Goal: Transaction & Acquisition: Purchase product/service

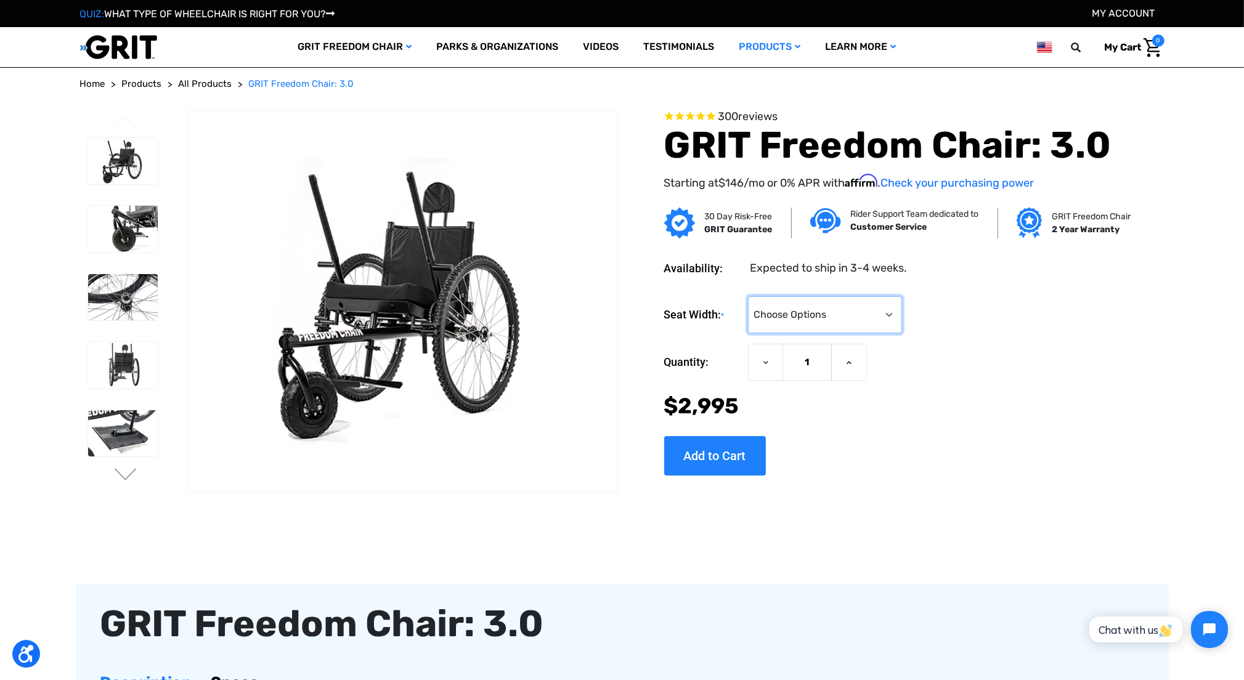
click at [823, 315] on select "Choose Options 16" 18" 20"" at bounding box center [825, 314] width 154 height 37
select select "324"
click at [748, 296] on select "Choose Options 16" 18" 20"" at bounding box center [825, 314] width 154 height 37
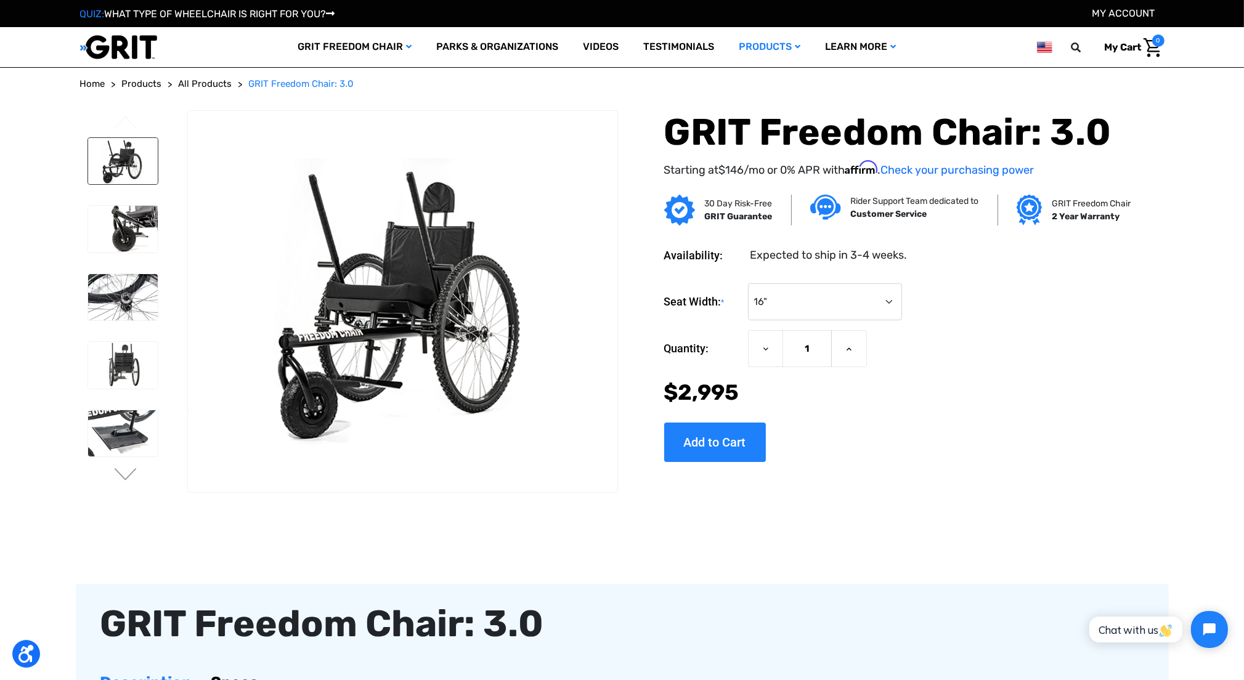
click at [128, 167] on img at bounding box center [123, 161] width 70 height 47
click at [137, 214] on img at bounding box center [123, 229] width 70 height 47
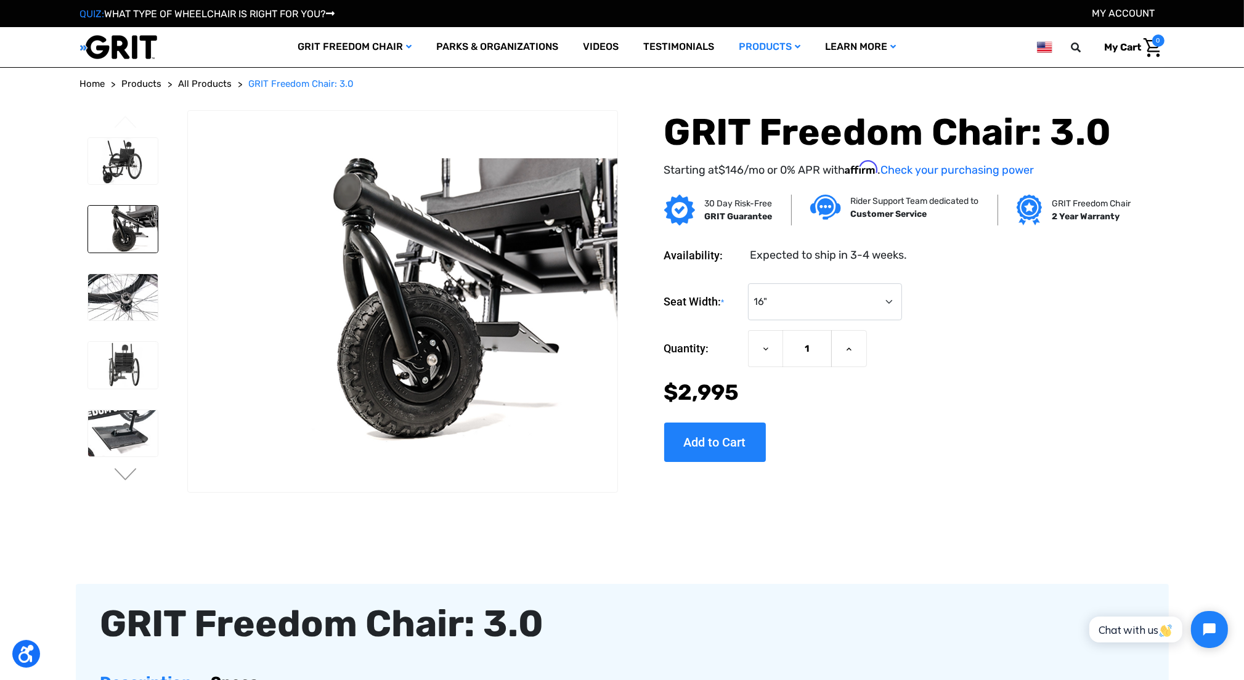
click at [419, 284] on img at bounding box center [402, 301] width 429 height 286
click at [136, 287] on img at bounding box center [123, 297] width 70 height 47
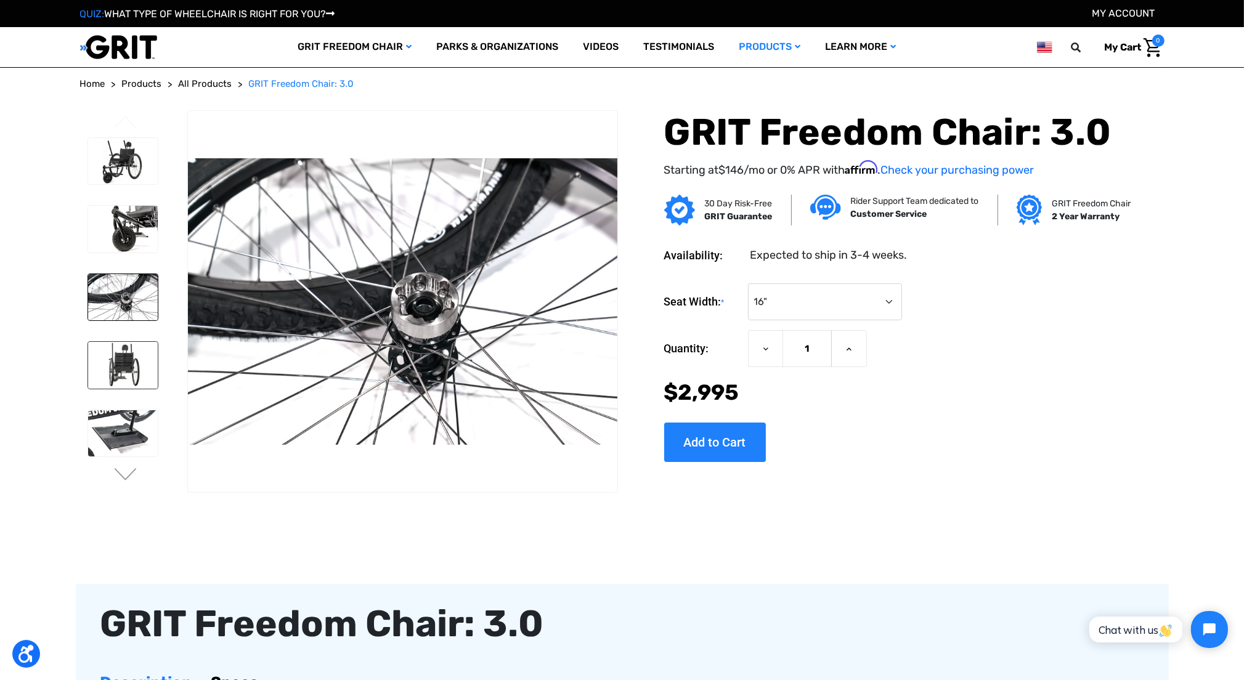
click at [128, 369] on img at bounding box center [123, 365] width 70 height 47
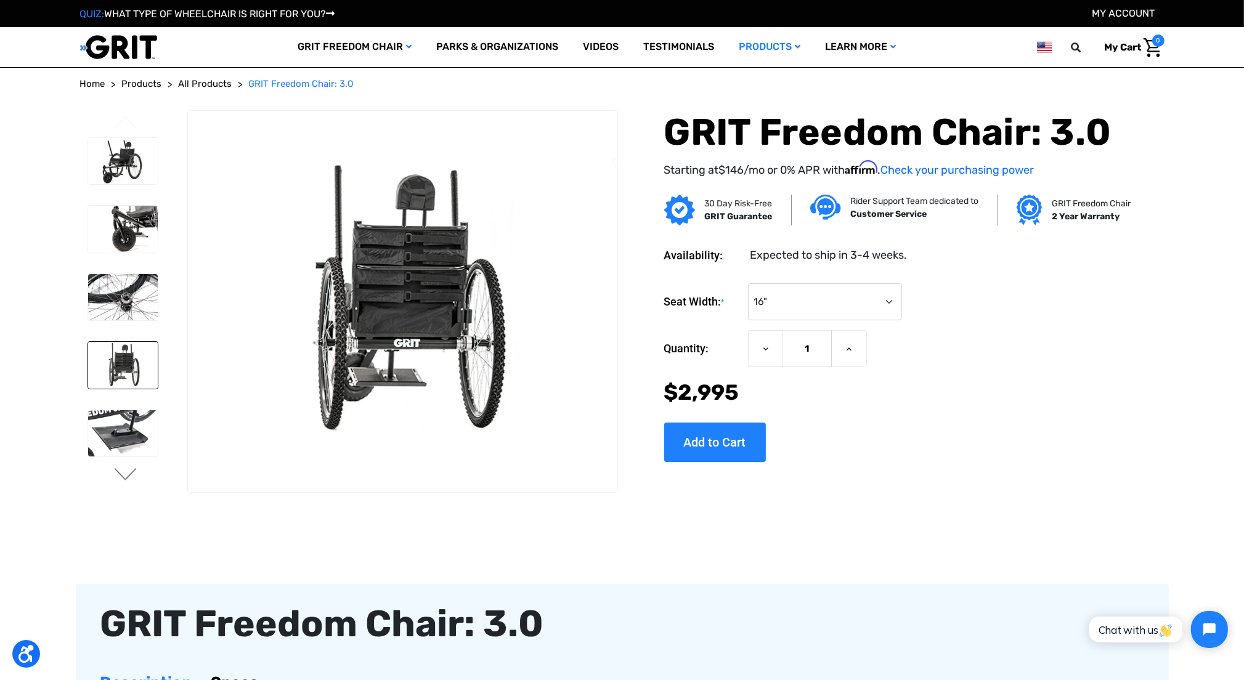
click at [118, 475] on button "Next" at bounding box center [126, 475] width 26 height 15
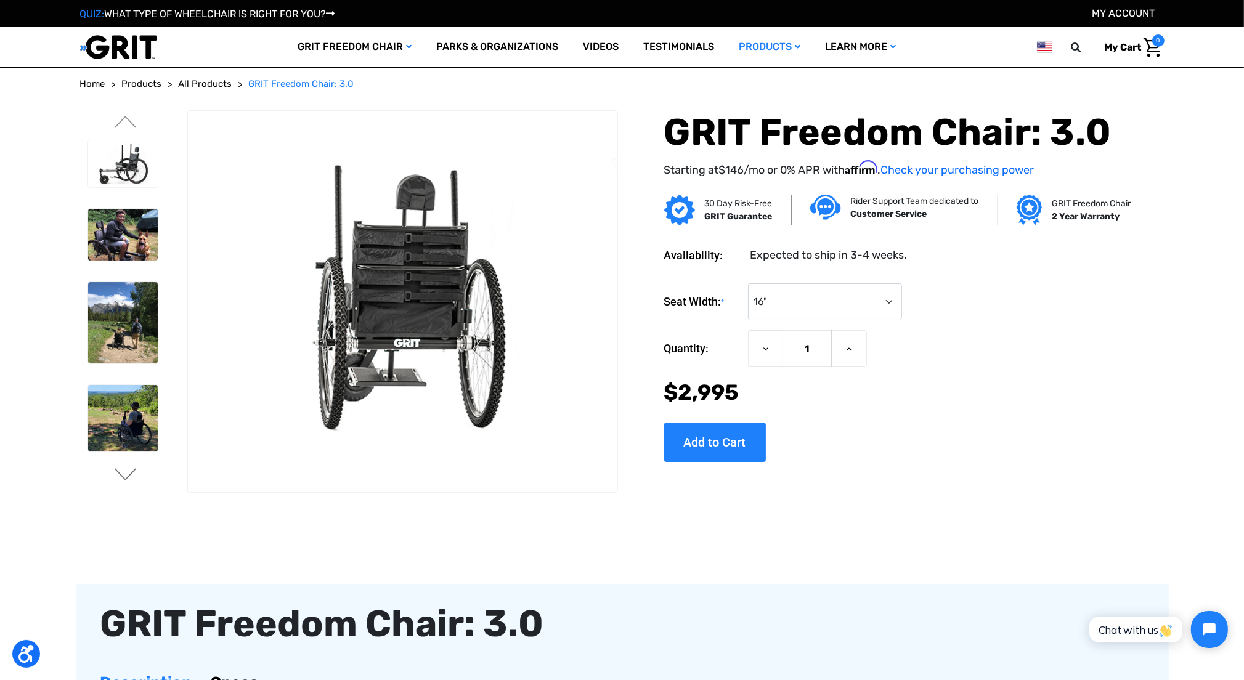
click at [120, 475] on button "Next" at bounding box center [126, 475] width 26 height 15
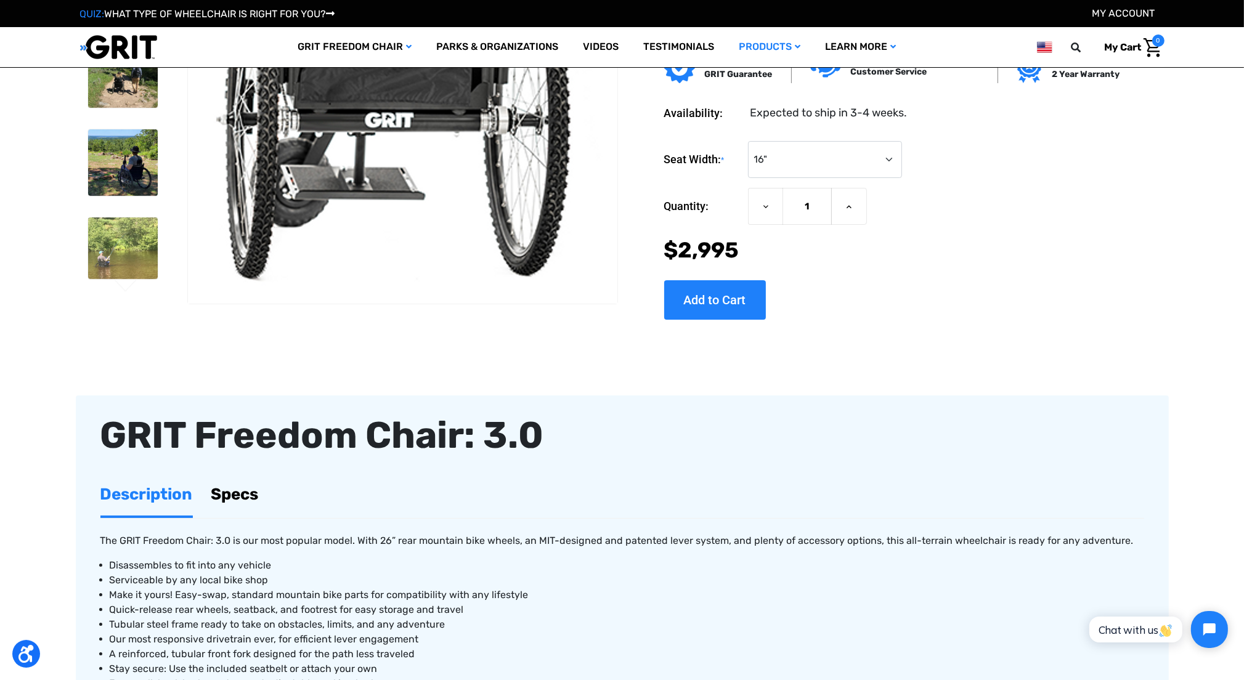
scroll to position [123, 0]
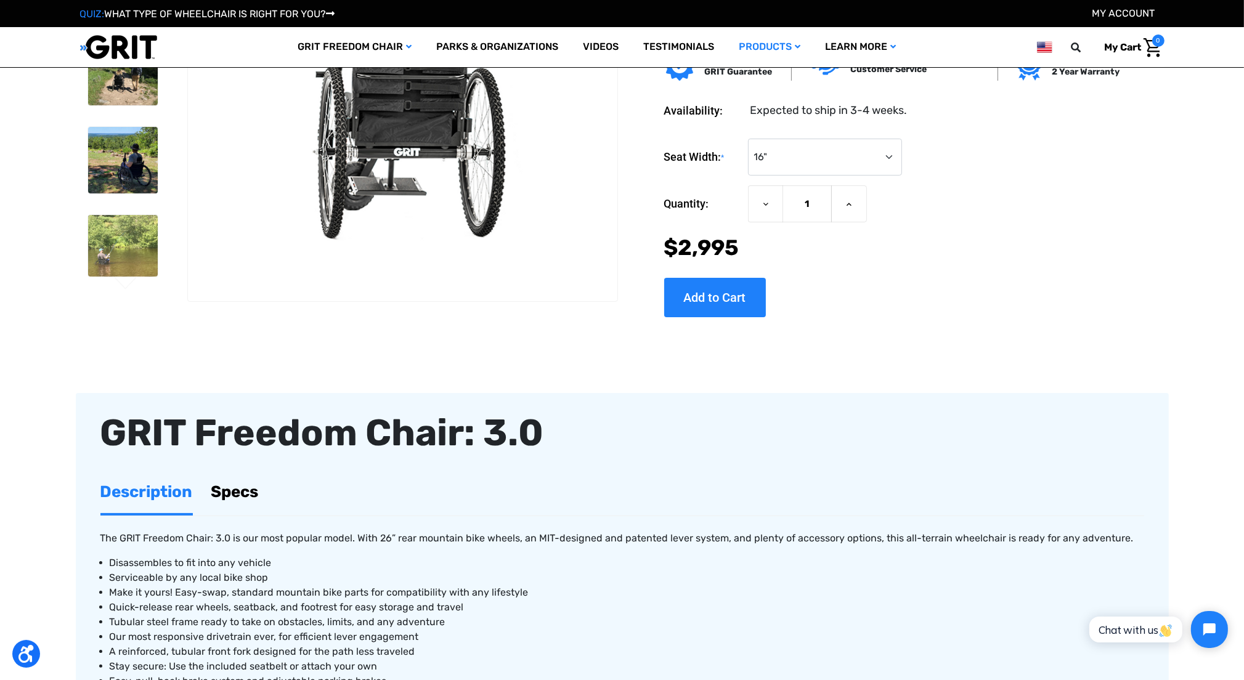
click at [244, 485] on link "Specs" at bounding box center [234, 492] width 47 height 43
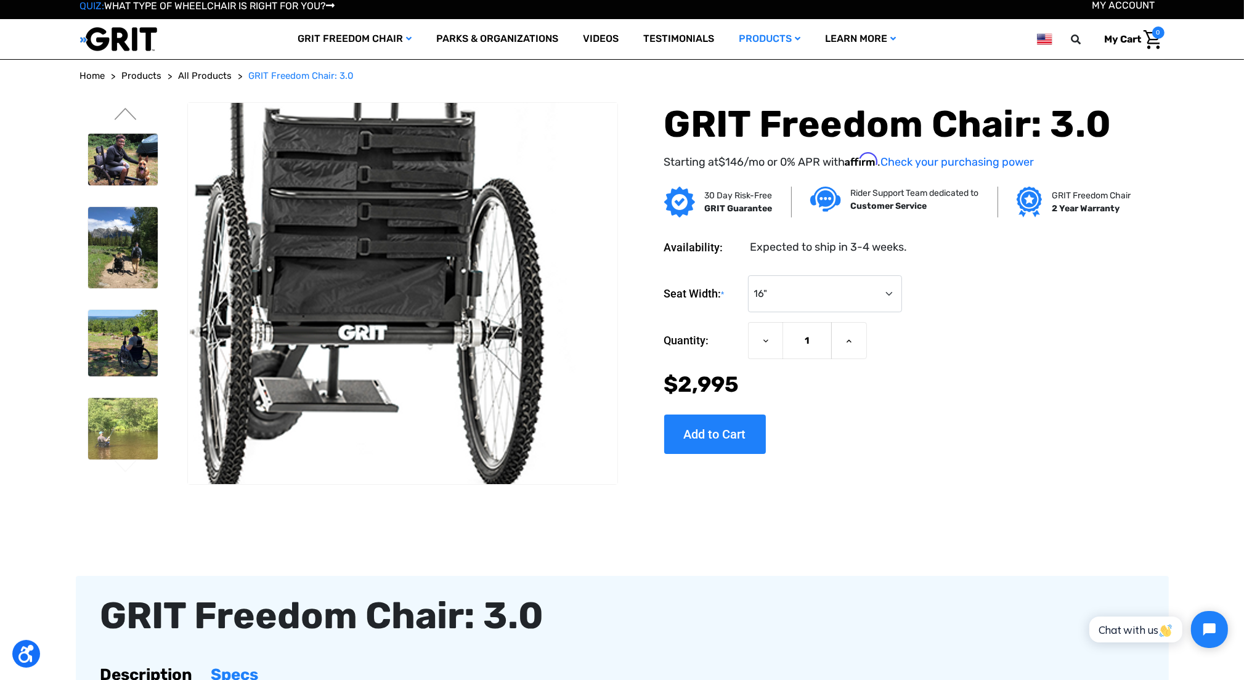
scroll to position [0, 0]
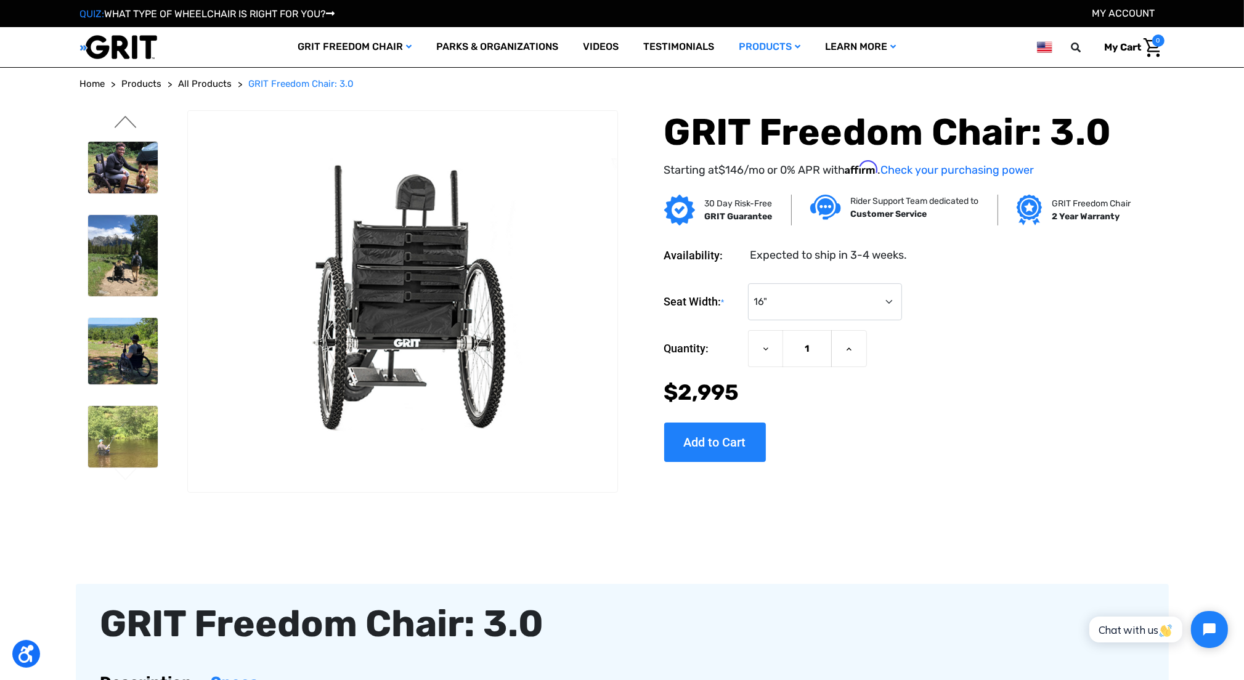
click at [128, 116] on button "Previous" at bounding box center [126, 123] width 26 height 15
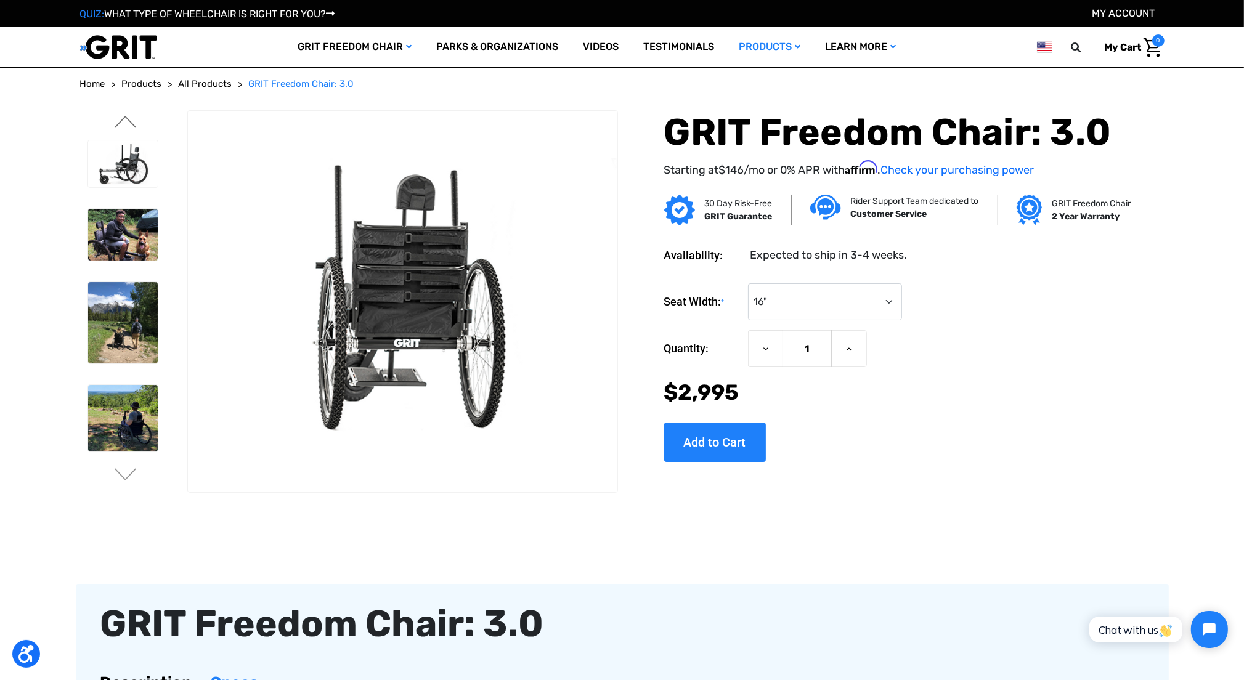
click at [128, 116] on button "Previous" at bounding box center [126, 123] width 26 height 15
click at [136, 153] on img at bounding box center [123, 164] width 70 height 47
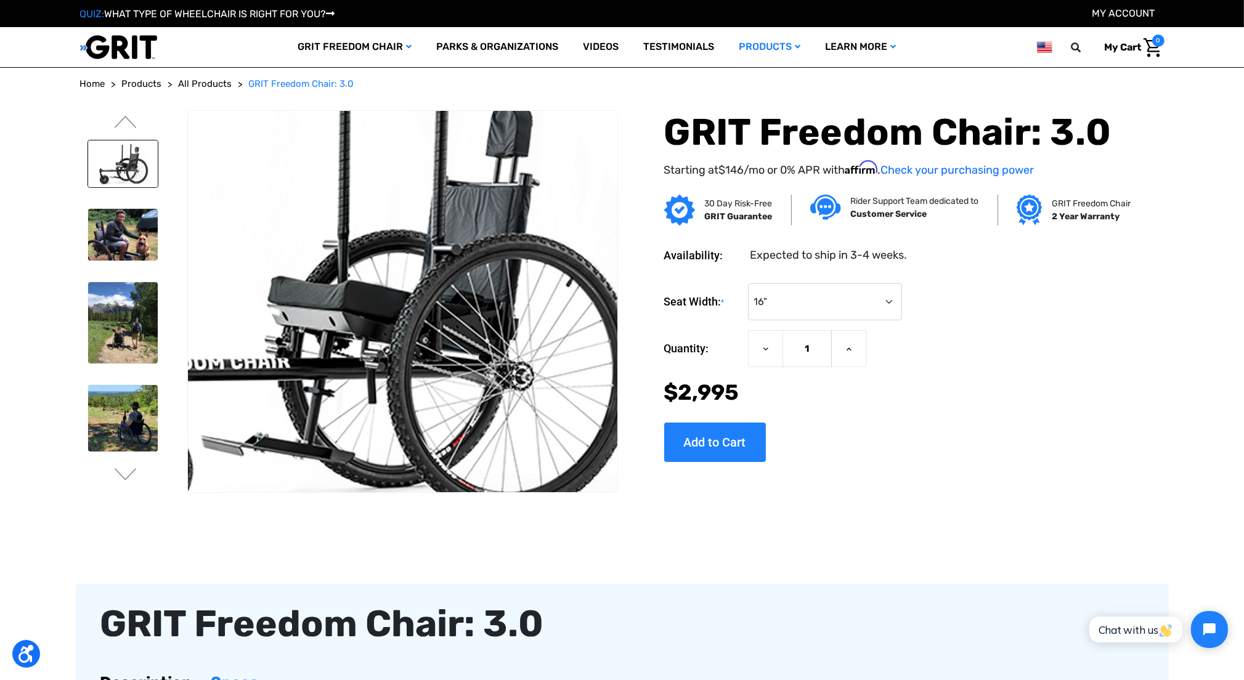
click at [463, 321] on img at bounding box center [351, 294] width 789 height 526
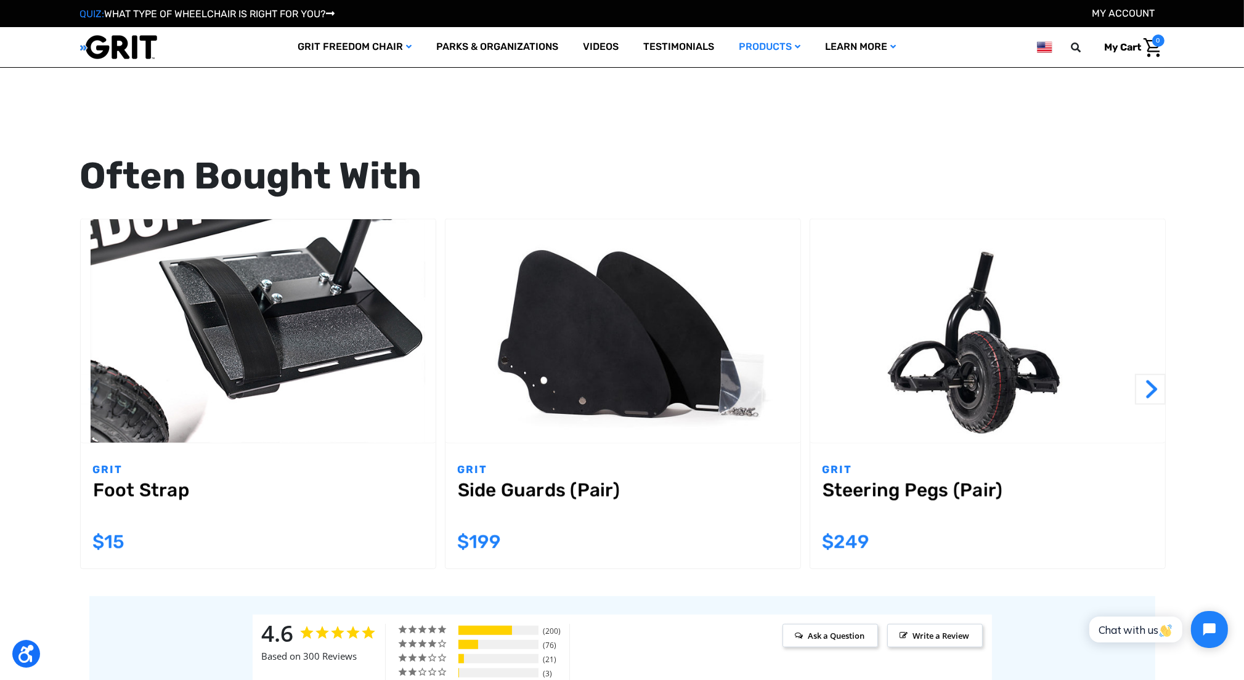
scroll to position [1109, 0]
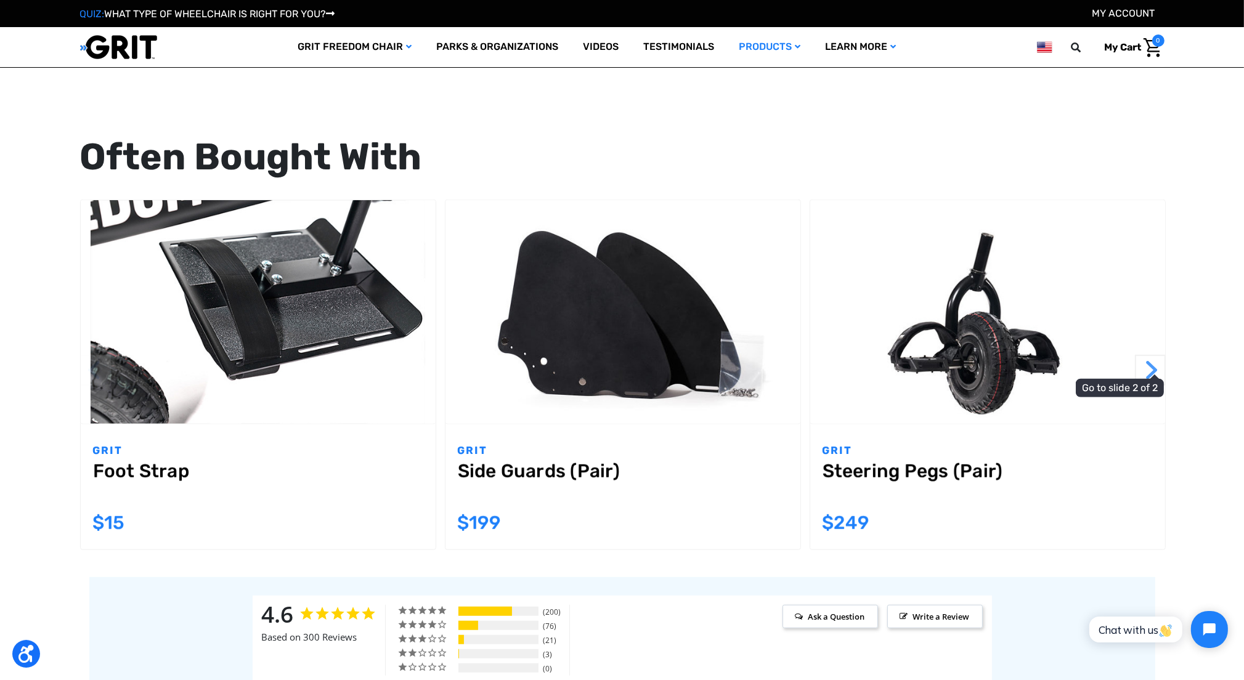
click at [1158, 367] on button "Next" at bounding box center [1150, 370] width 31 height 31
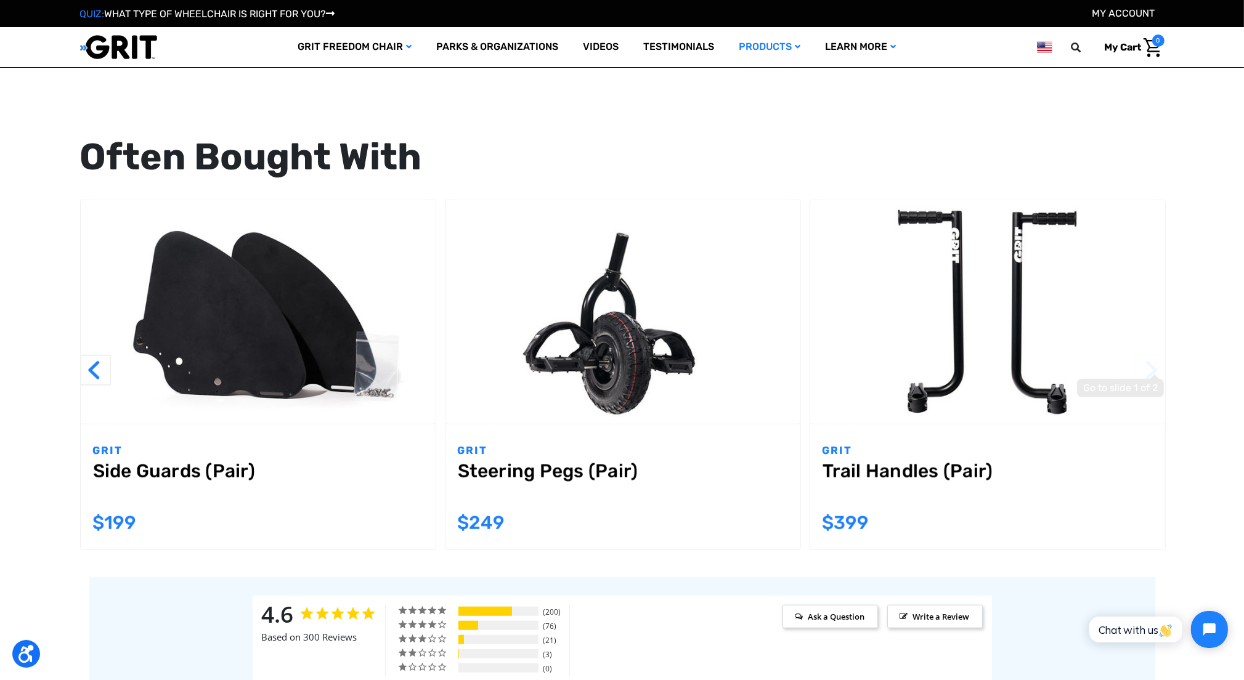
click at [1158, 367] on button "Next" at bounding box center [1150, 370] width 31 height 31
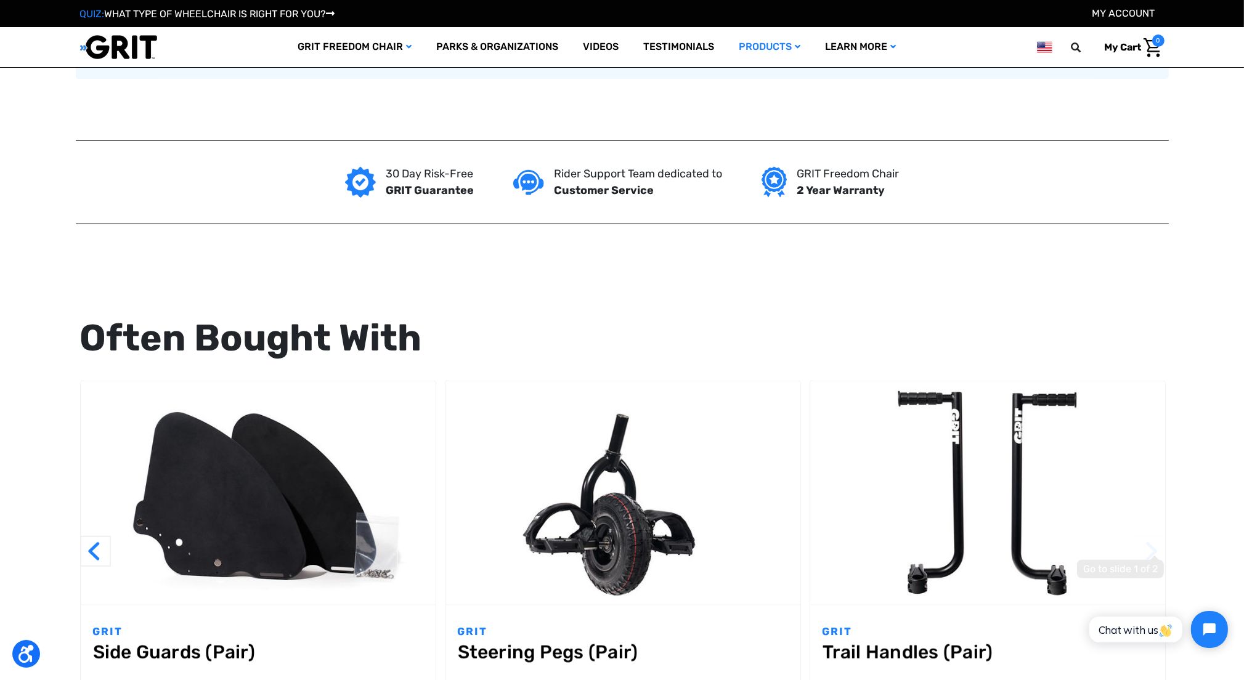
scroll to position [986, 0]
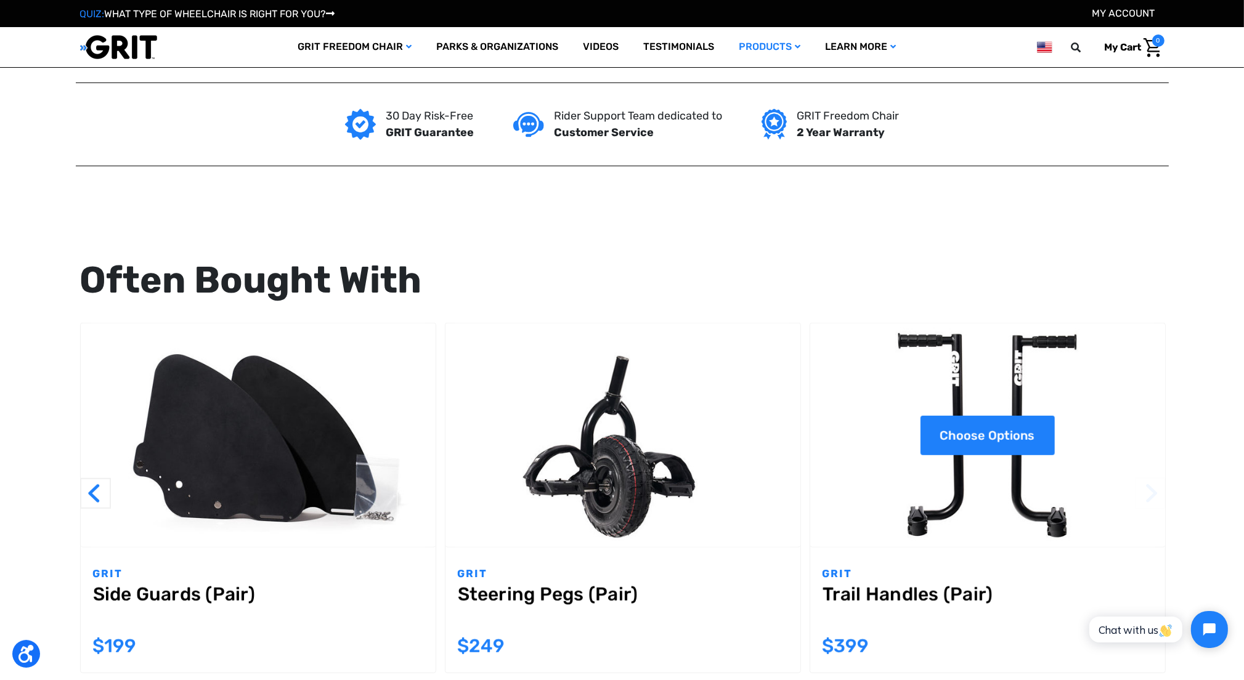
click at [987, 443] on link "Choose Options" at bounding box center [988, 435] width 134 height 39
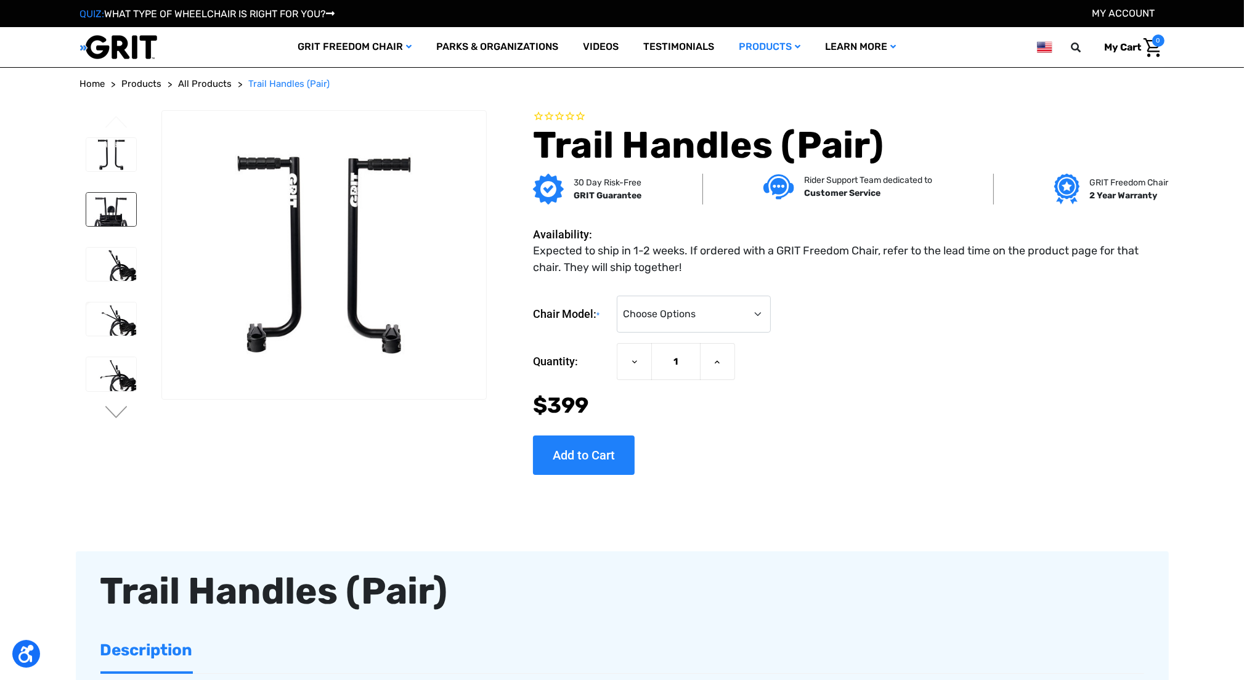
click at [110, 213] on img at bounding box center [111, 209] width 50 height 33
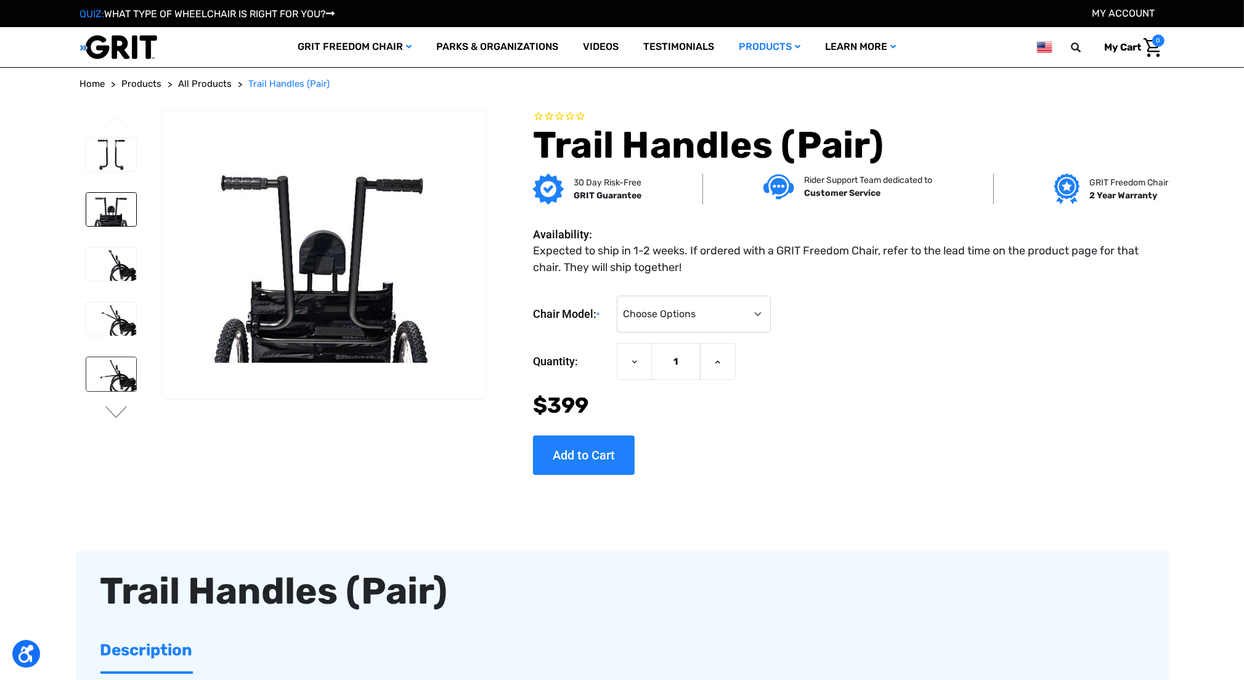
click at [124, 372] on img at bounding box center [111, 373] width 50 height 33
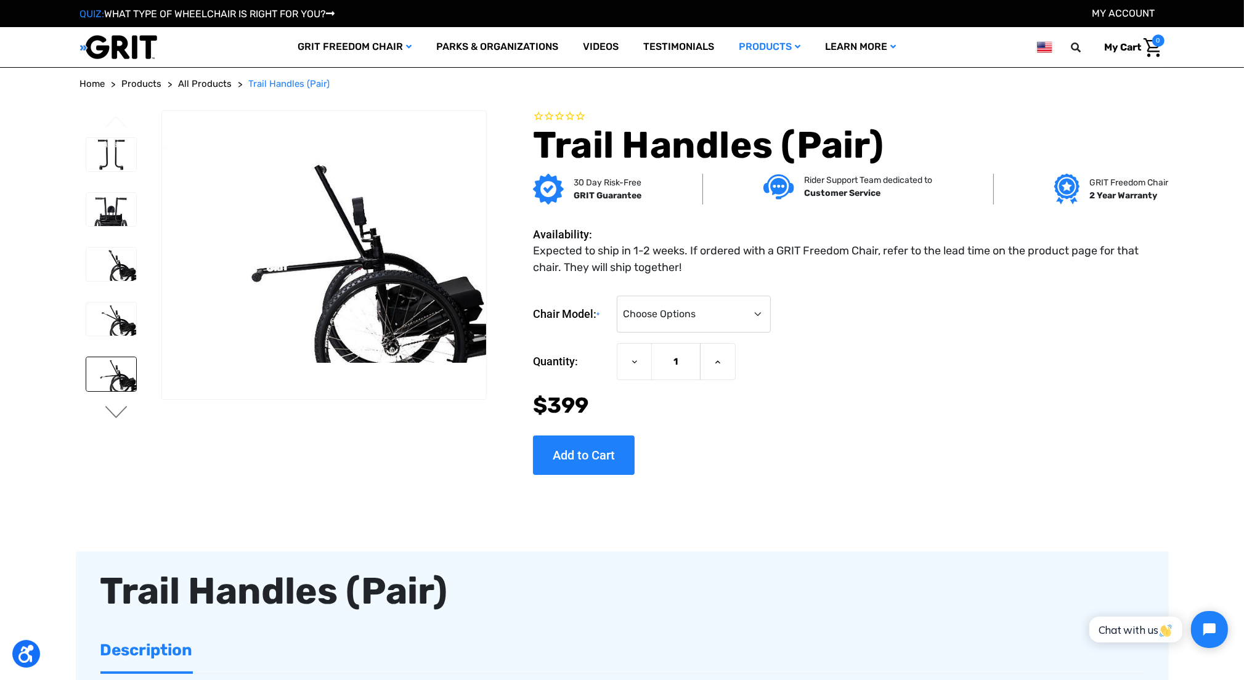
click at [118, 417] on button "Next" at bounding box center [117, 413] width 26 height 15
click at [95, 362] on img at bounding box center [111, 377] width 50 height 33
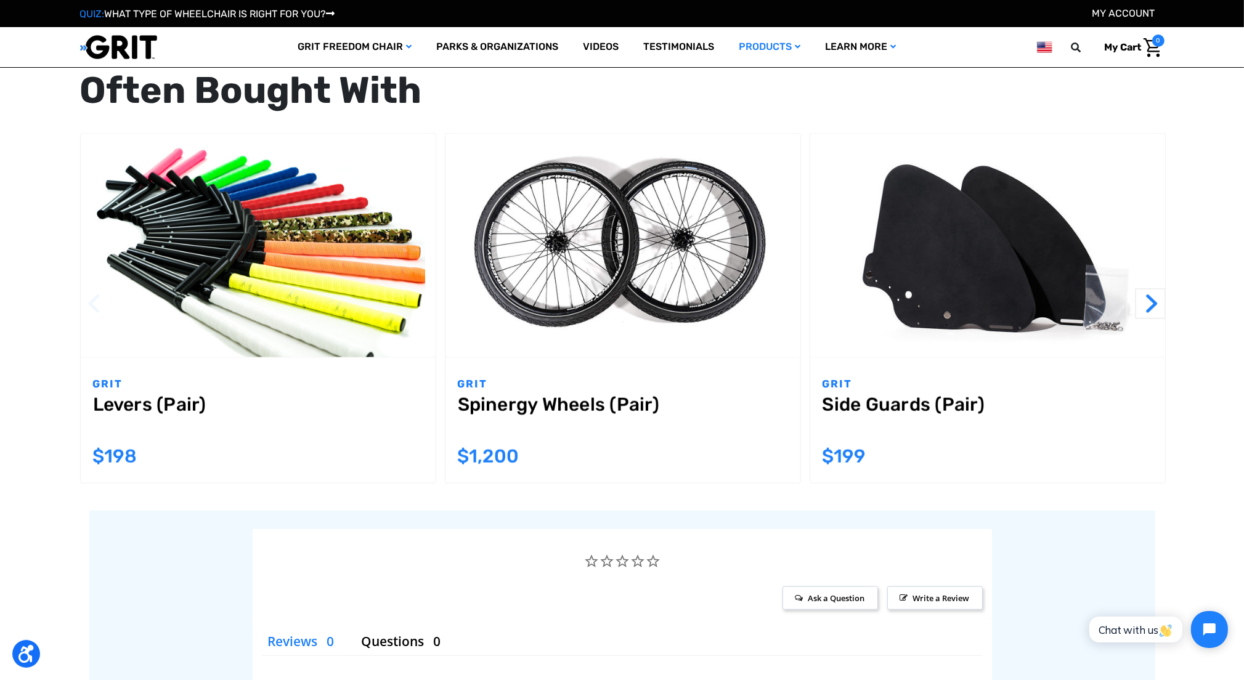
scroll to position [1233, 0]
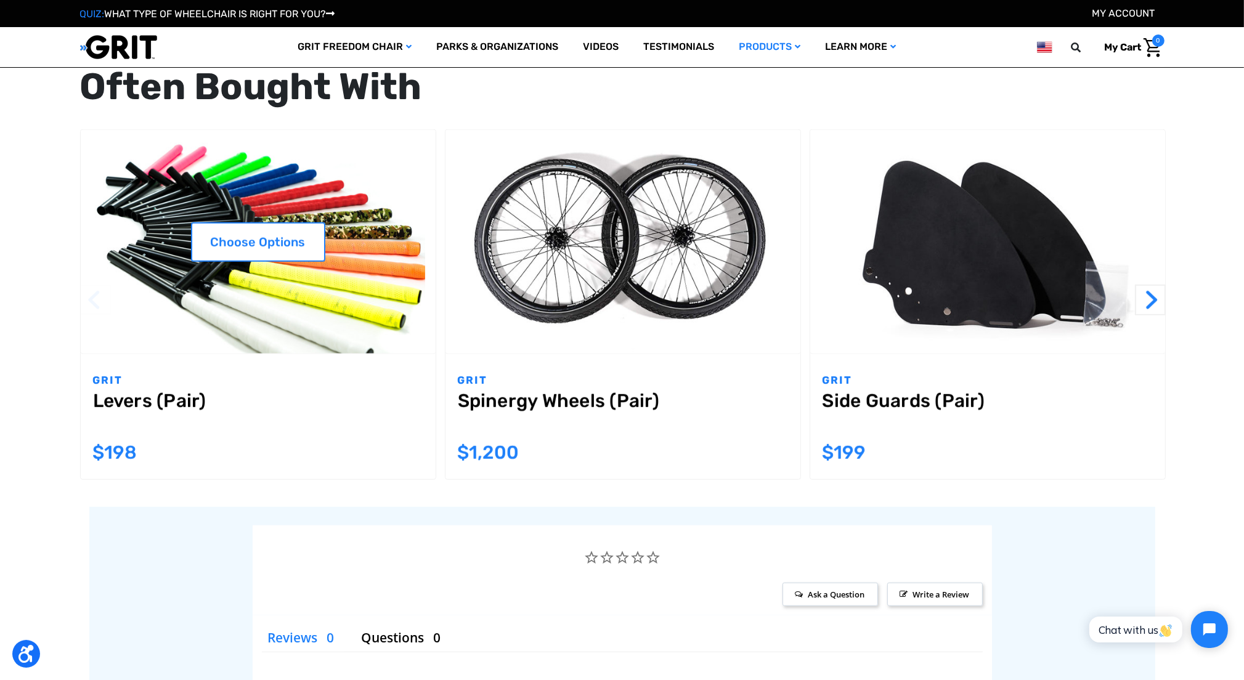
click at [299, 309] on img "Levers (Pair),$198.00\a" at bounding box center [258, 242] width 355 height 224
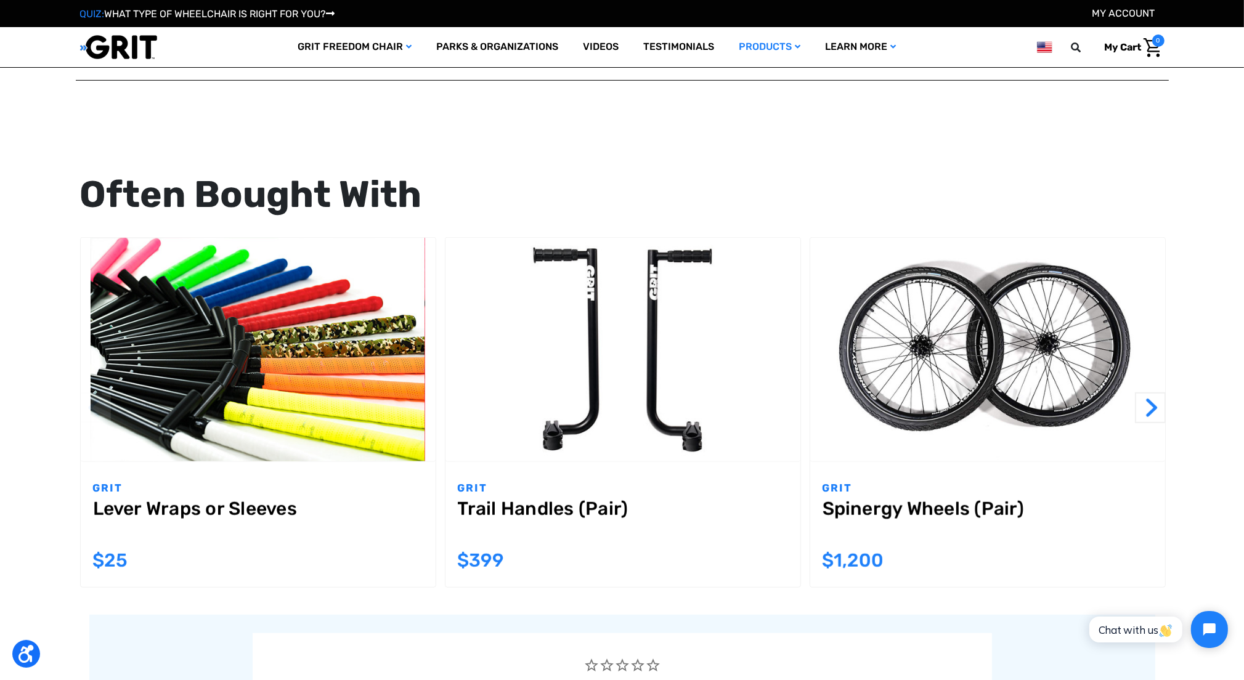
scroll to position [849, 0]
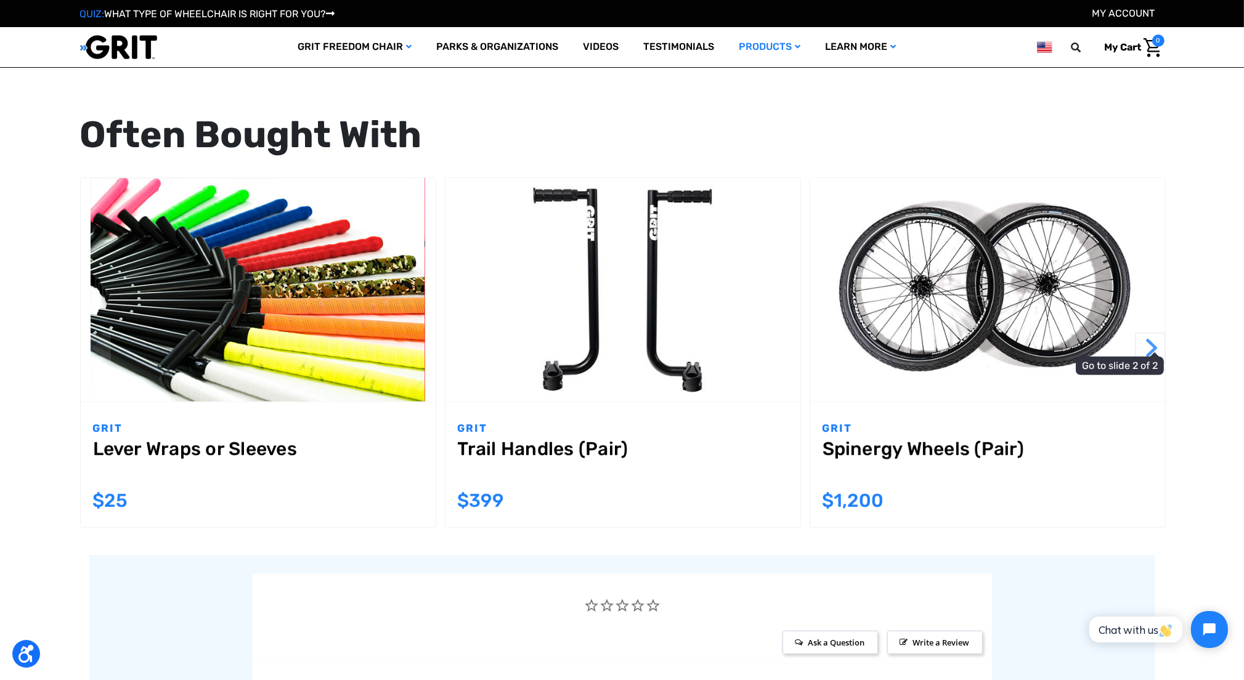
click at [1146, 351] on button "Next" at bounding box center [1150, 348] width 31 height 31
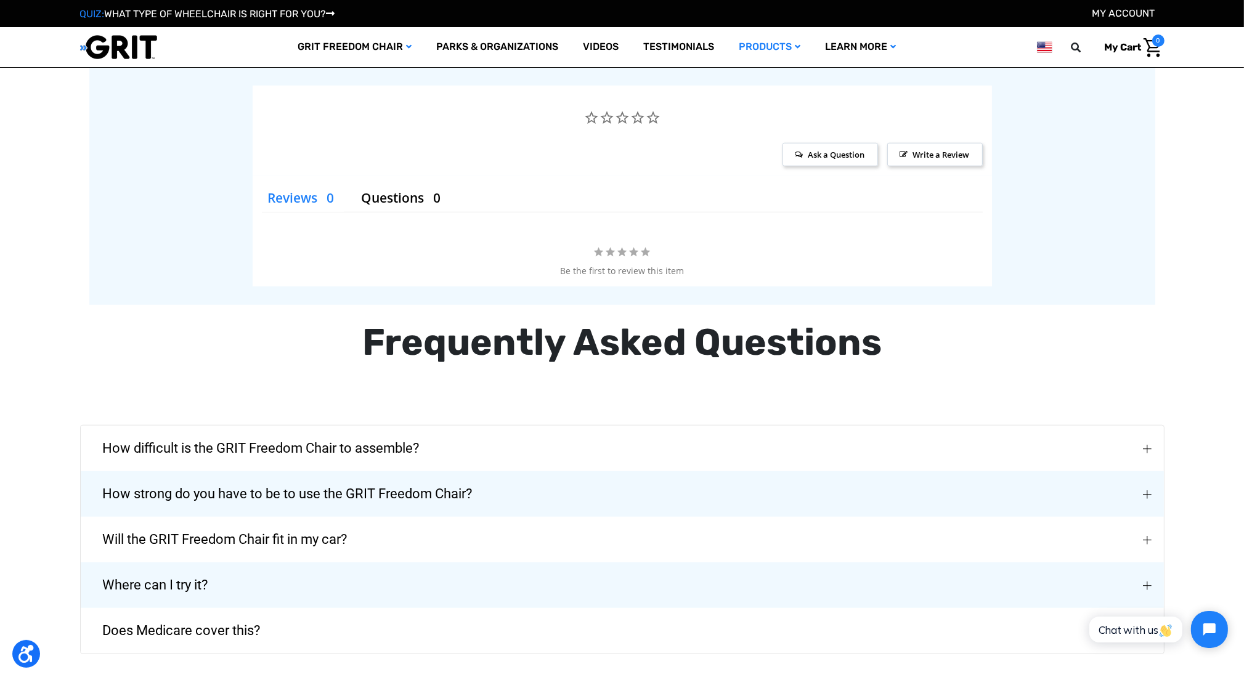
scroll to position [1342, 0]
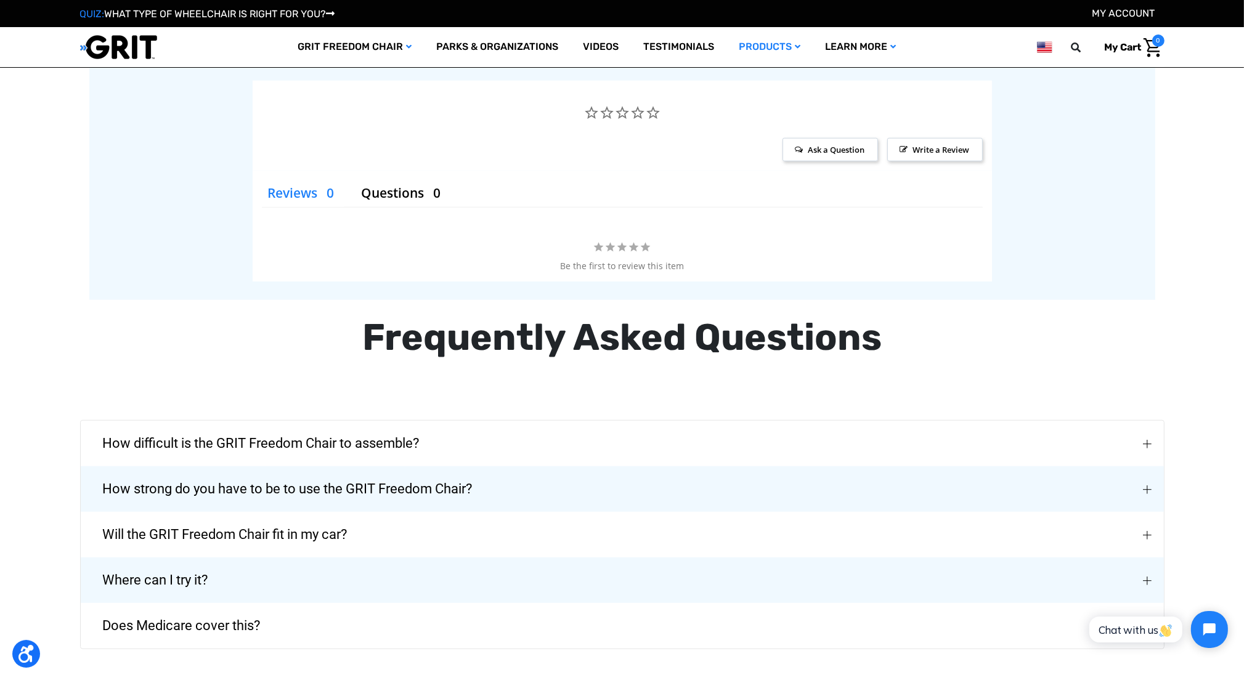
click at [1068, 489] on button "How strong do you have to be to use the GRIT Freedom Chair?" at bounding box center [623, 490] width 1084 height 46
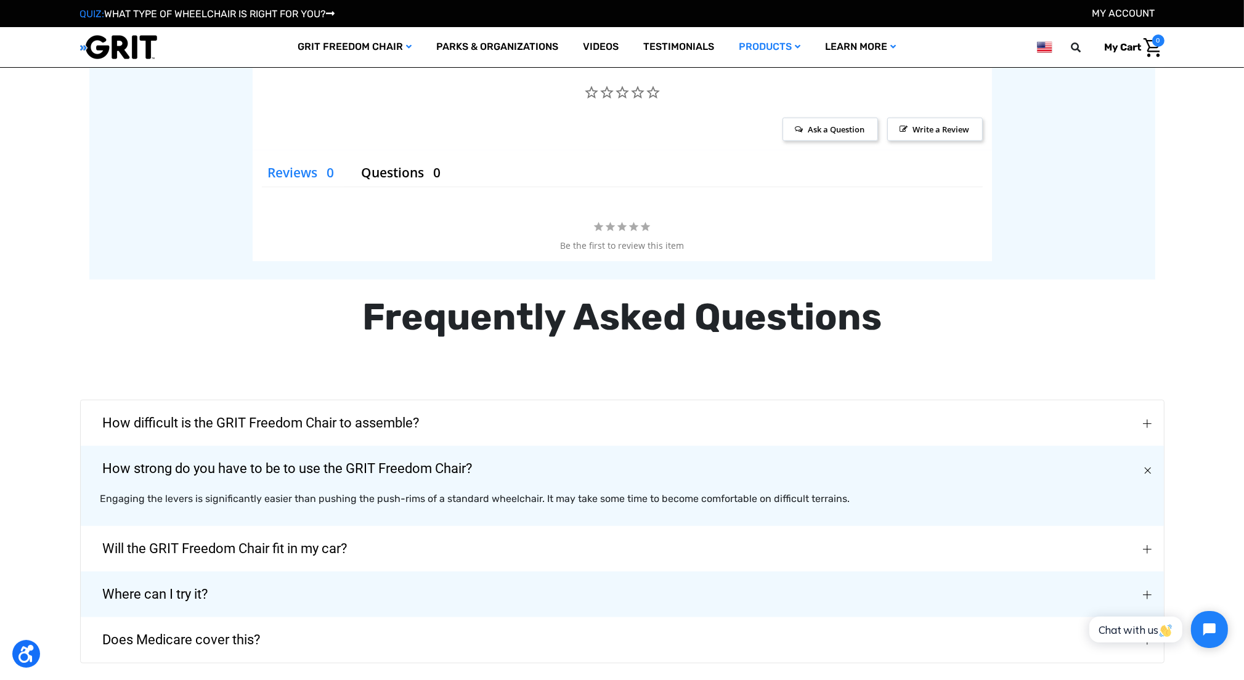
scroll to position [1403, 0]
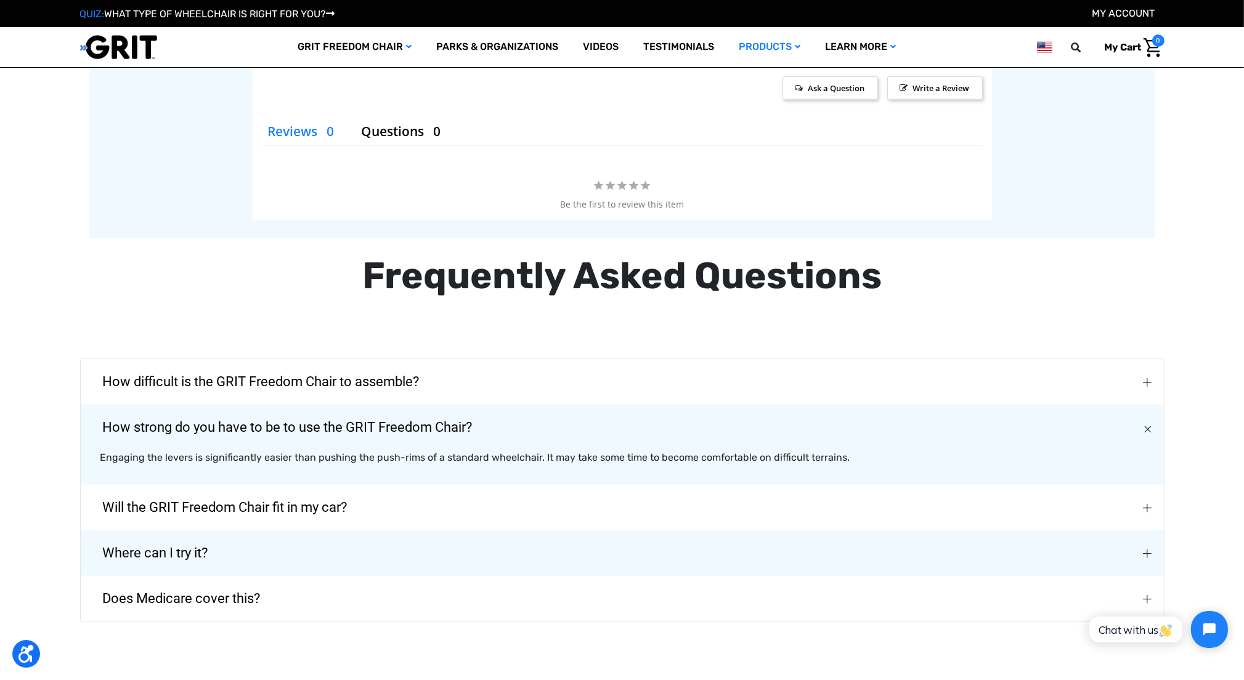
click at [308, 534] on button "Where can I try it?" at bounding box center [623, 554] width 1084 height 46
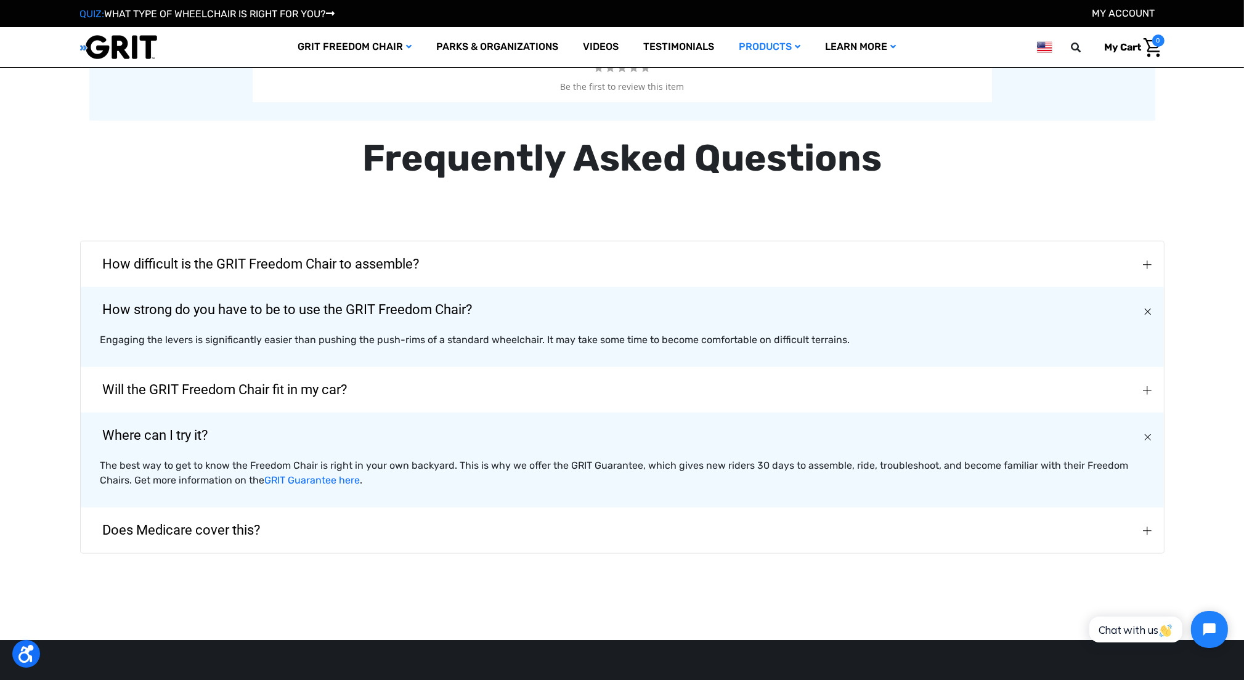
scroll to position [1527, 0]
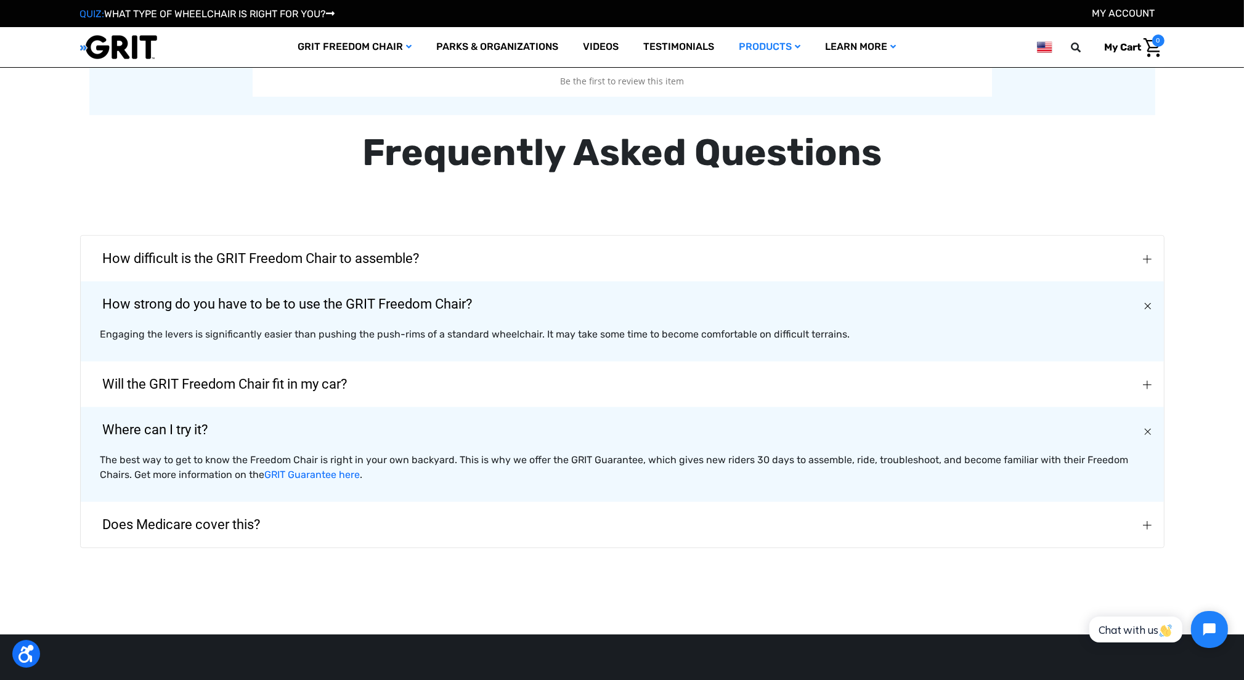
click at [219, 377] on span "Will the GRIT Freedom Chair fit in my car?" at bounding box center [225, 384] width 282 height 44
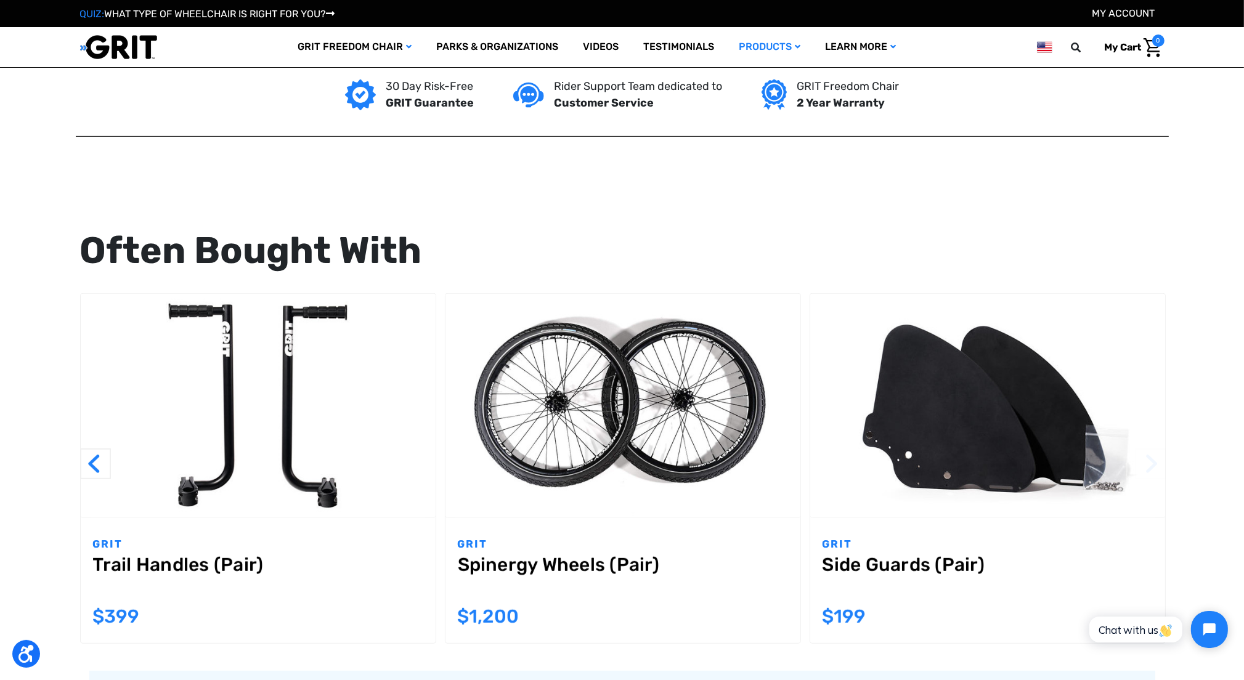
scroll to position [725, 0]
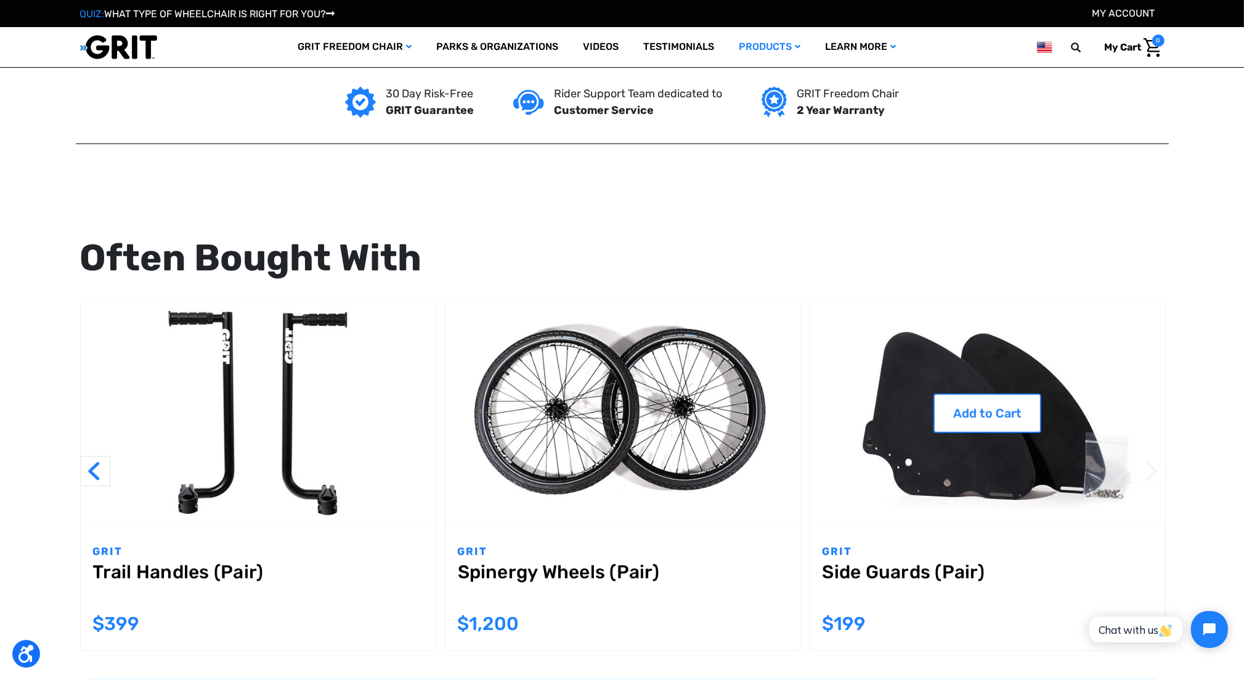
click at [1008, 465] on img "Side Guards (Pair),$199.00\a" at bounding box center [988, 413] width 355 height 224
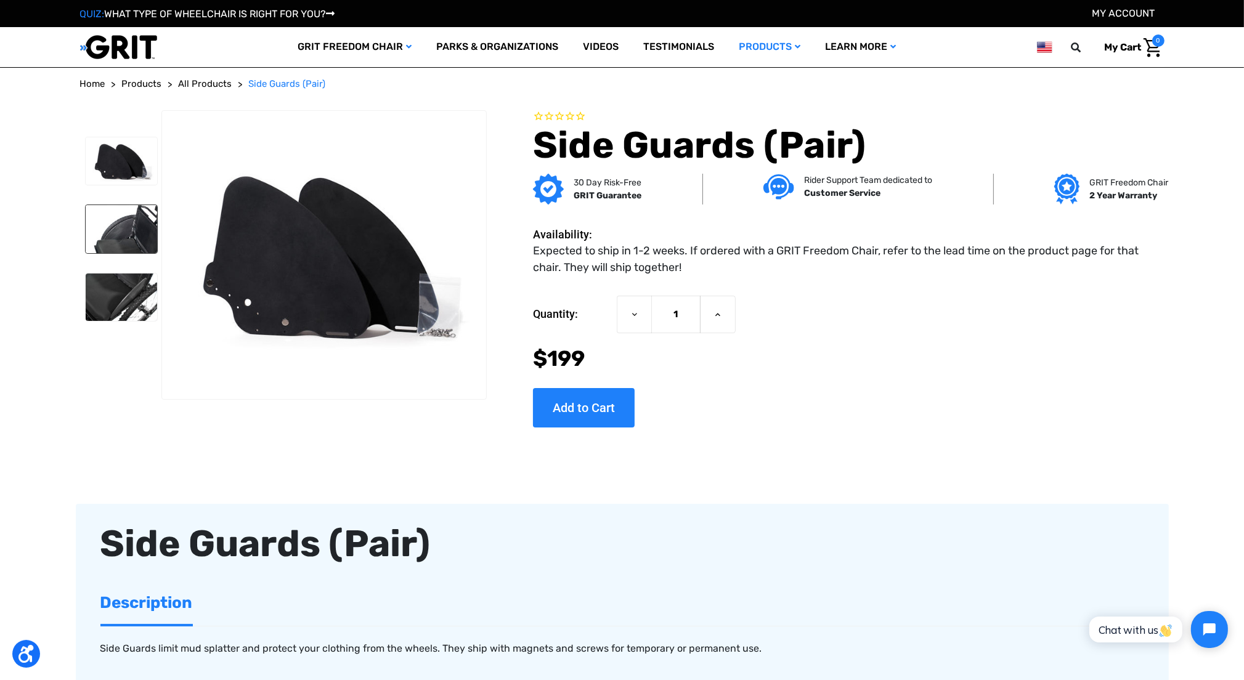
click at [126, 219] on img at bounding box center [121, 229] width 71 height 48
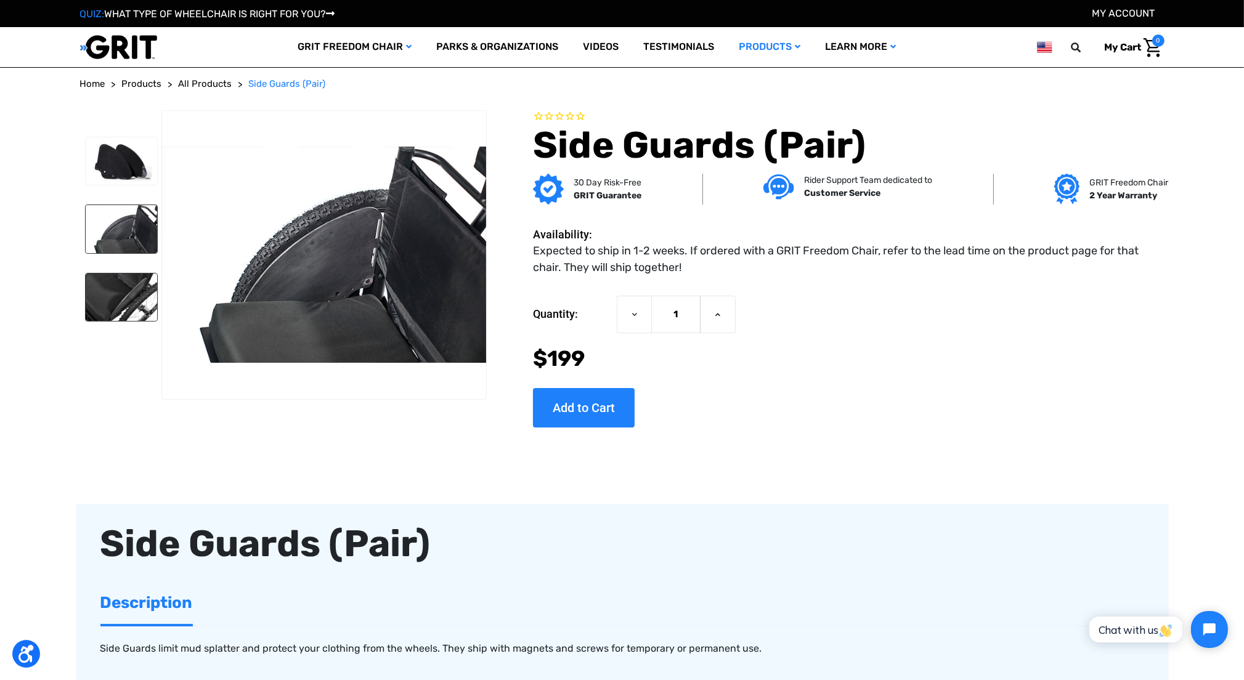
click at [133, 297] on img at bounding box center [121, 298] width 71 height 48
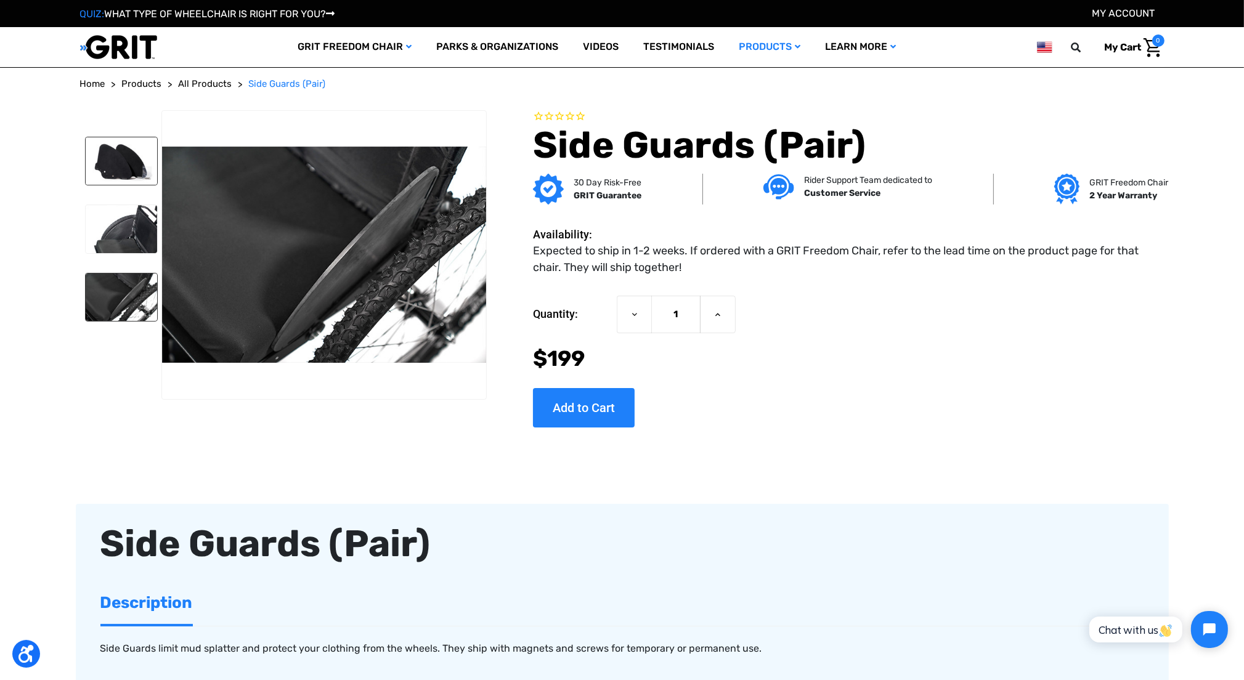
click at [141, 172] on img at bounding box center [121, 161] width 71 height 48
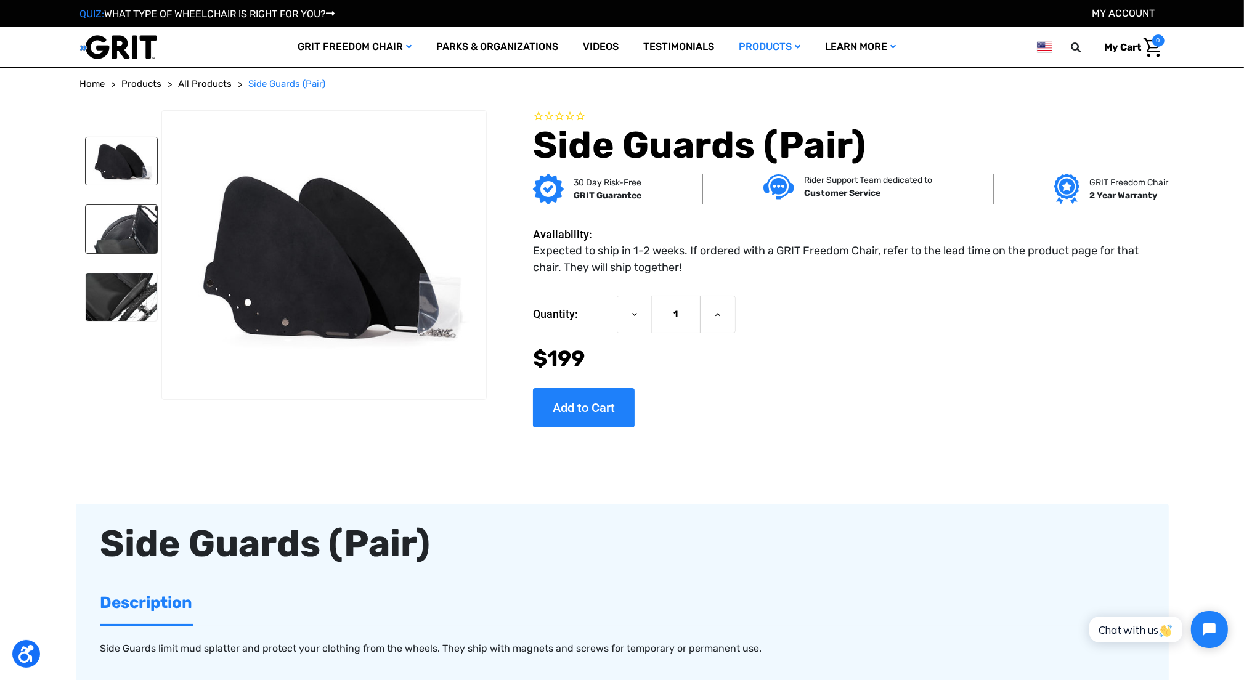
click at [110, 234] on img at bounding box center [121, 229] width 71 height 48
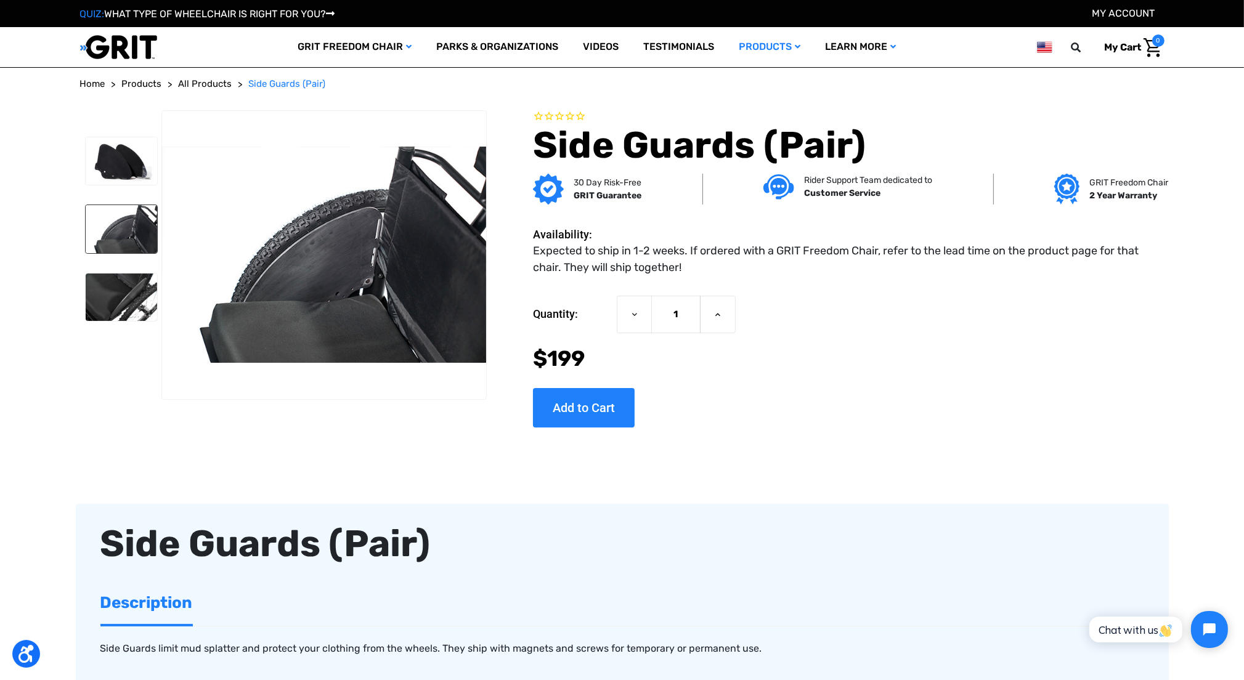
click at [422, 259] on img at bounding box center [324, 255] width 324 height 216
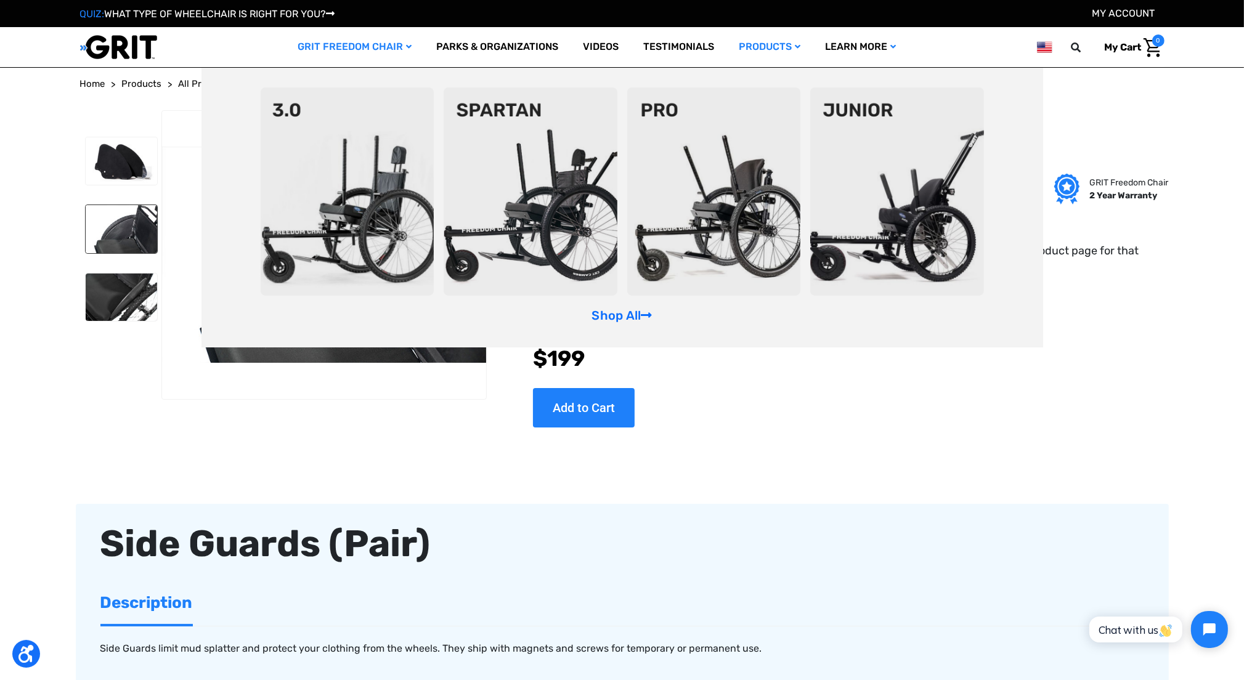
click at [360, 41] on link "GRIT Freedom Chair" at bounding box center [354, 47] width 139 height 40
click at [616, 319] on link "Shop All" at bounding box center [622, 315] width 60 height 15
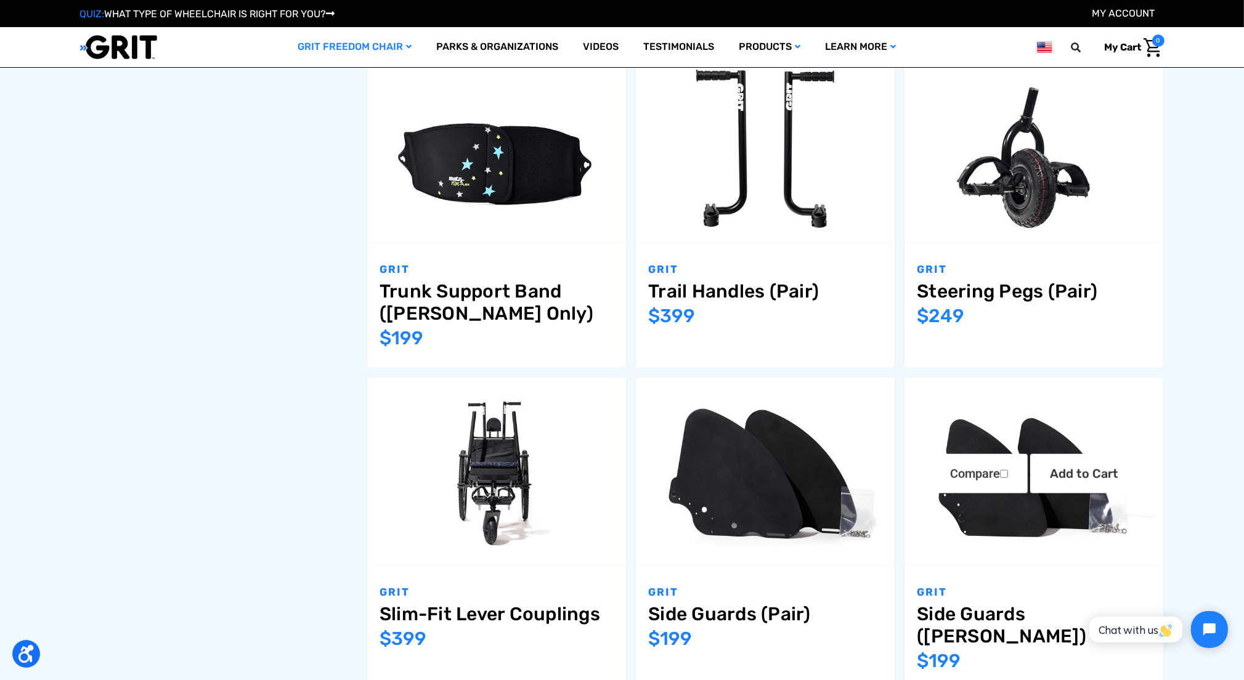
scroll to position [1048, 0]
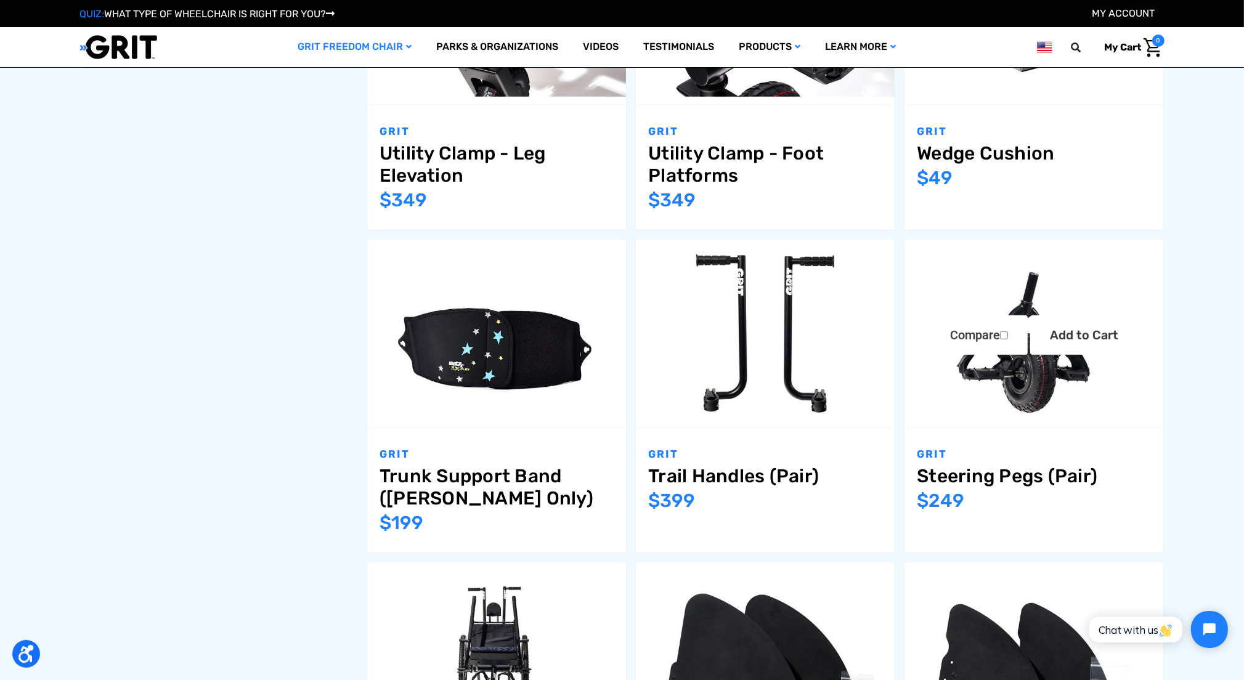
click at [1020, 390] on img "Steering Pegs (Pair),$249.00\a" at bounding box center [1034, 333] width 259 height 173
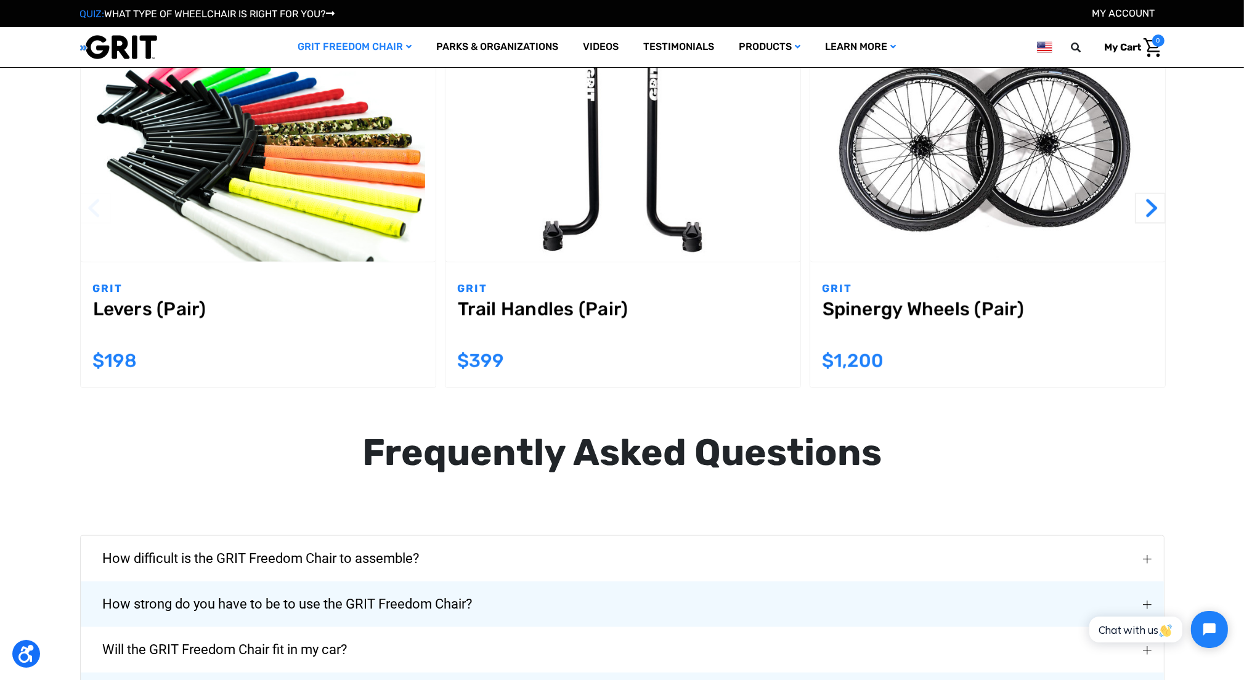
scroll to position [1294, 0]
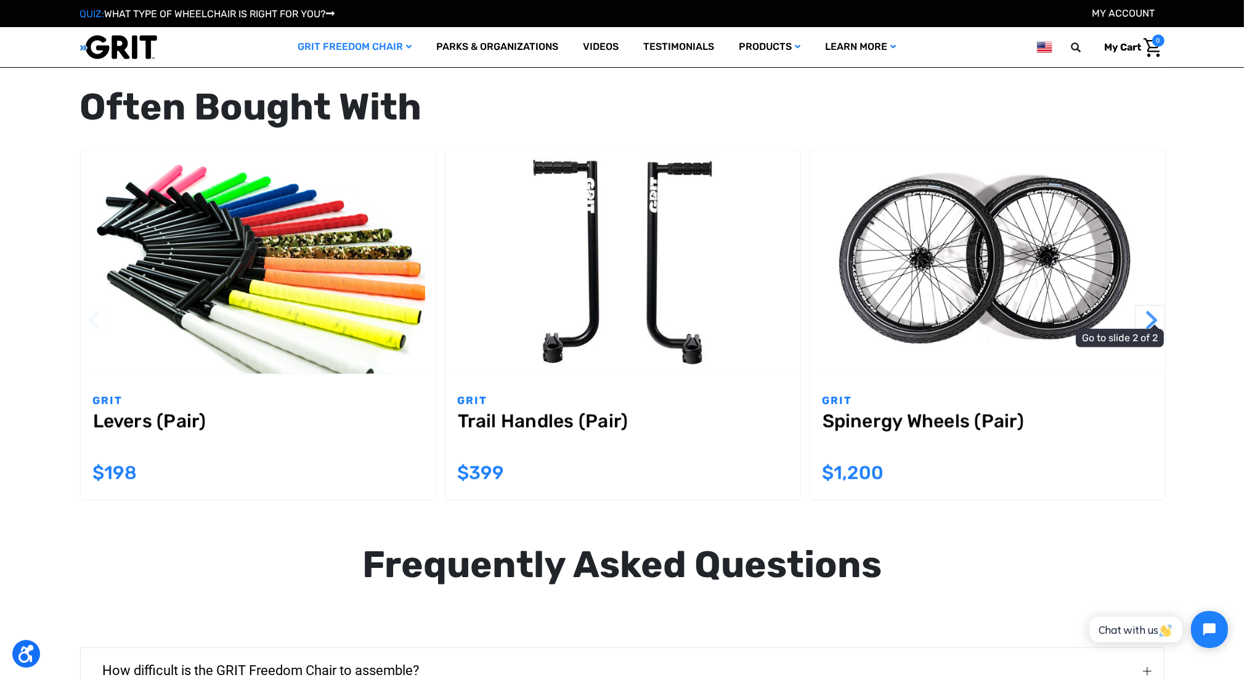
click at [1144, 320] on button "Next" at bounding box center [1150, 320] width 31 height 31
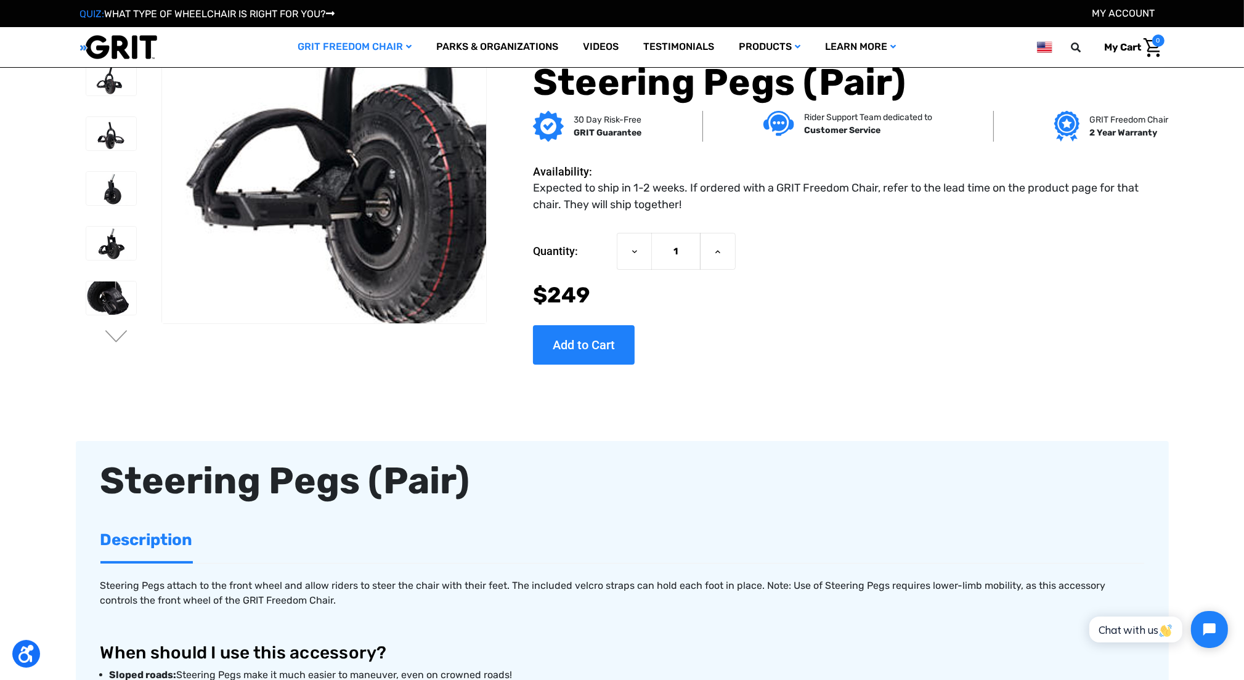
scroll to position [0, 0]
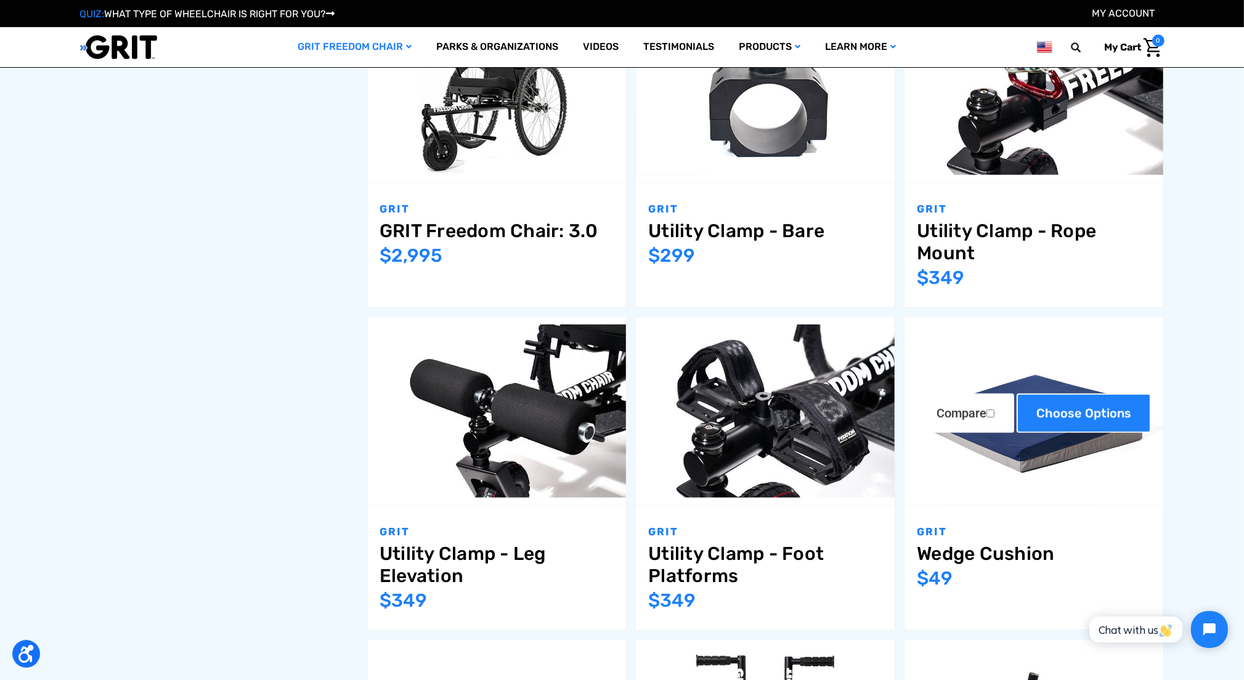
scroll to position [646, 0]
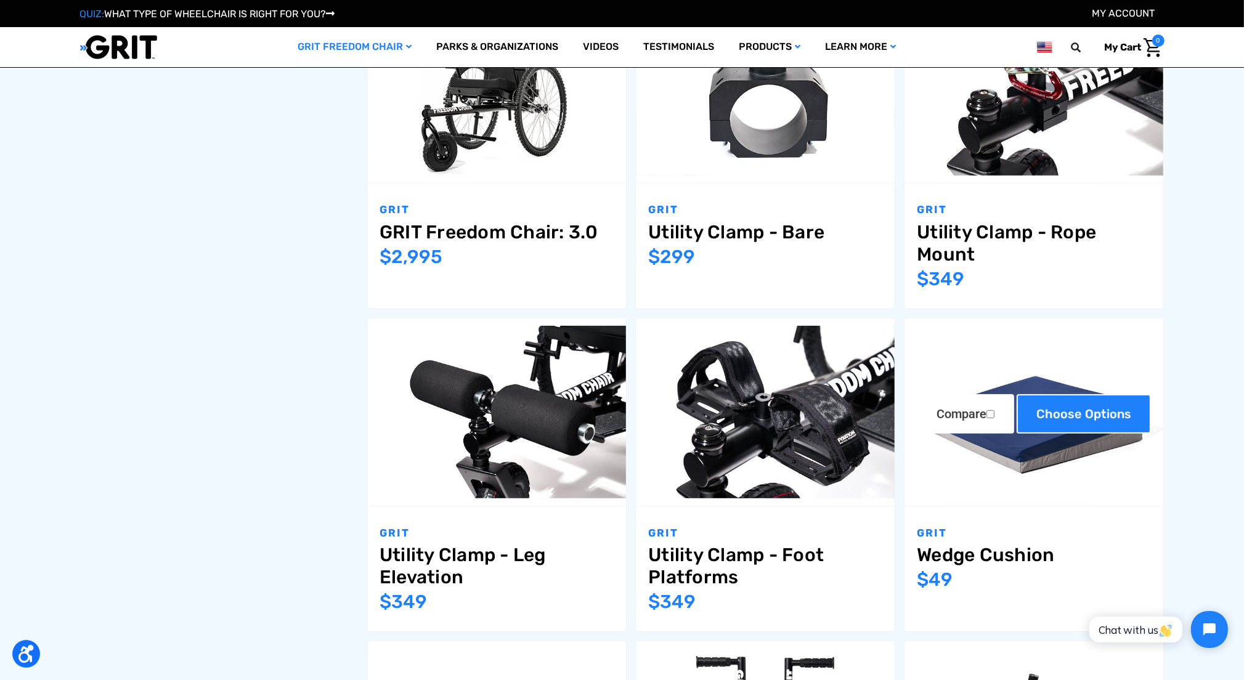
click at [1057, 429] on link "Choose Options" at bounding box center [1084, 413] width 134 height 39
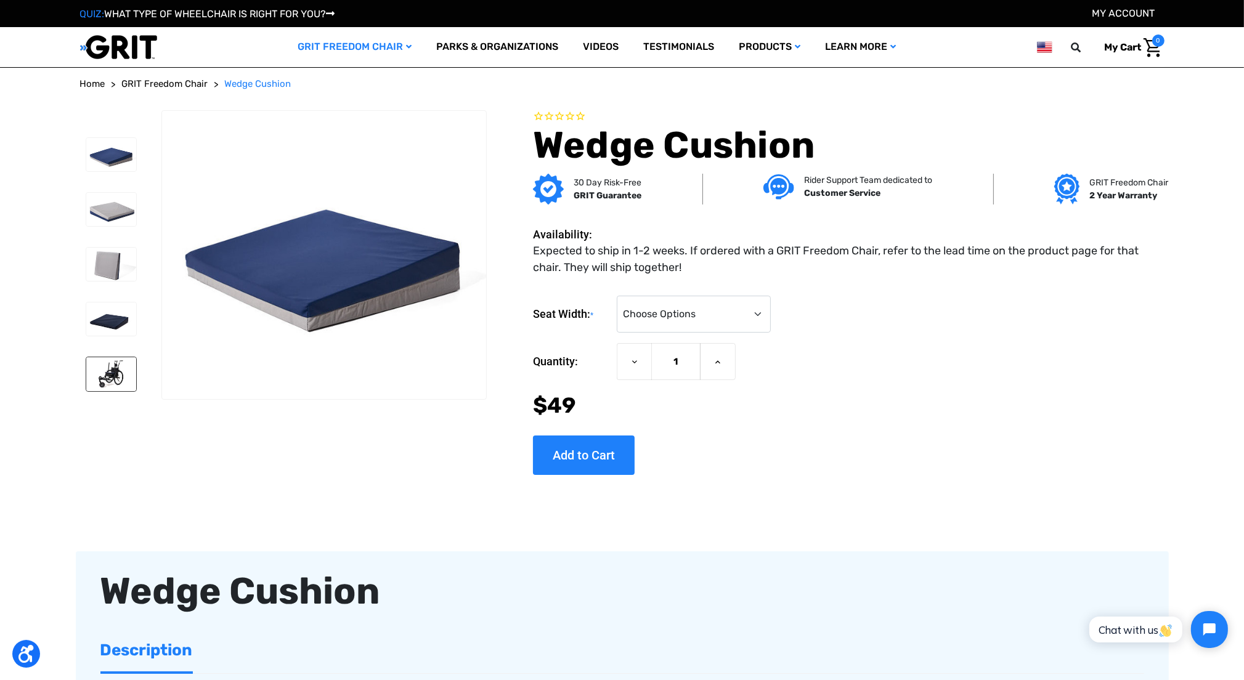
click at [122, 381] on img at bounding box center [111, 373] width 50 height 33
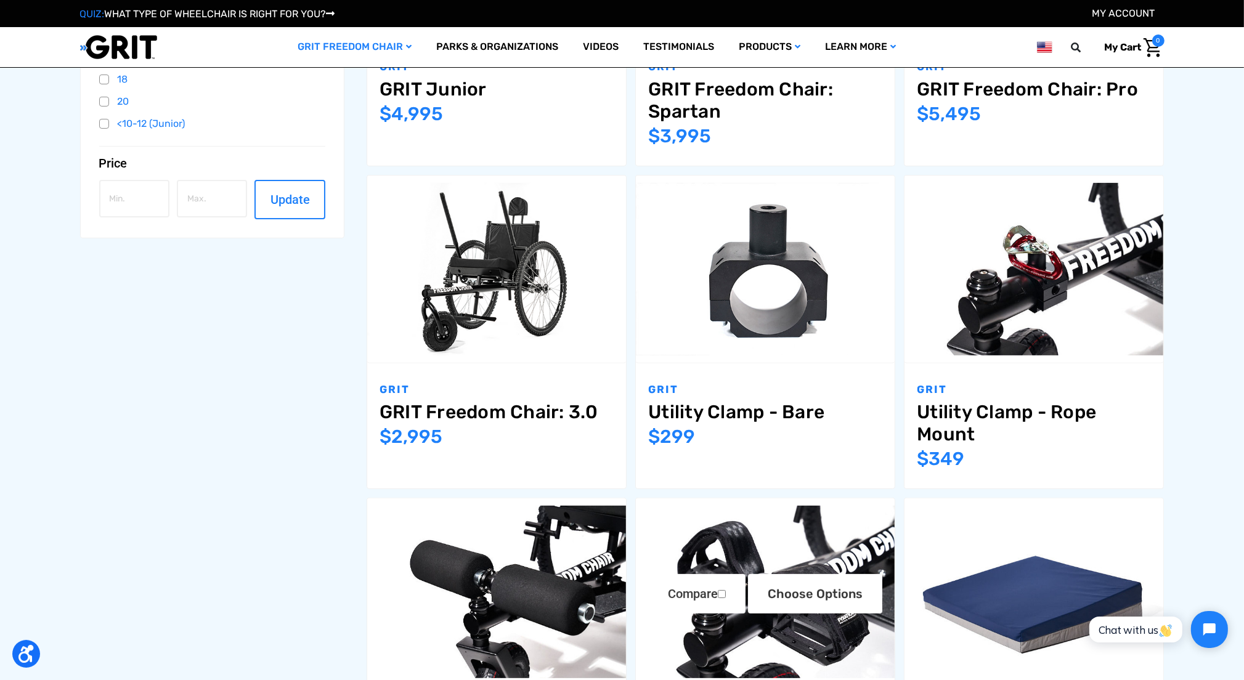
scroll to position [461, 0]
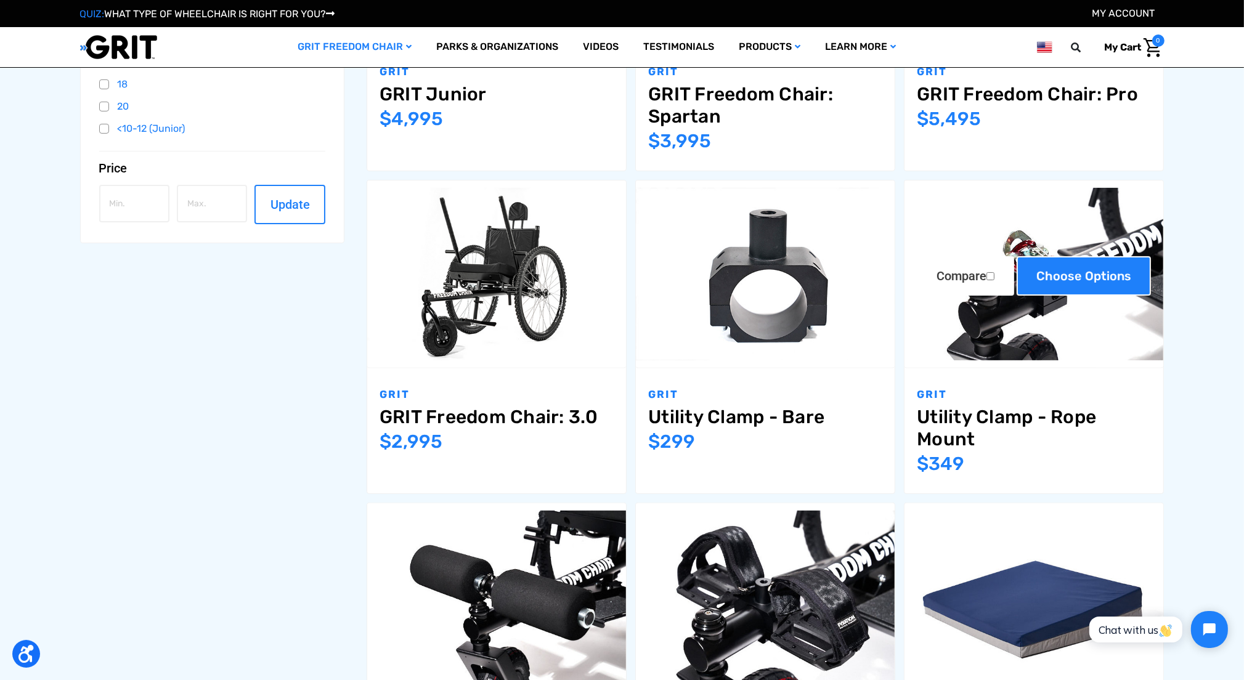
click at [1063, 259] on link "Choose Options" at bounding box center [1084, 275] width 134 height 39
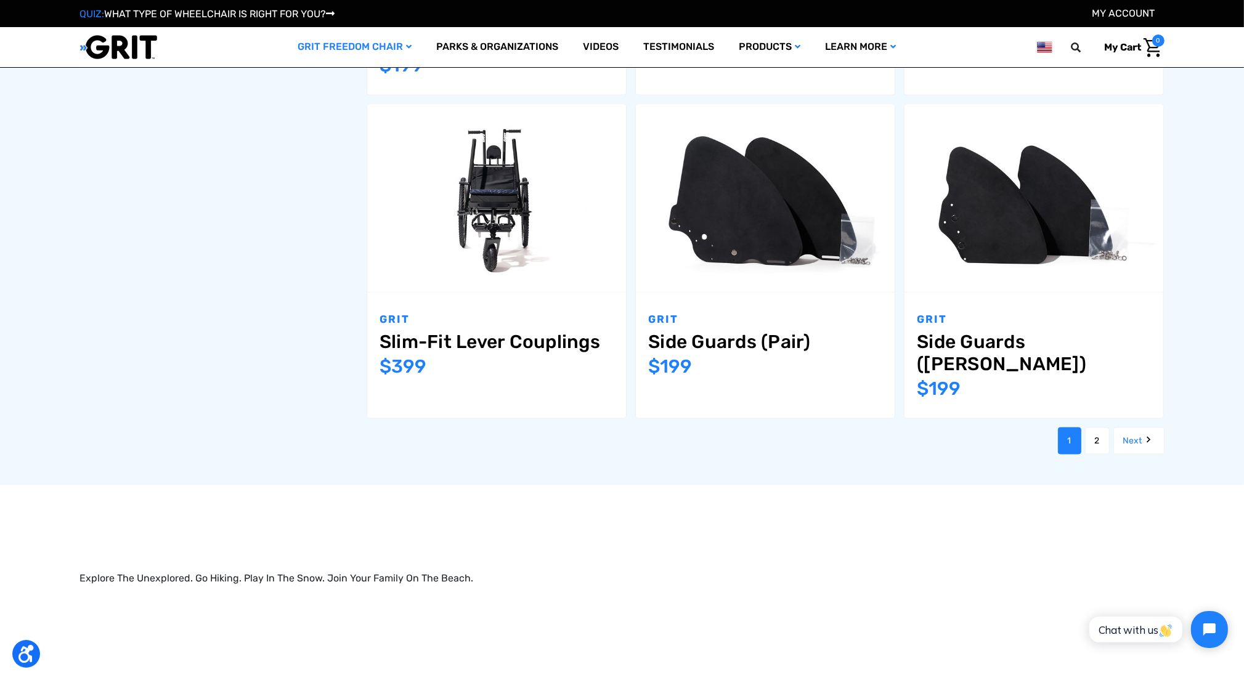
scroll to position [2551, 0]
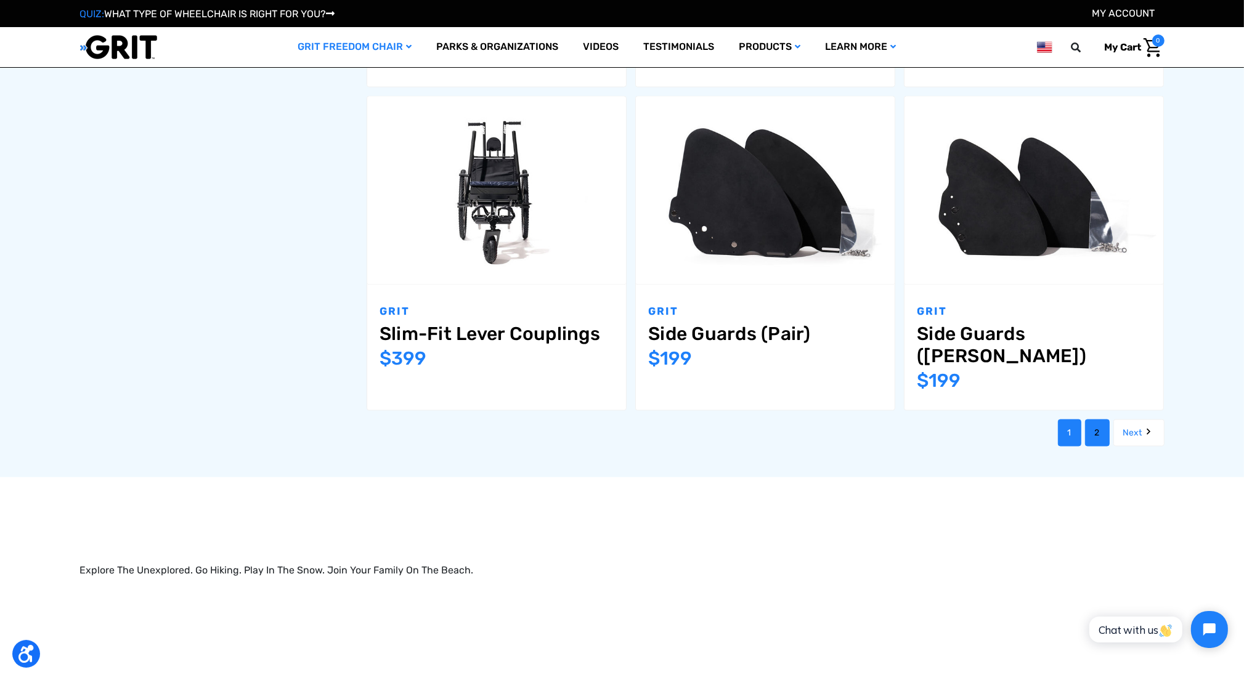
click at [1101, 420] on link "2" at bounding box center [1097, 433] width 25 height 27
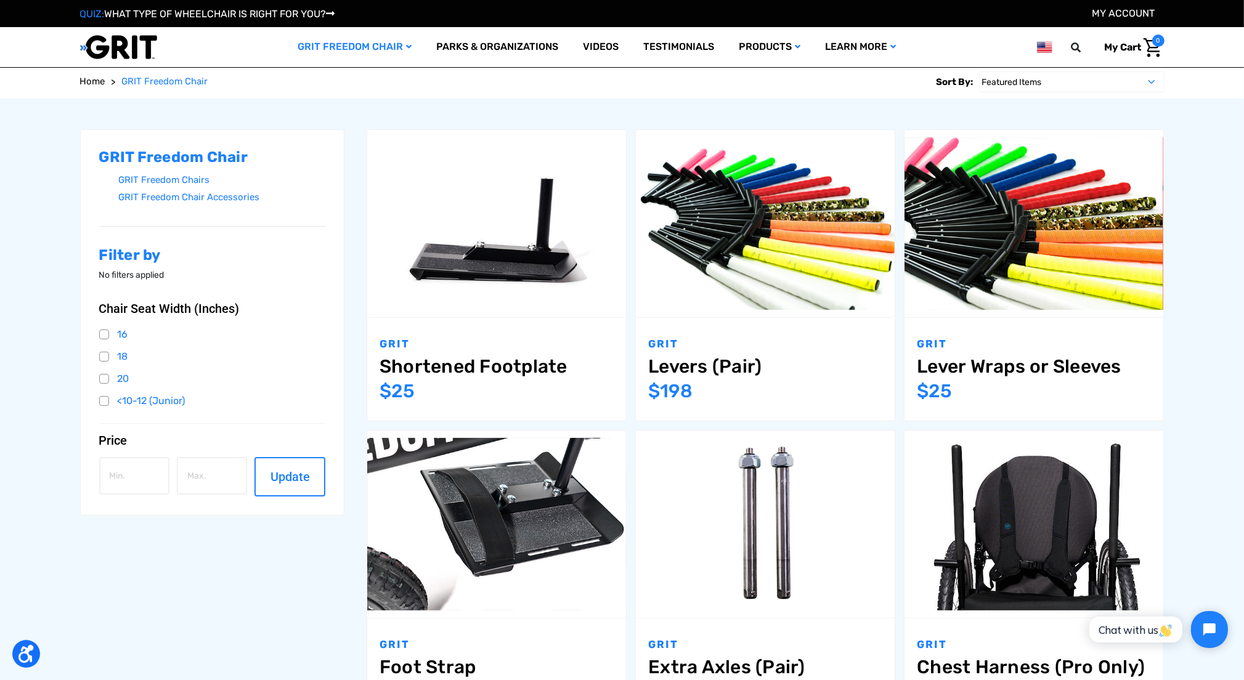
scroll to position [185, 0]
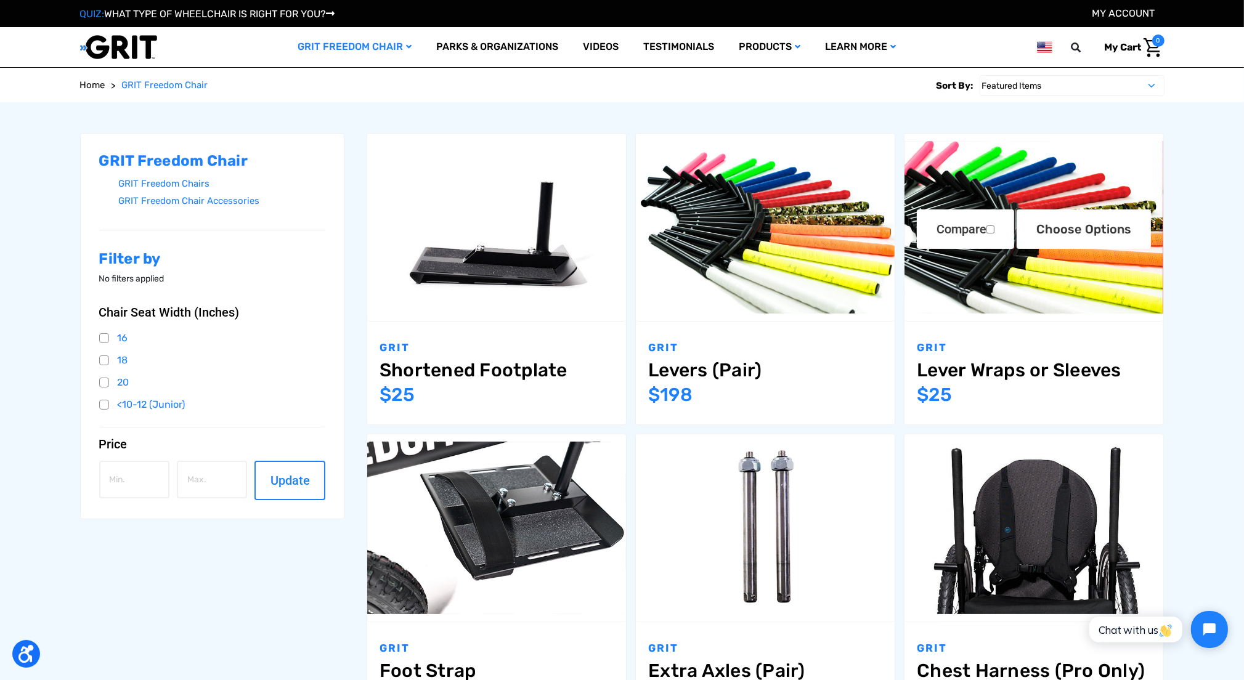
click at [1090, 372] on link "Lever Wraps or Sleeves" at bounding box center [1034, 370] width 234 height 22
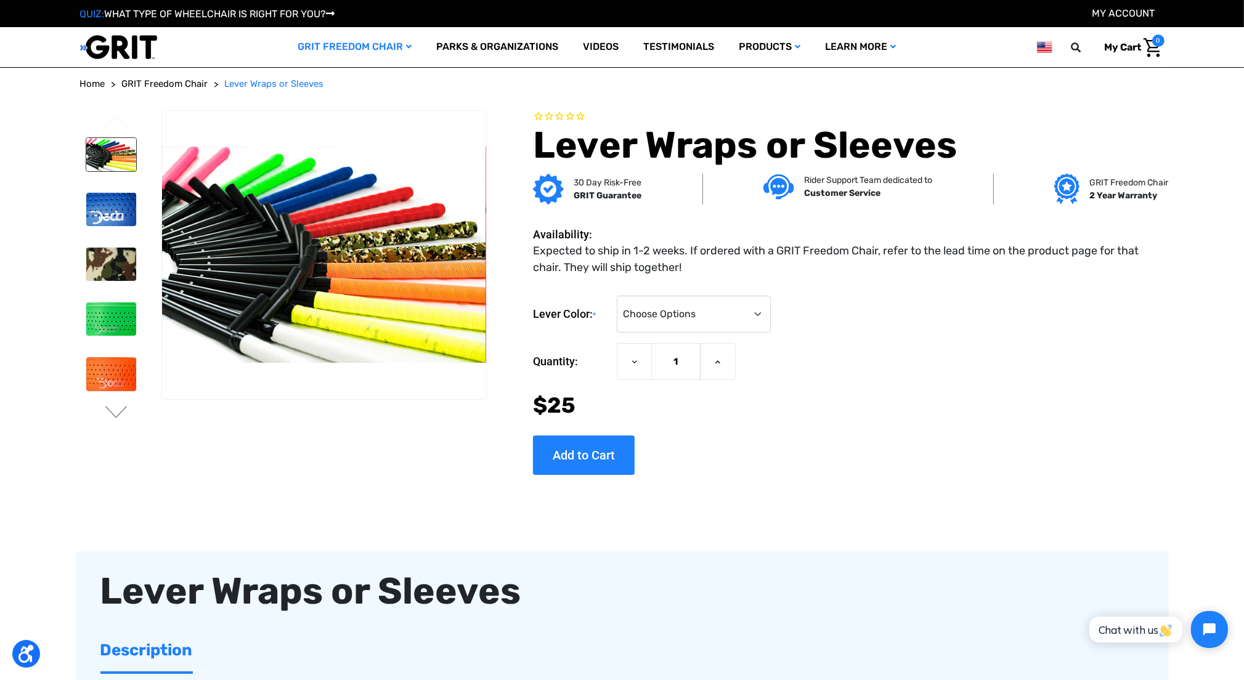
click at [99, 156] on img at bounding box center [111, 154] width 50 height 33
click at [118, 413] on button "Next" at bounding box center [117, 413] width 26 height 15
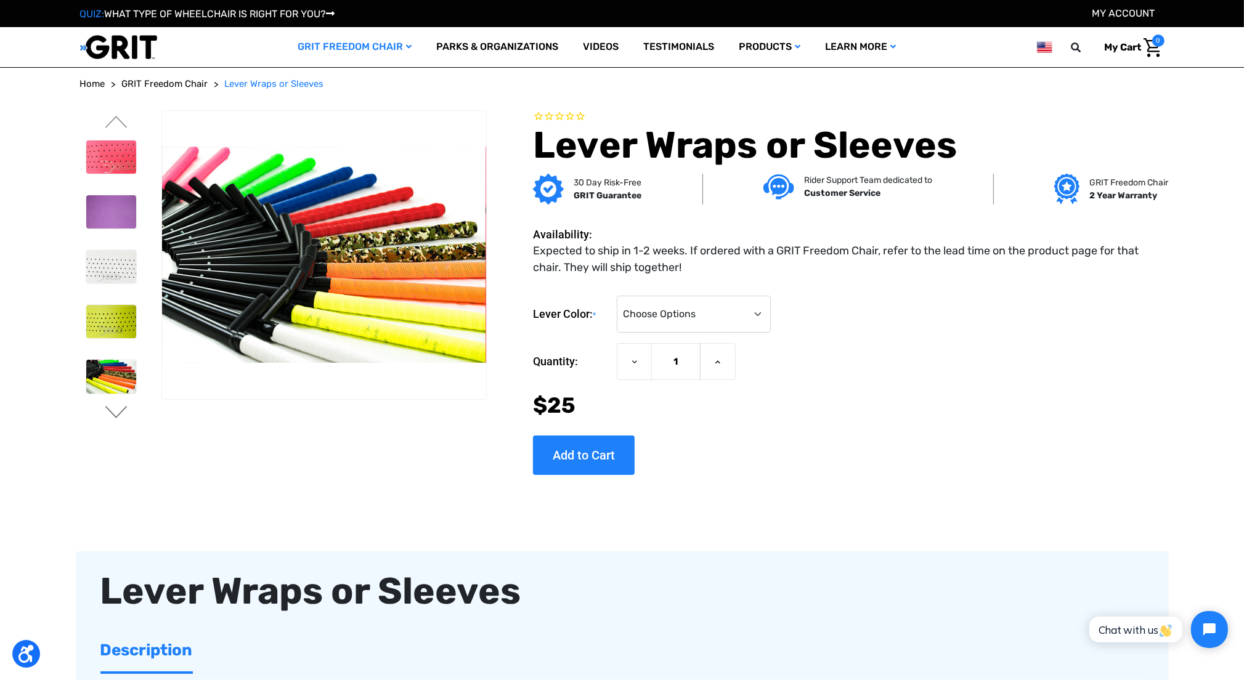
click at [118, 413] on button "Next" at bounding box center [117, 413] width 26 height 15
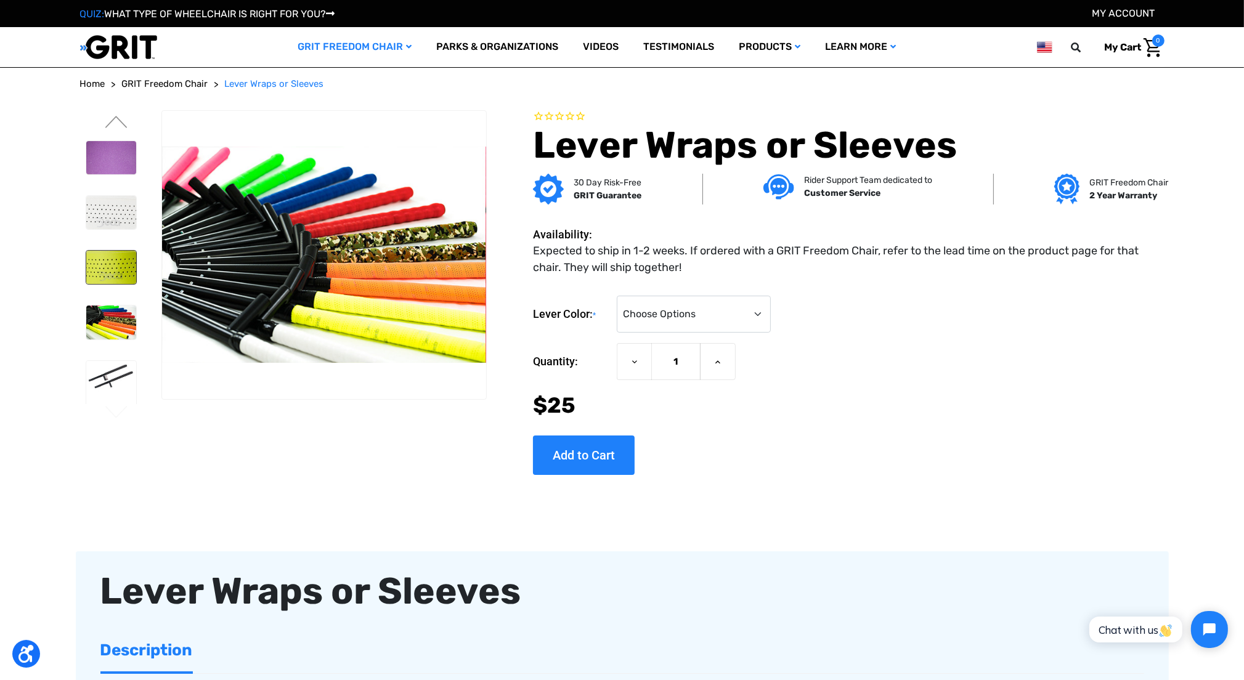
click at [116, 278] on img at bounding box center [111, 267] width 50 height 33
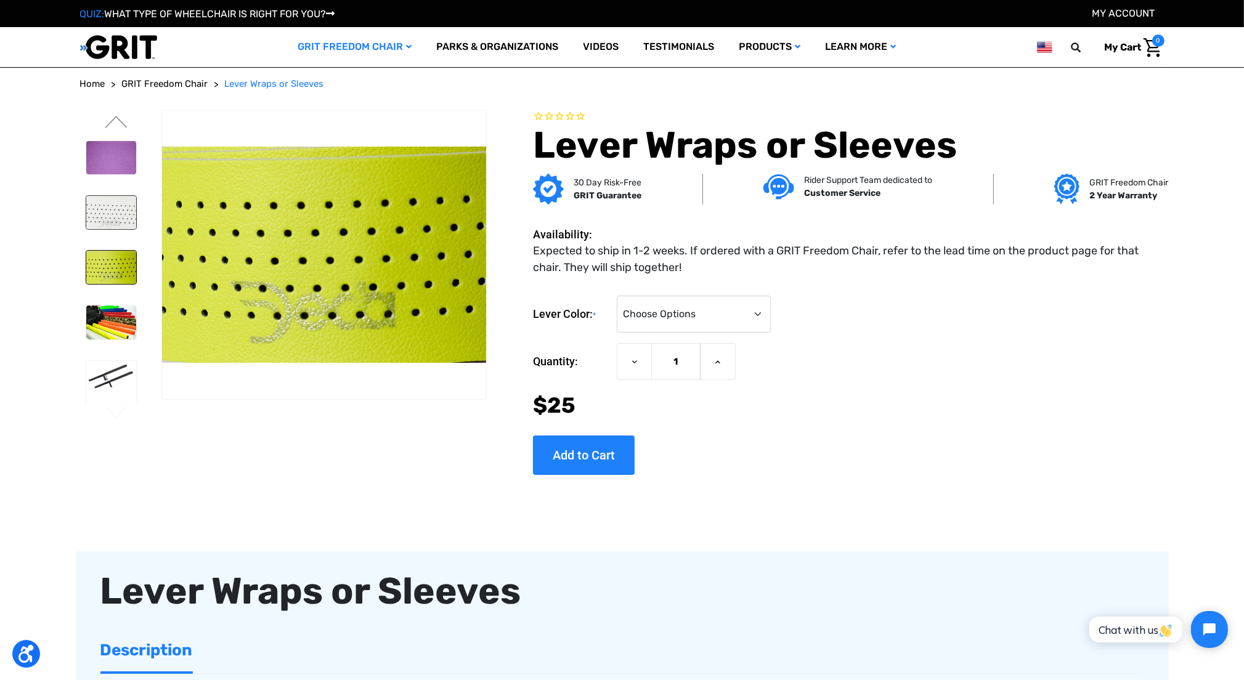
click at [135, 217] on img at bounding box center [111, 212] width 50 height 33
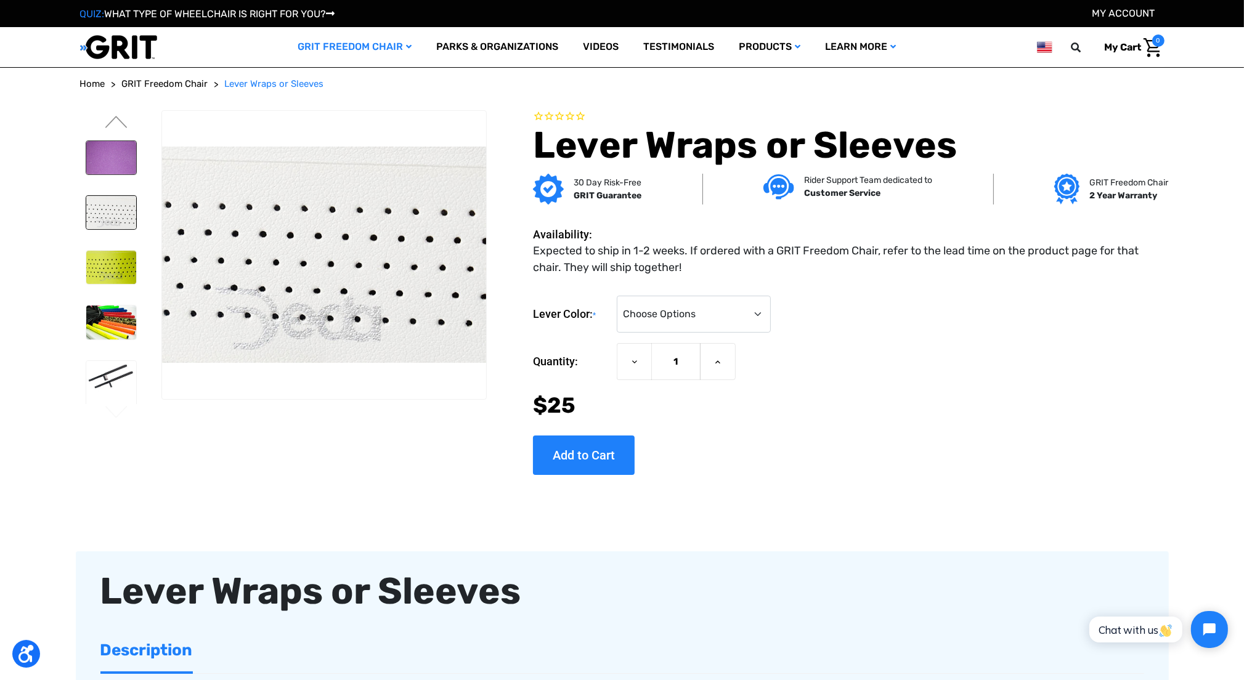
click at [112, 162] on img at bounding box center [111, 157] width 50 height 33
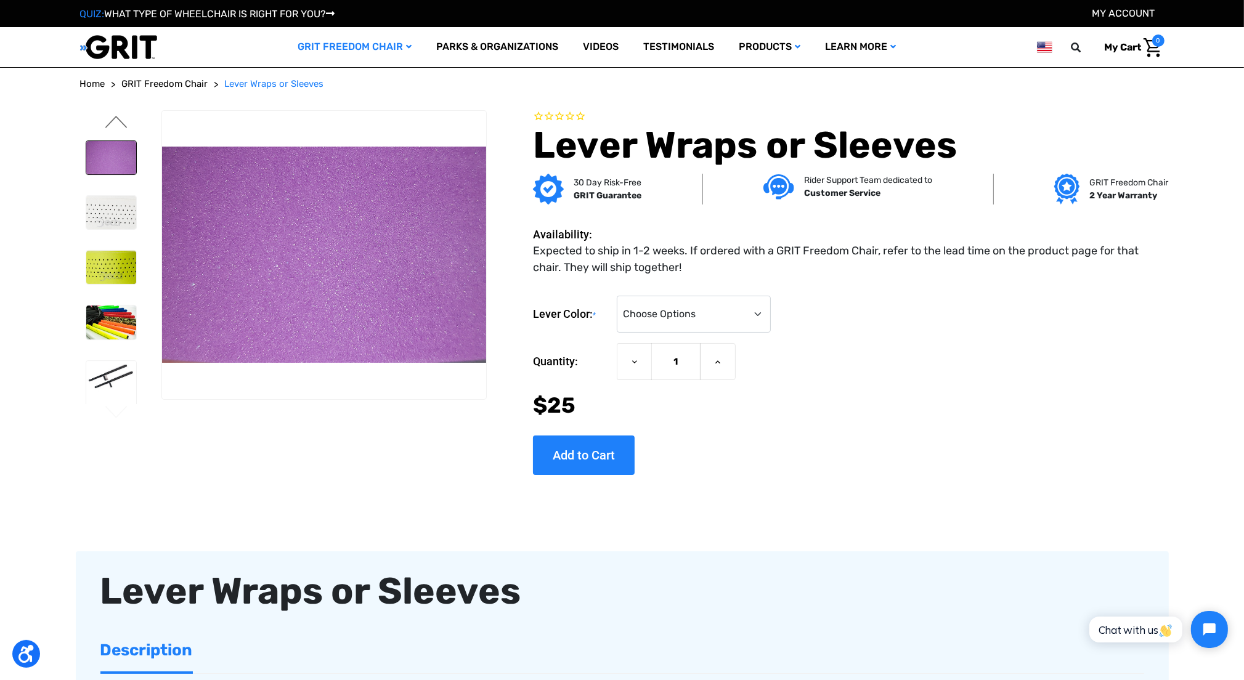
click at [113, 123] on button "Previous" at bounding box center [117, 123] width 26 height 15
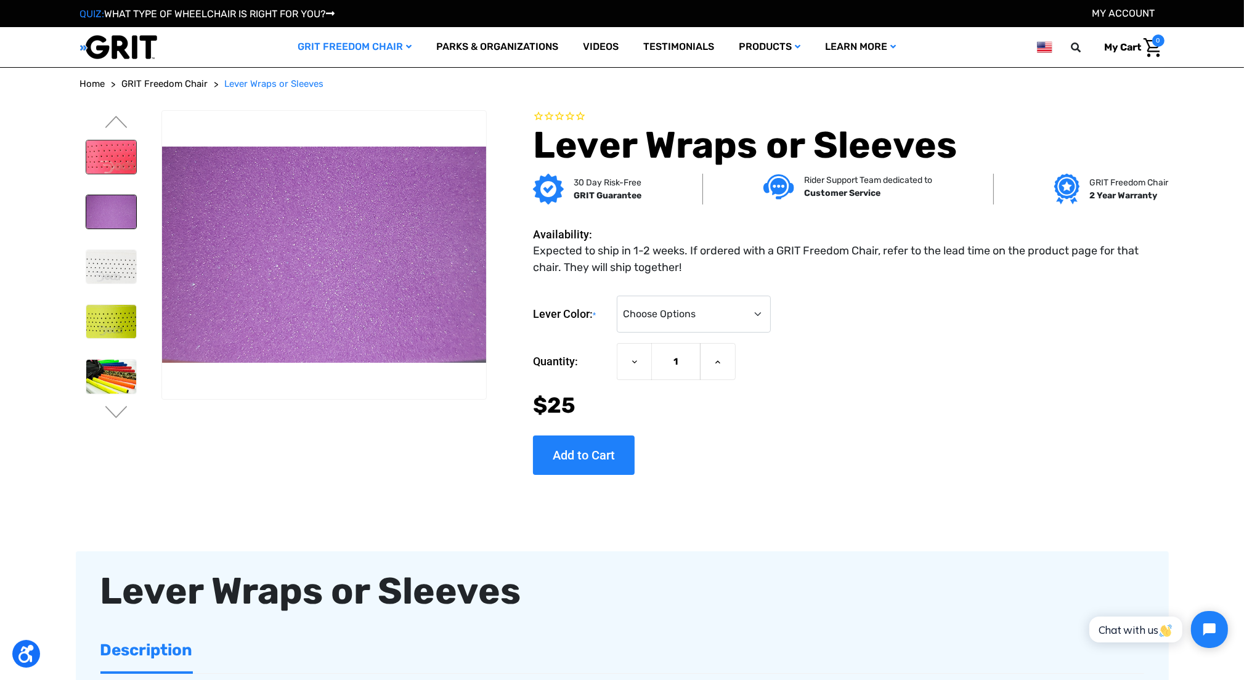
click at [118, 161] on img at bounding box center [111, 157] width 50 height 33
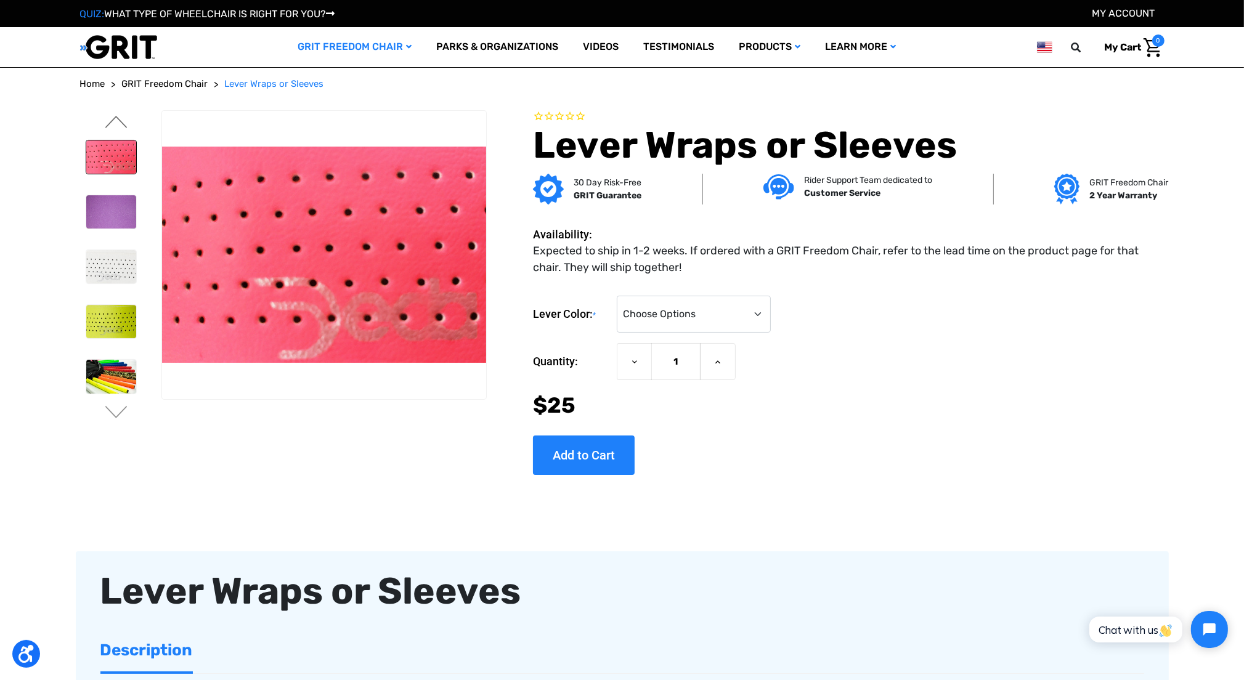
click at [119, 121] on button "Previous" at bounding box center [117, 123] width 26 height 15
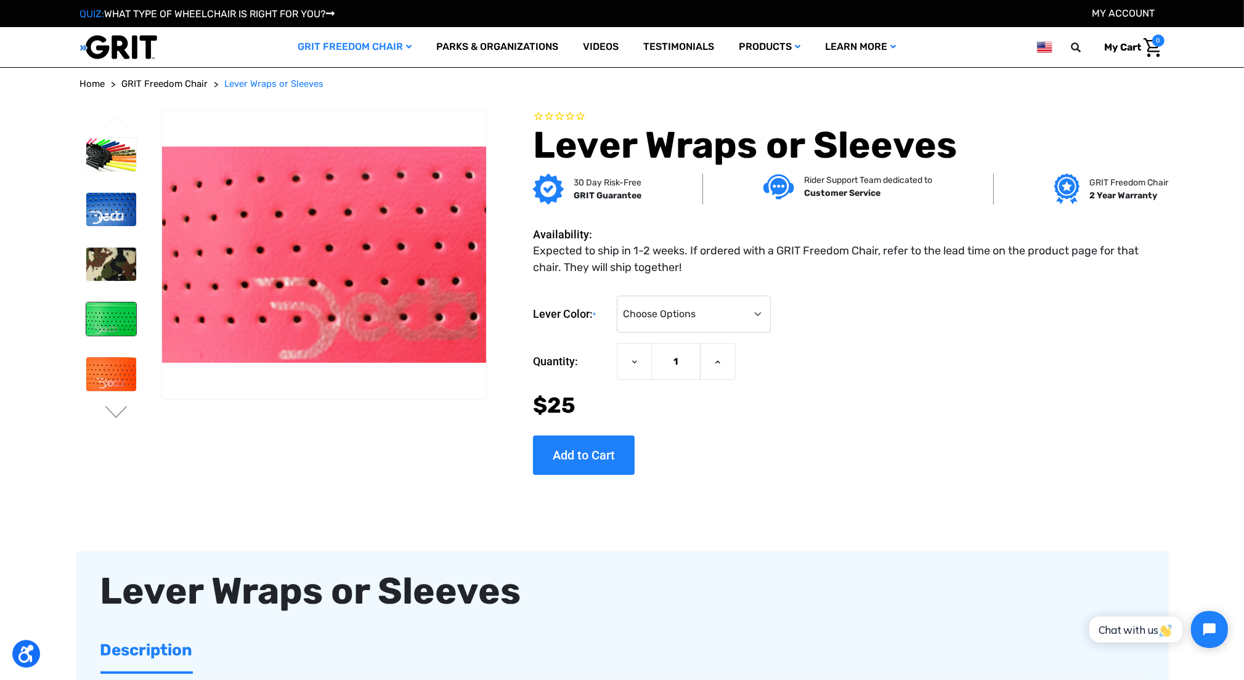
click at [127, 308] on img at bounding box center [111, 319] width 50 height 33
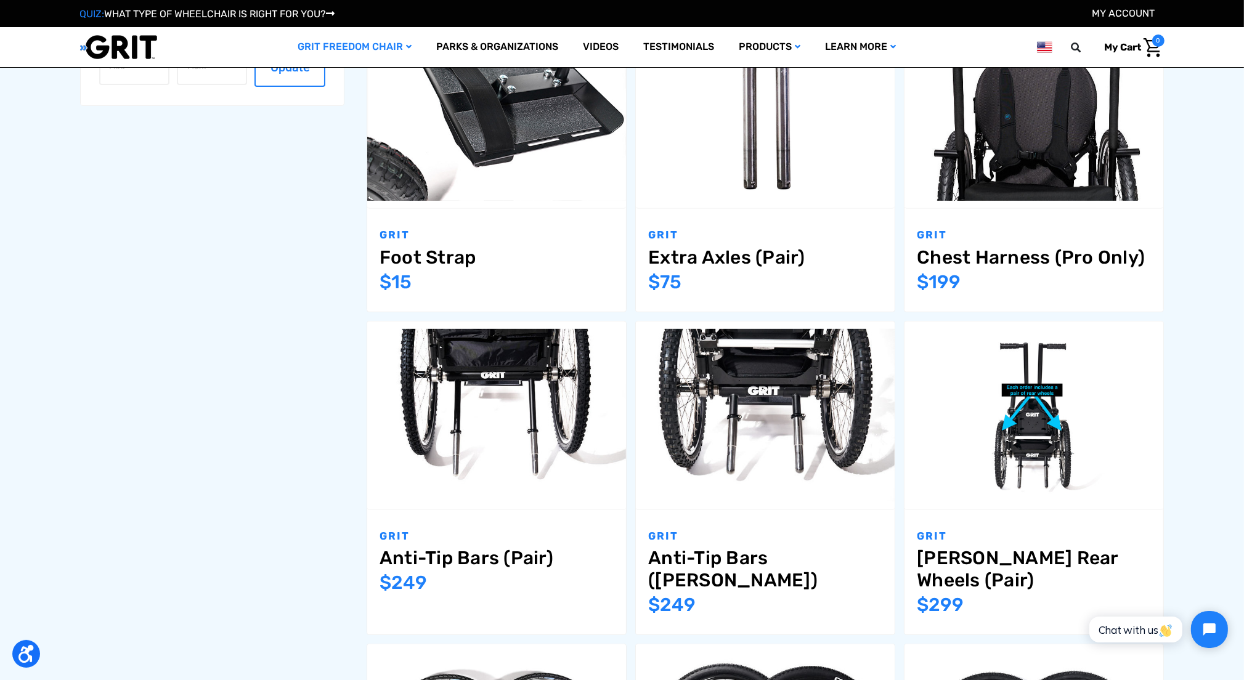
scroll to position [684, 0]
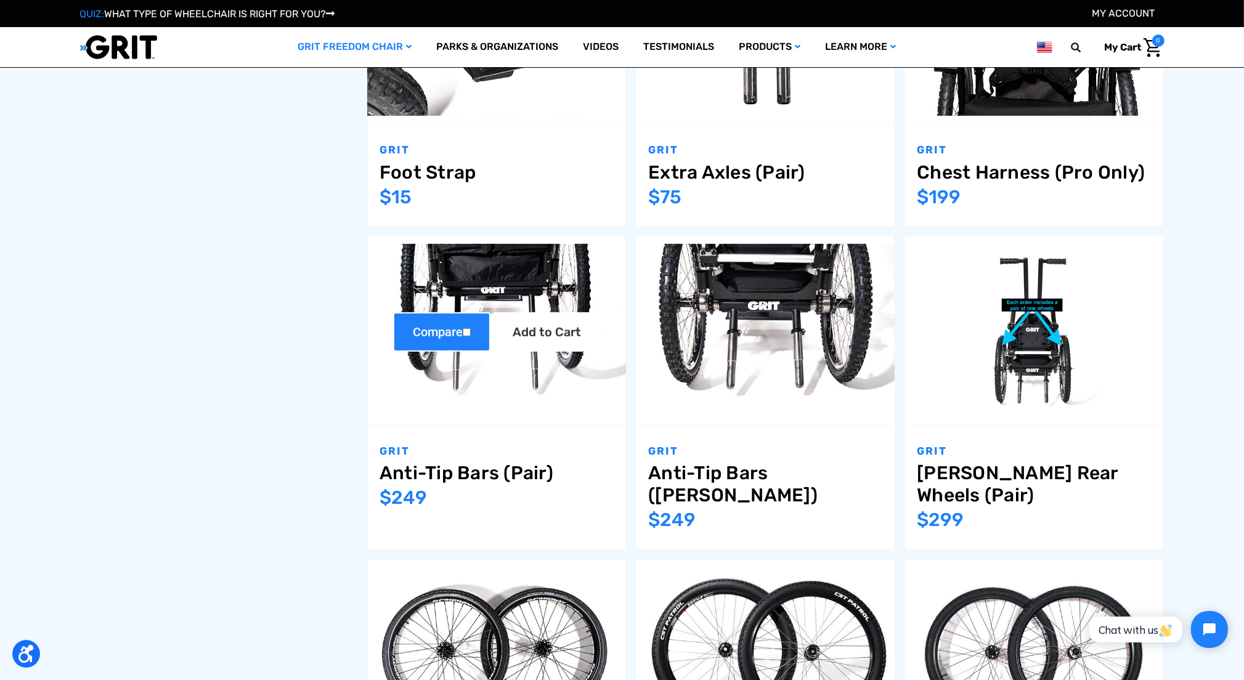
click at [457, 332] on label "Compare" at bounding box center [441, 331] width 97 height 39
click at [463, 332] on input "Compare" at bounding box center [467, 333] width 8 height 8
click at [457, 332] on label "Compare" at bounding box center [441, 331] width 97 height 39
click at [463, 332] on input "Compare" at bounding box center [467, 333] width 8 height 8
checkbox input "false"
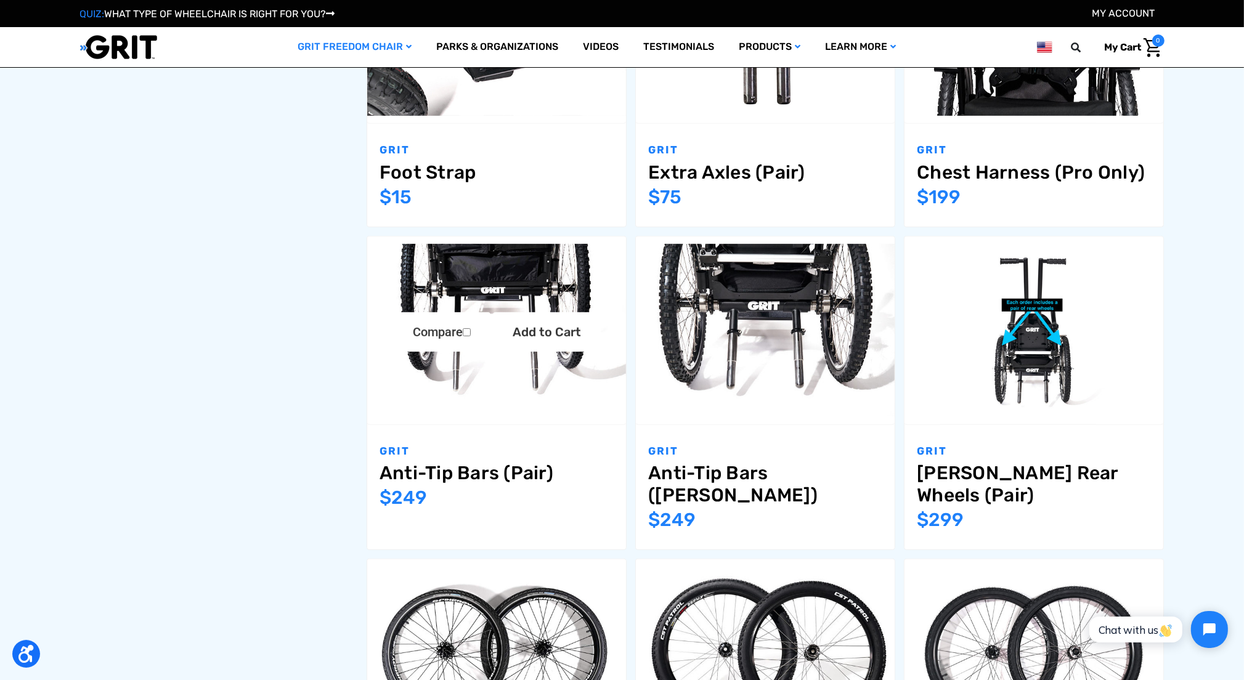
click at [477, 290] on img "Anti-Tip Bars (Pair),$249.00\a" at bounding box center [496, 330] width 259 height 173
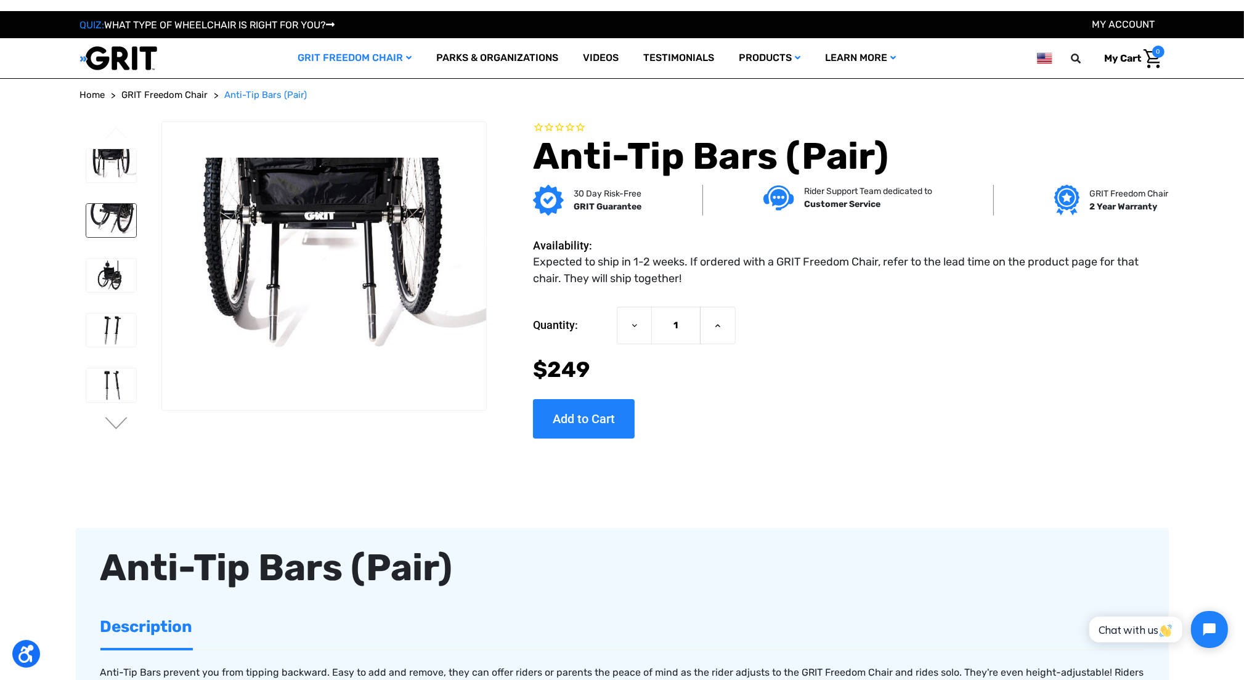
click at [116, 221] on img at bounding box center [111, 220] width 50 height 33
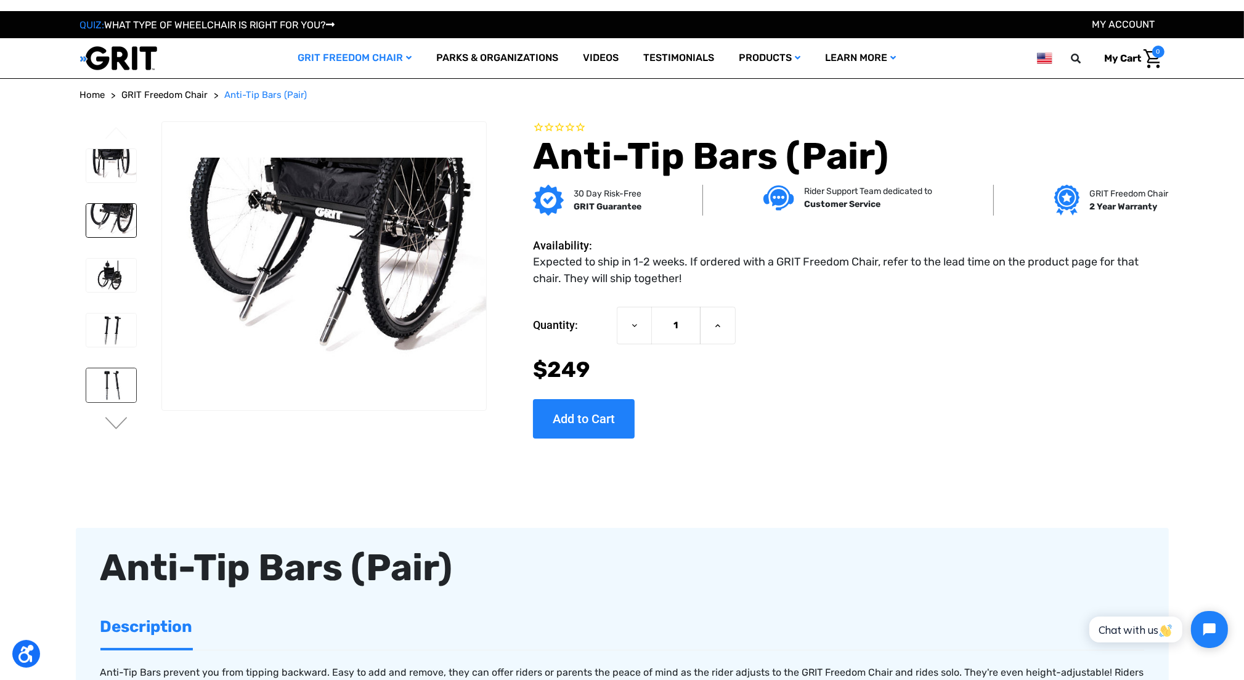
click at [117, 379] on img at bounding box center [111, 385] width 50 height 33
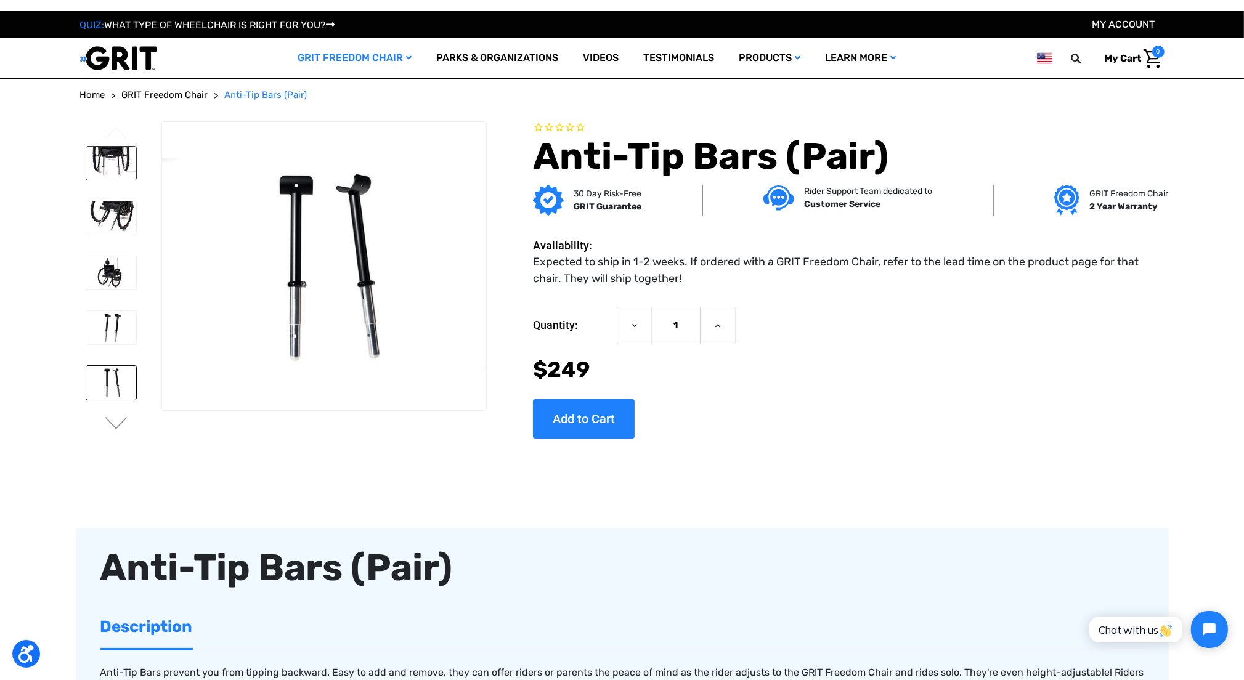
click at [120, 162] on img at bounding box center [111, 163] width 50 height 33
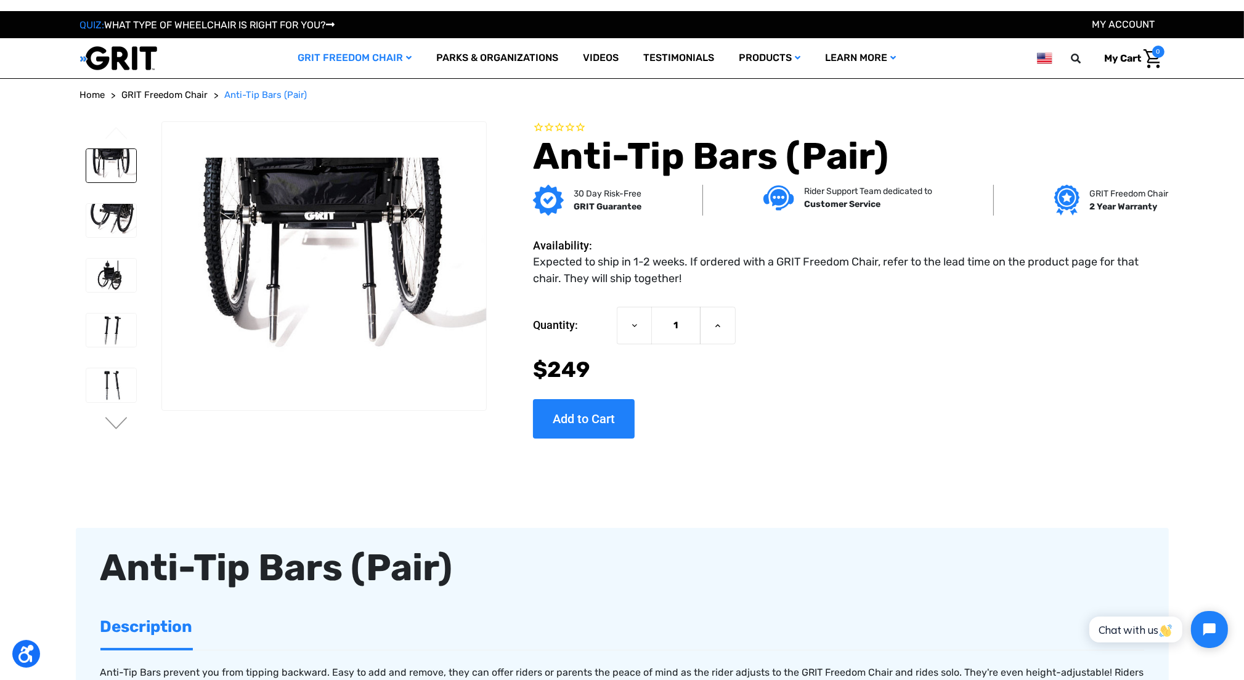
click at [121, 416] on ul "Previous Next" at bounding box center [120, 279] width 81 height 316
click at [131, 419] on ul "Previous Next" at bounding box center [120, 279] width 81 height 316
click at [120, 418] on button "Next" at bounding box center [117, 424] width 26 height 15
click at [111, 396] on img at bounding box center [111, 386] width 50 height 33
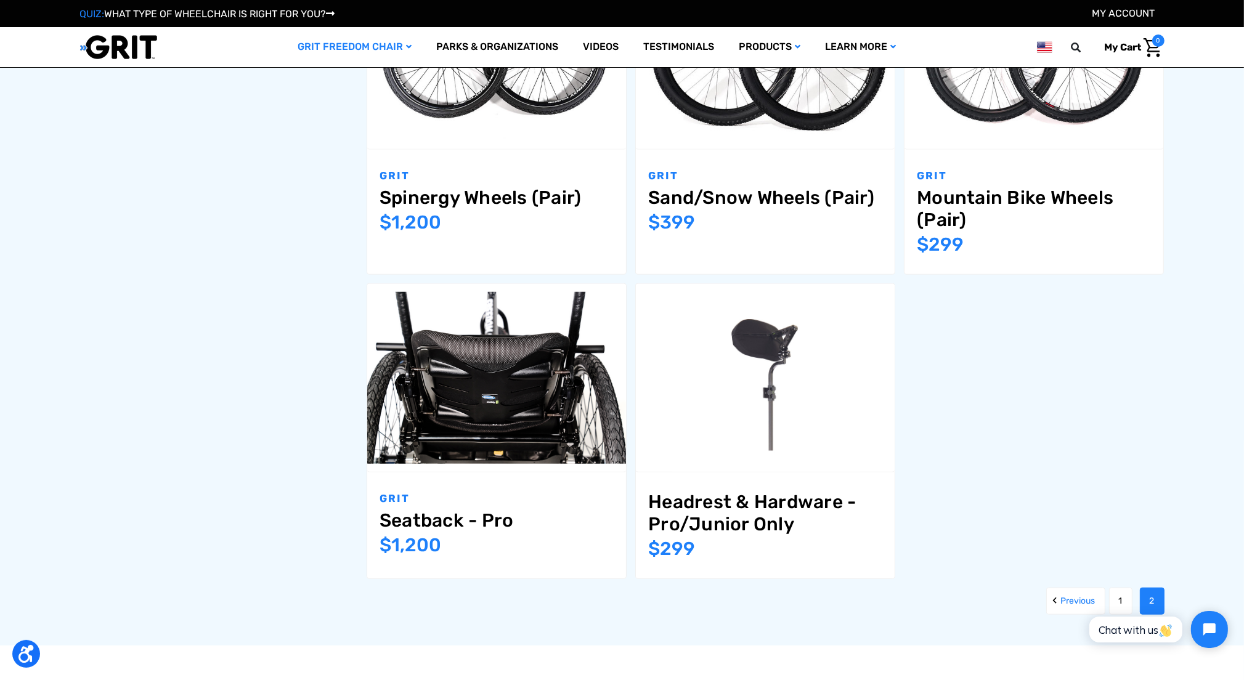
scroll to position [1368, 0]
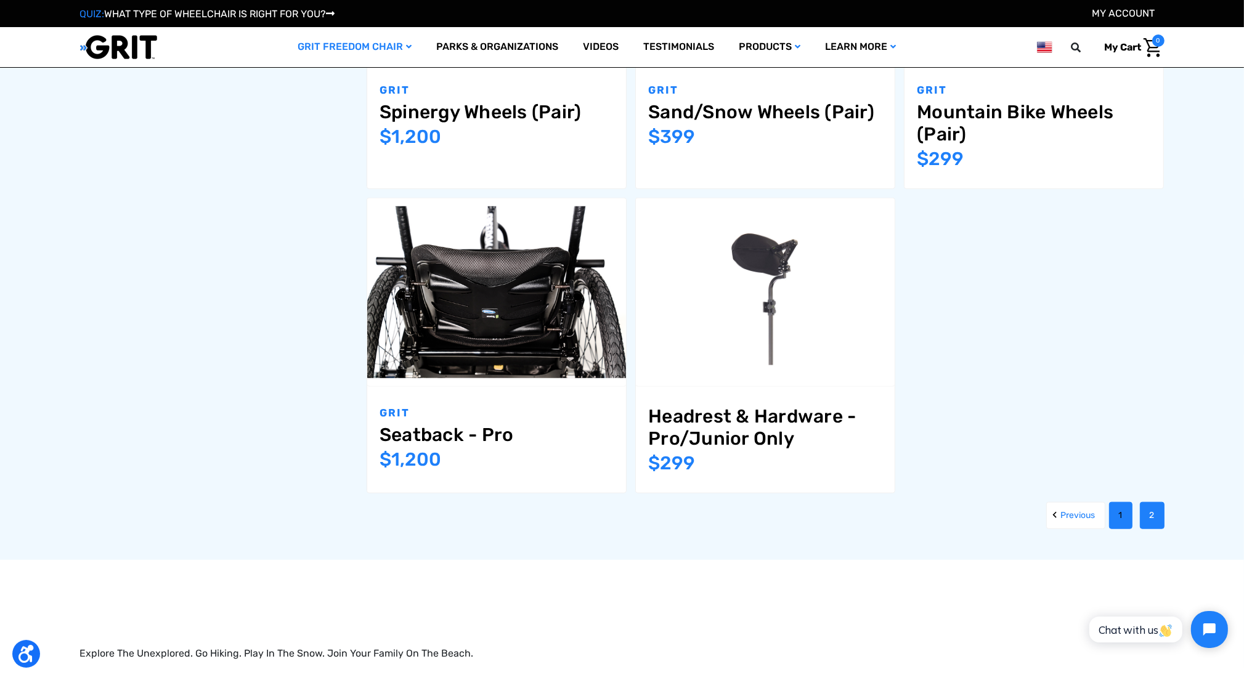
click at [1119, 525] on link "1" at bounding box center [1120, 515] width 23 height 27
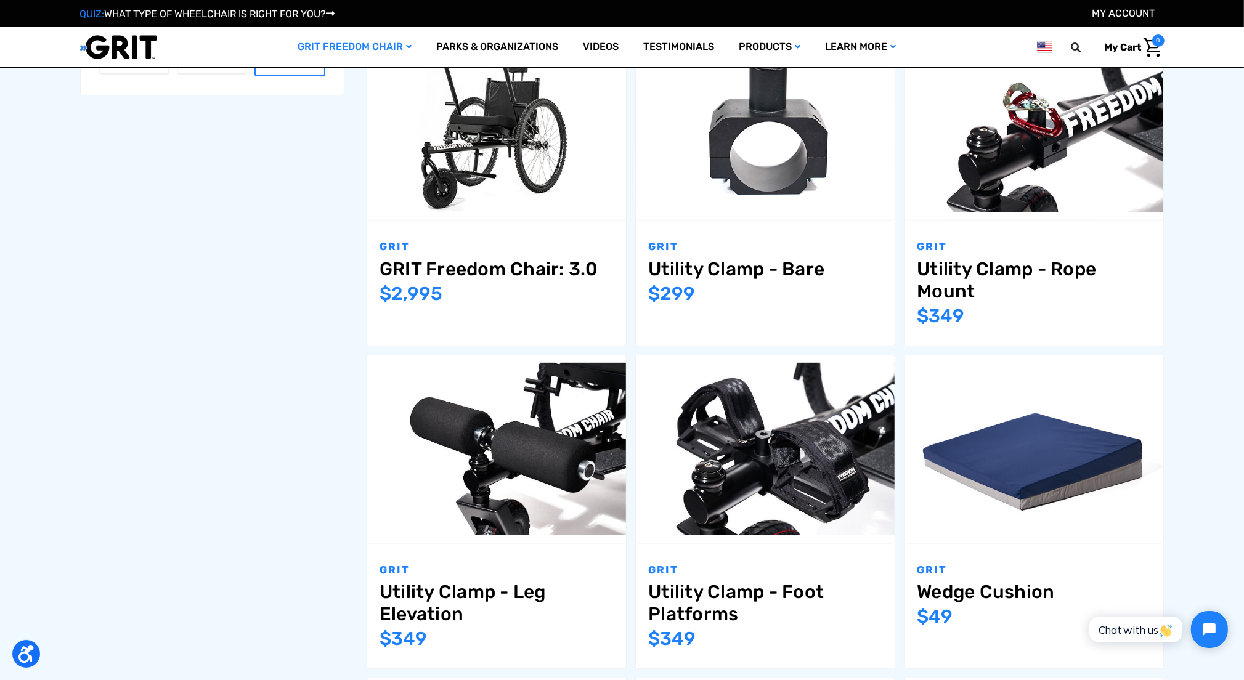
scroll to position [616, 0]
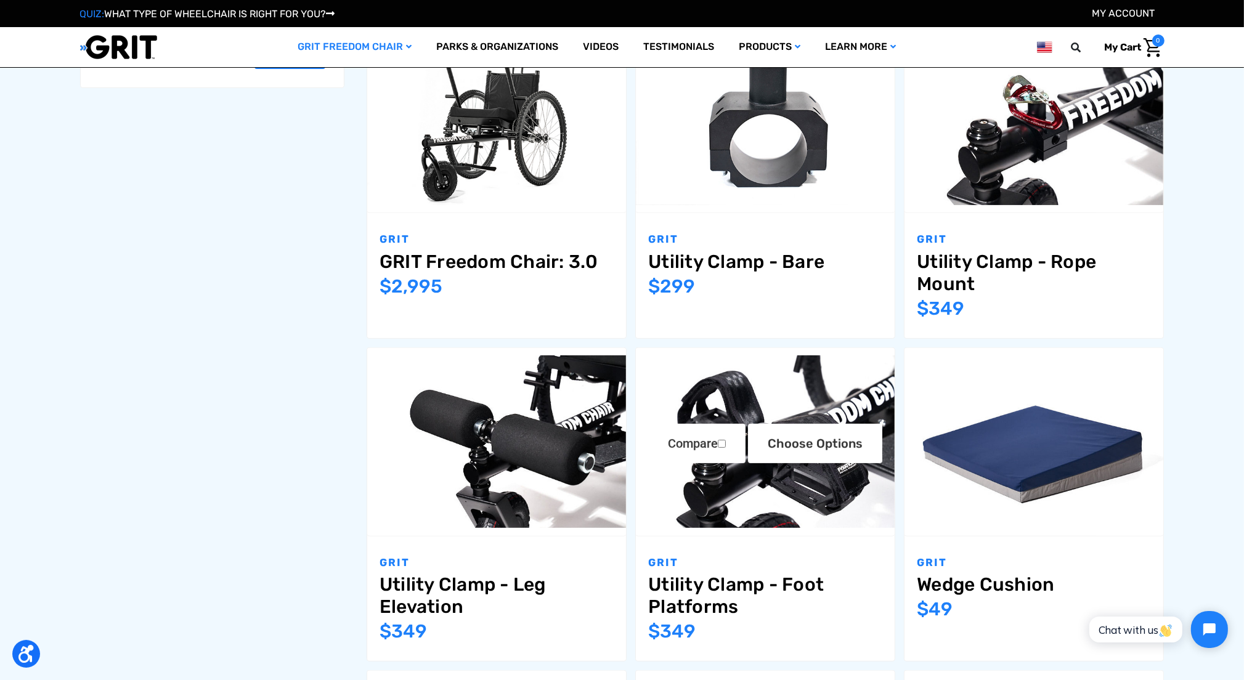
click at [705, 585] on link "Utility Clamp - Foot Platforms" at bounding box center [765, 596] width 234 height 44
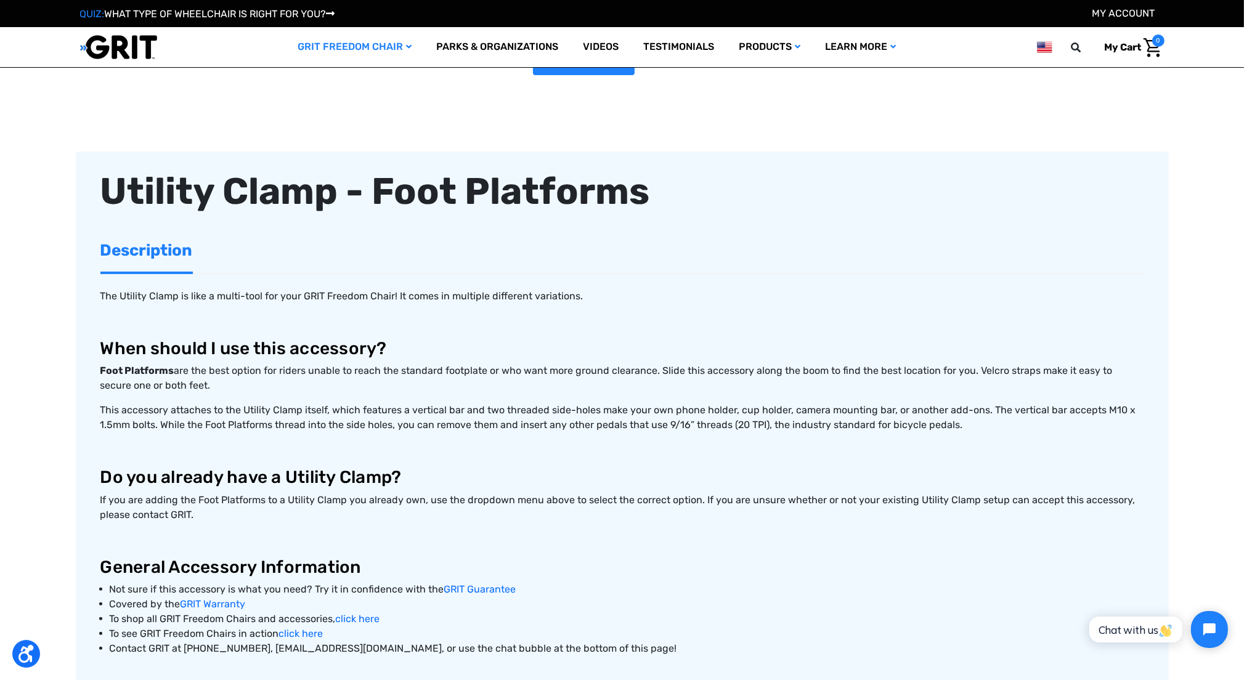
scroll to position [123, 0]
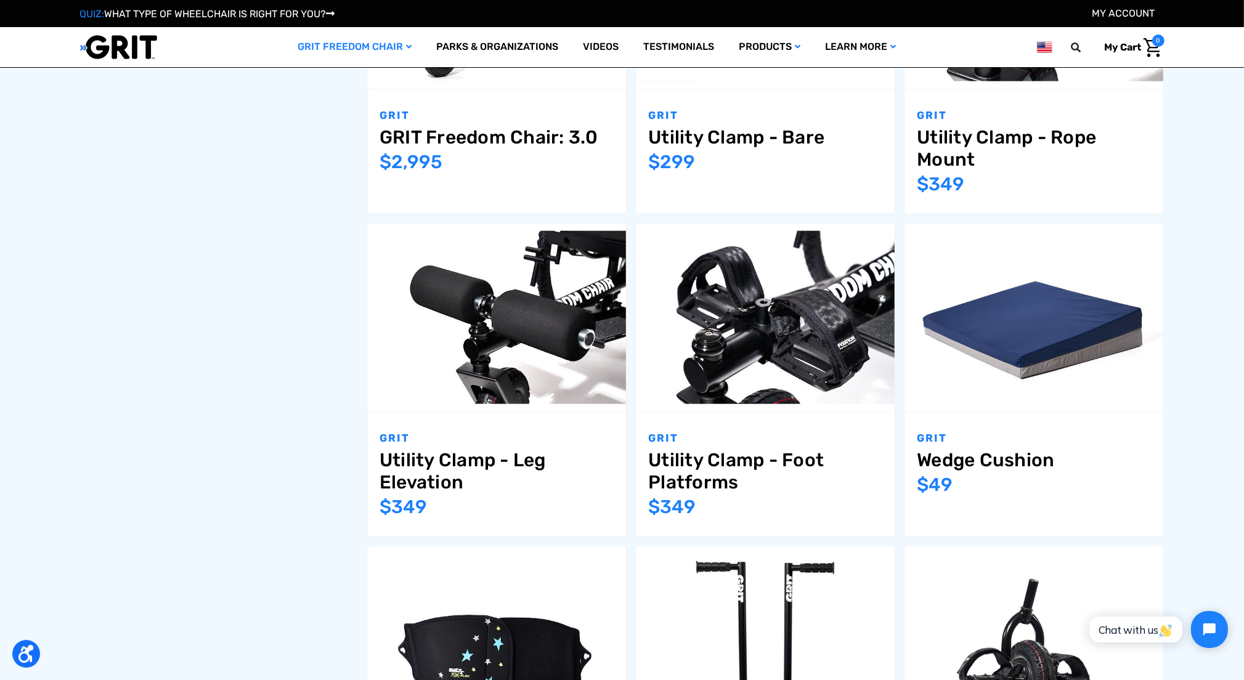
scroll to position [1783, 0]
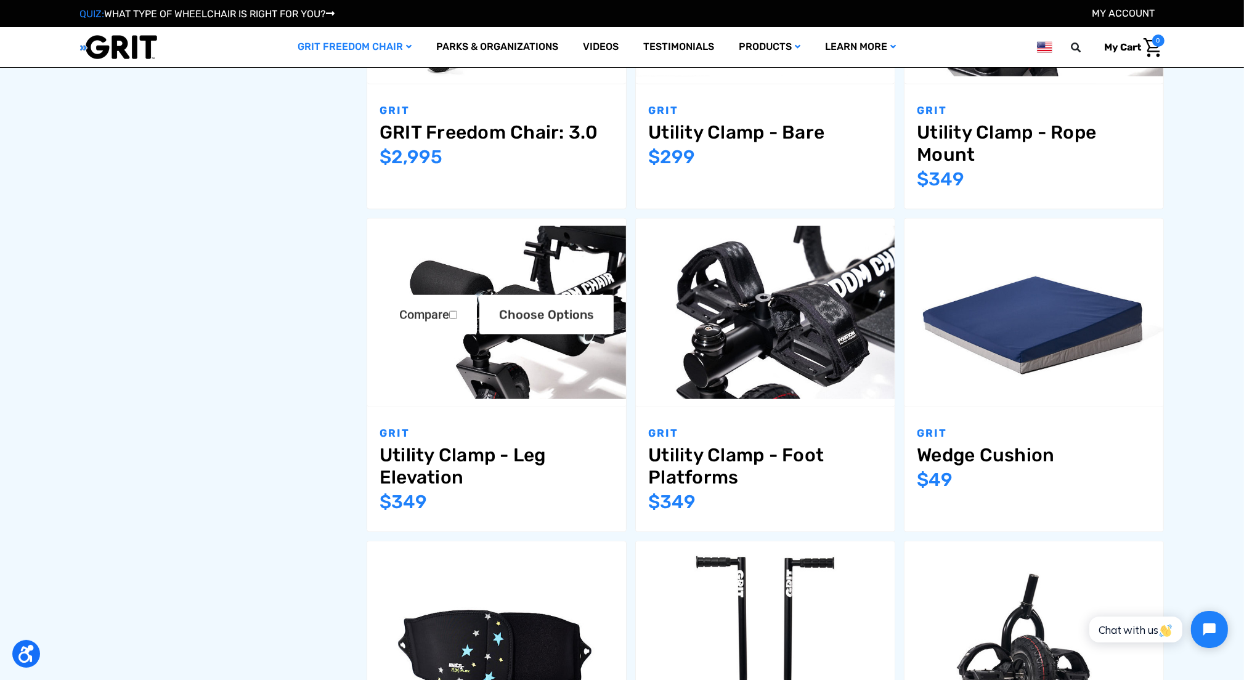
click at [453, 459] on link "Utility Clamp - Leg Elevation" at bounding box center [497, 466] width 234 height 44
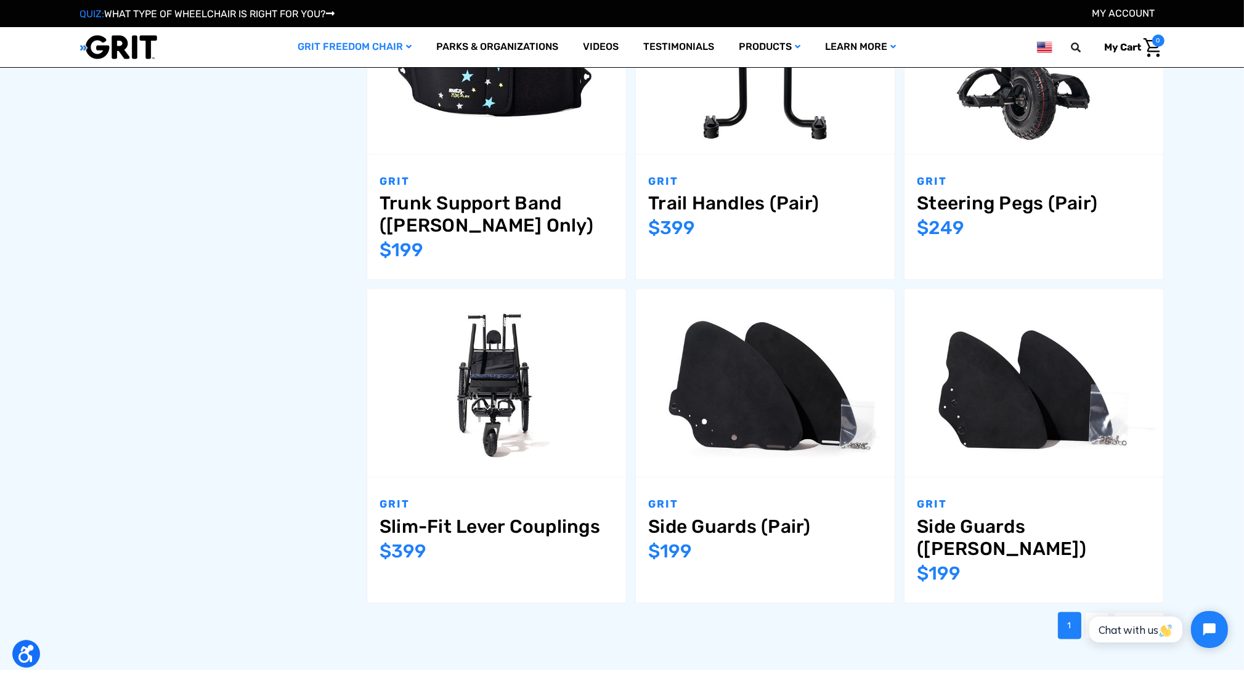
scroll to position [2359, 0]
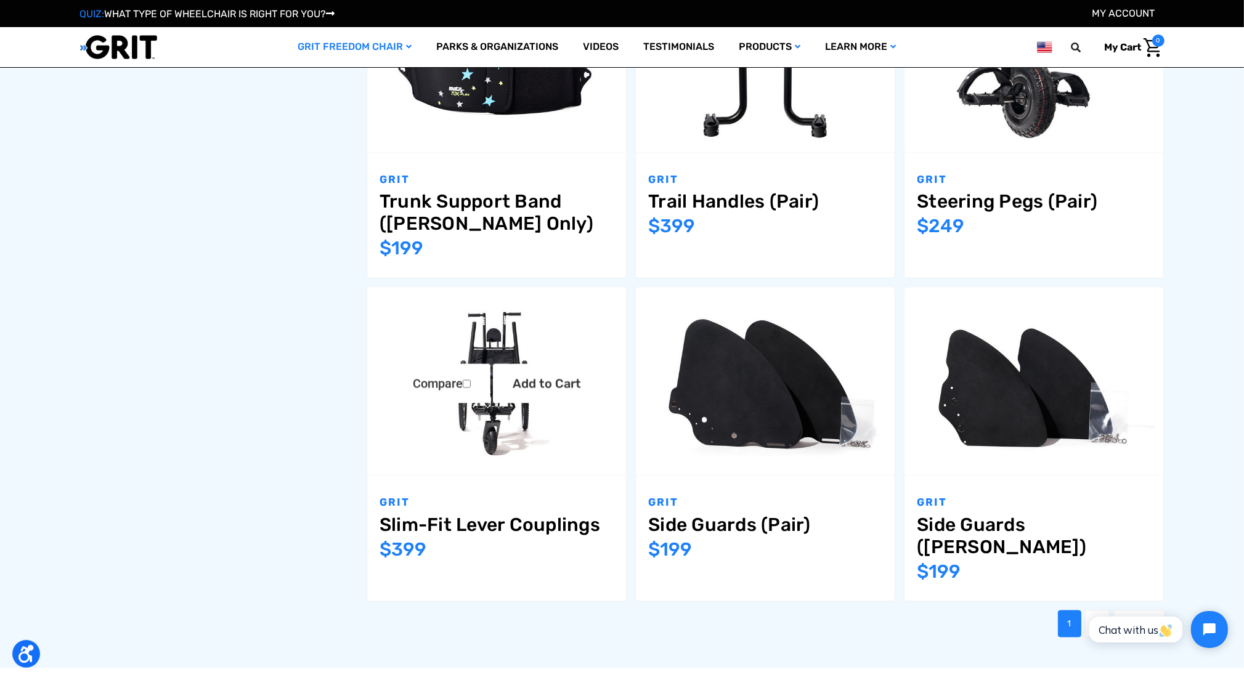
click at [479, 522] on link "Slim-Fit Lever Couplings" at bounding box center [497, 525] width 234 height 22
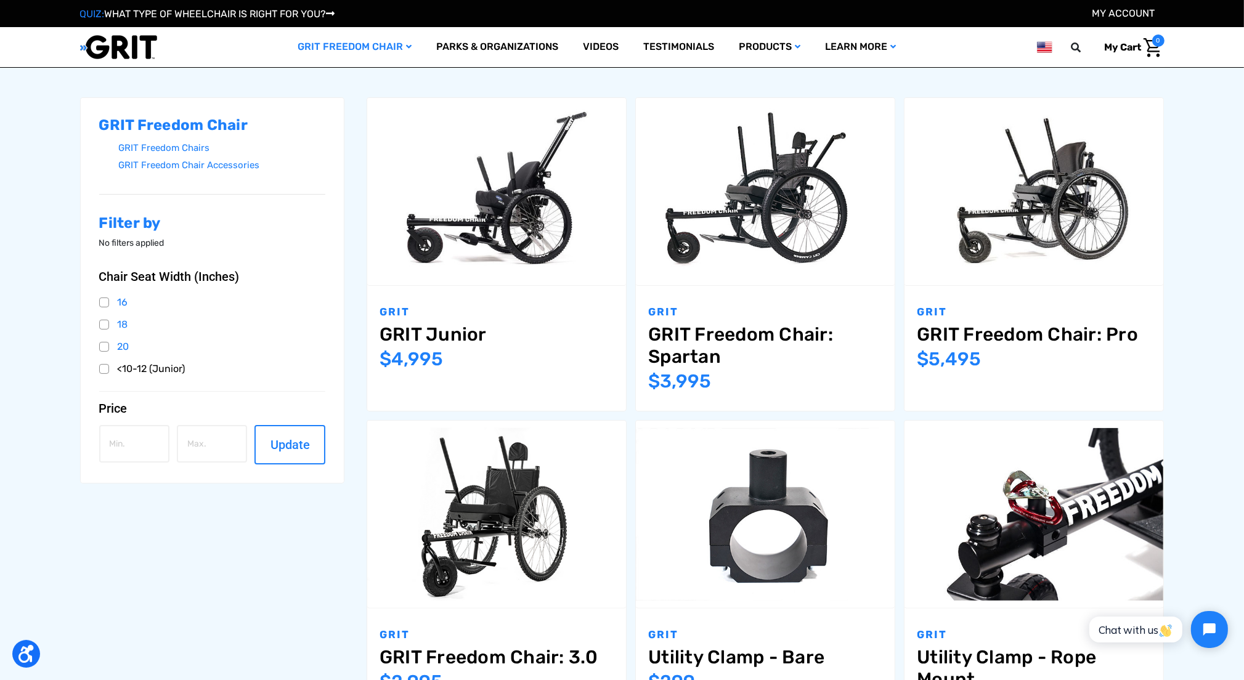
scroll to position [219, 0]
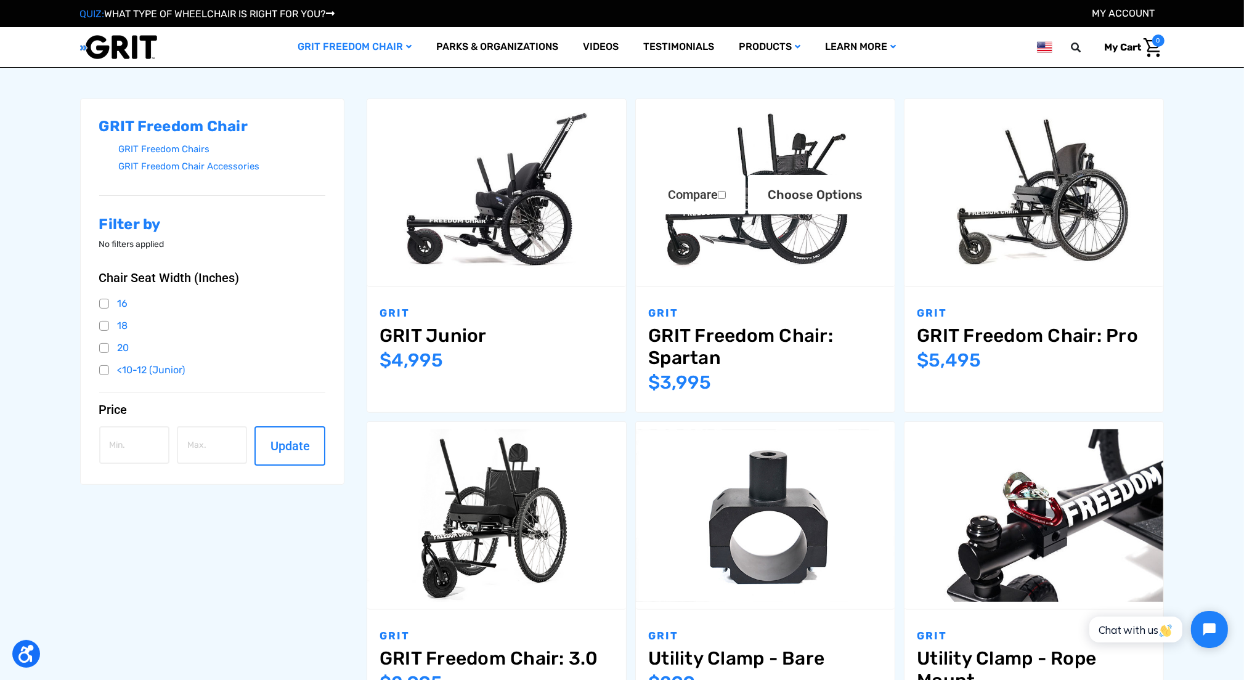
click at [740, 332] on link "GRIT Freedom Chair: Spartan" at bounding box center [765, 347] width 234 height 44
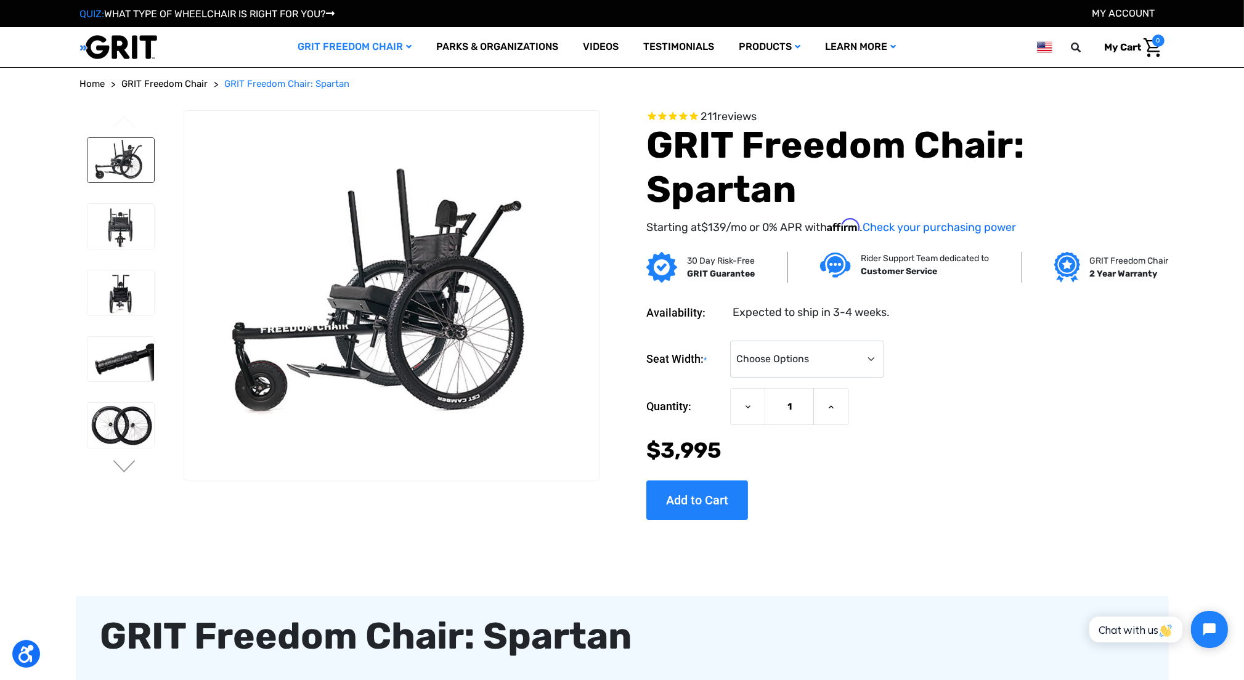
click at [106, 158] on img at bounding box center [121, 160] width 67 height 45
click at [122, 225] on img at bounding box center [121, 226] width 67 height 45
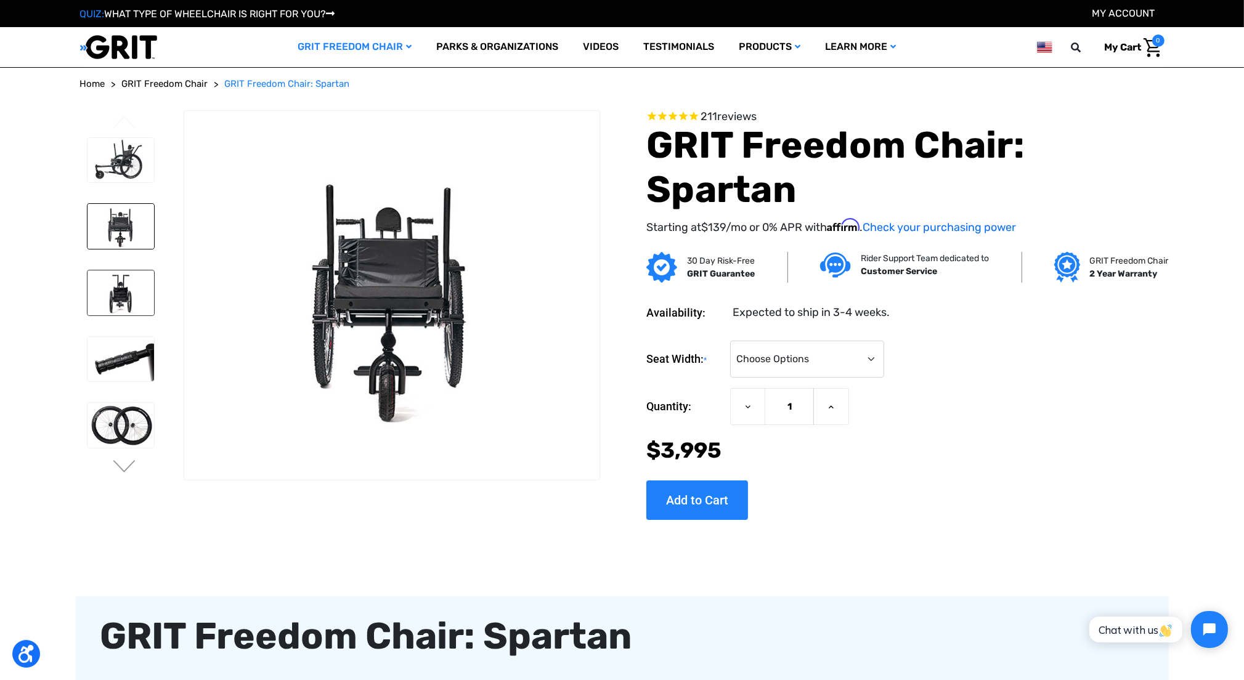
click at [127, 300] on img at bounding box center [121, 293] width 67 height 45
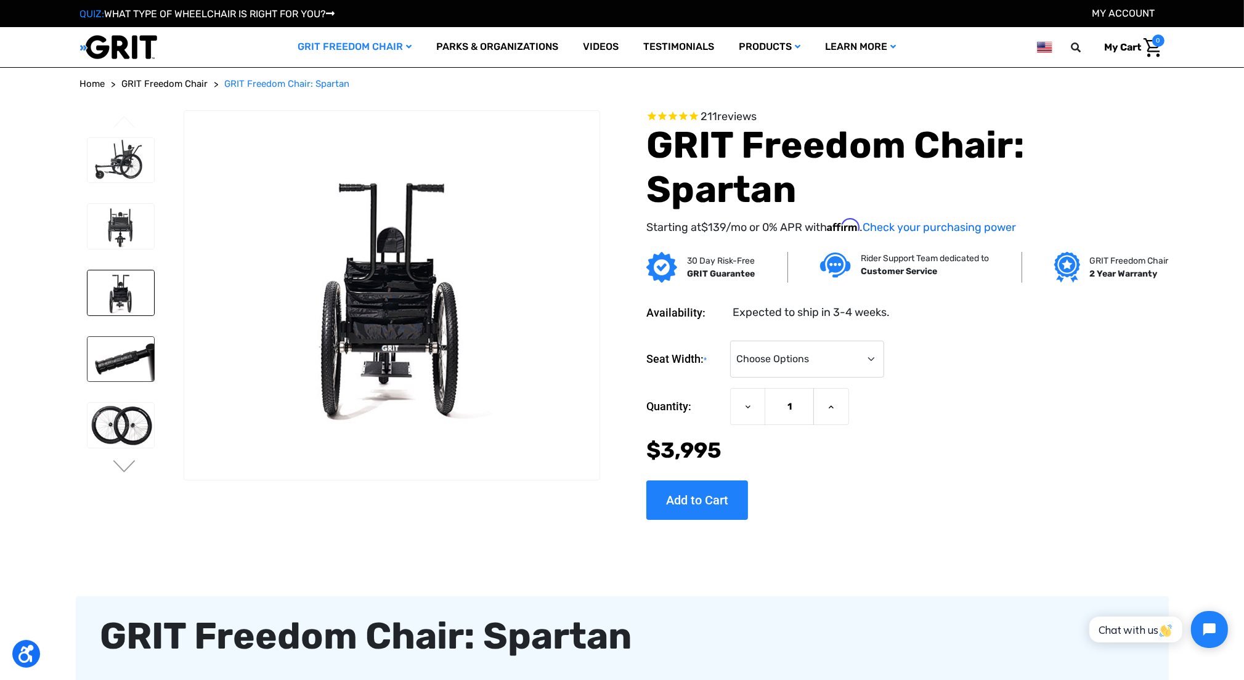
click at [128, 362] on img at bounding box center [121, 359] width 67 height 45
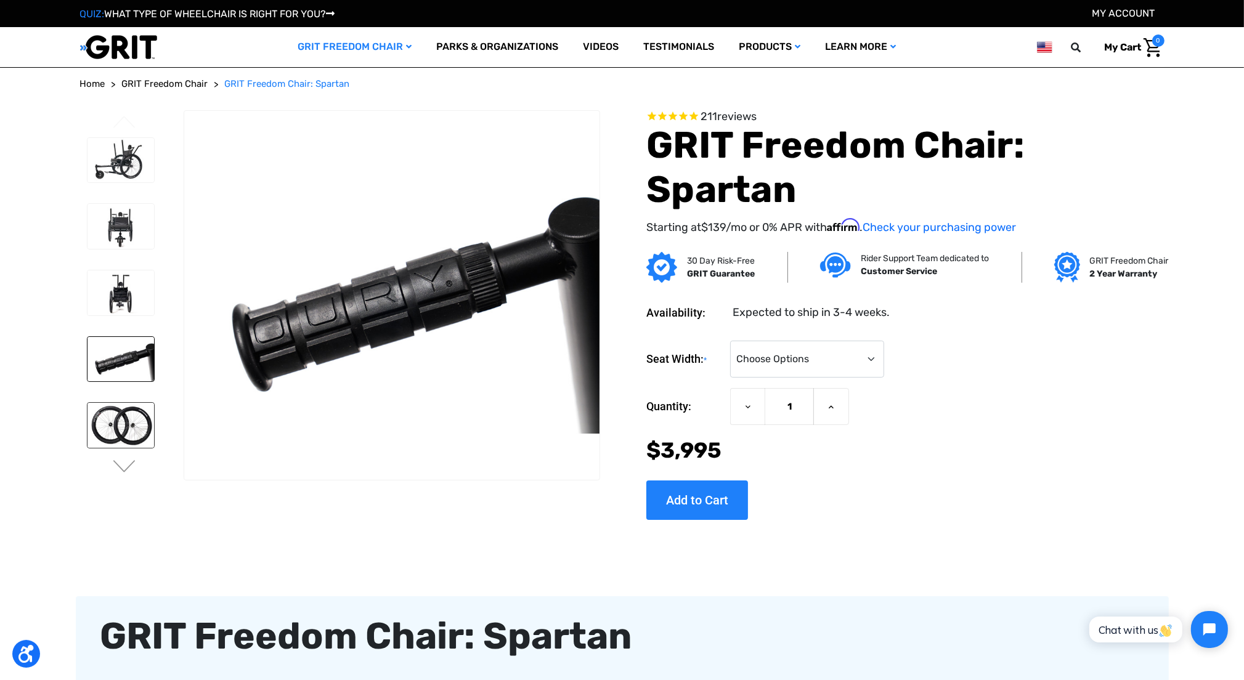
click at [126, 436] on img at bounding box center [121, 425] width 67 height 45
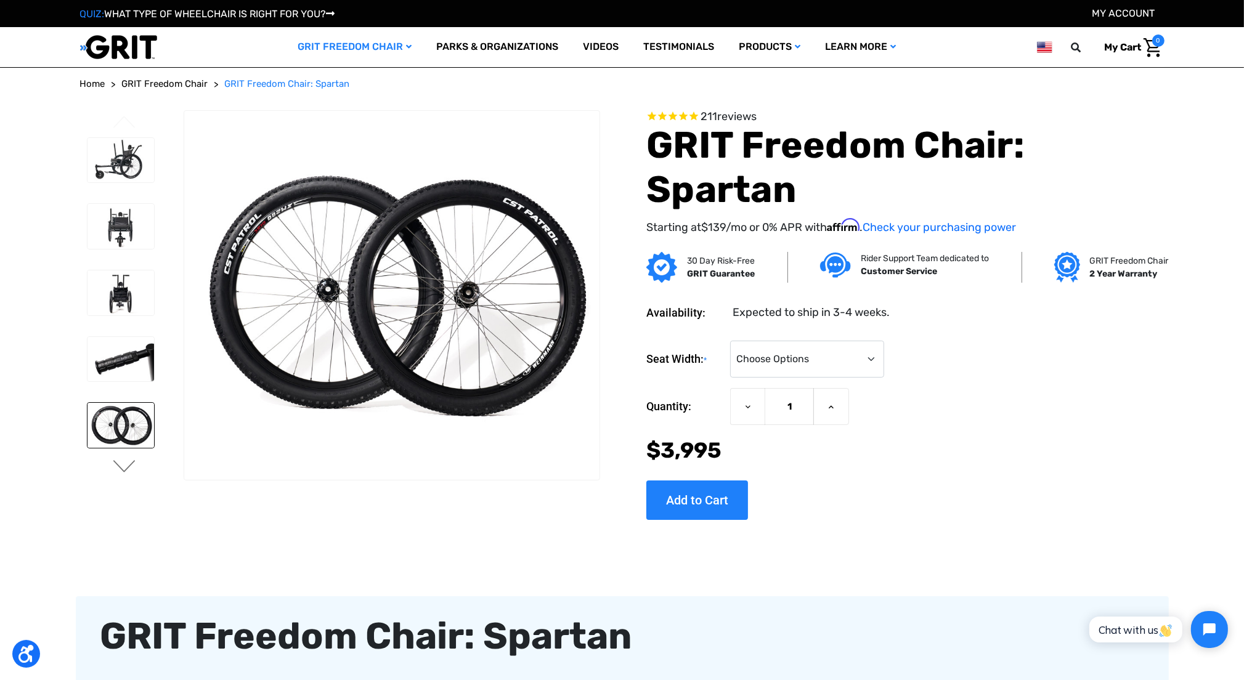
click at [136, 465] on button "Next" at bounding box center [125, 467] width 26 height 15
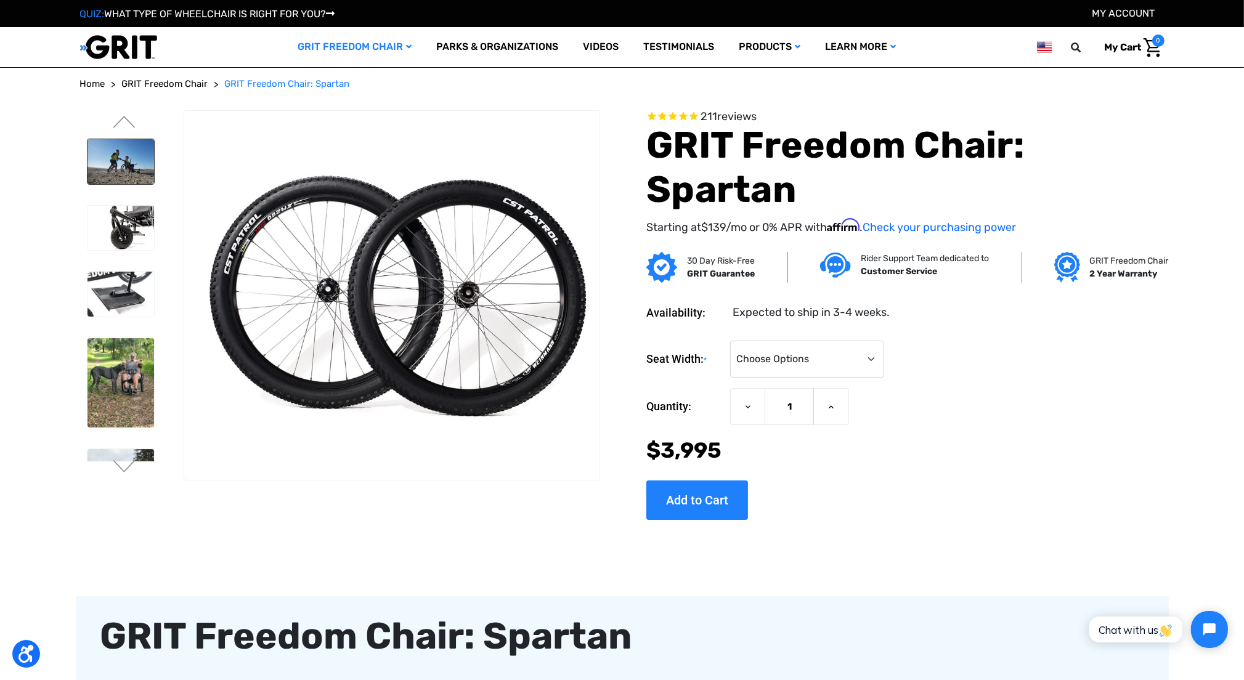
click at [107, 160] on img at bounding box center [121, 161] width 67 height 45
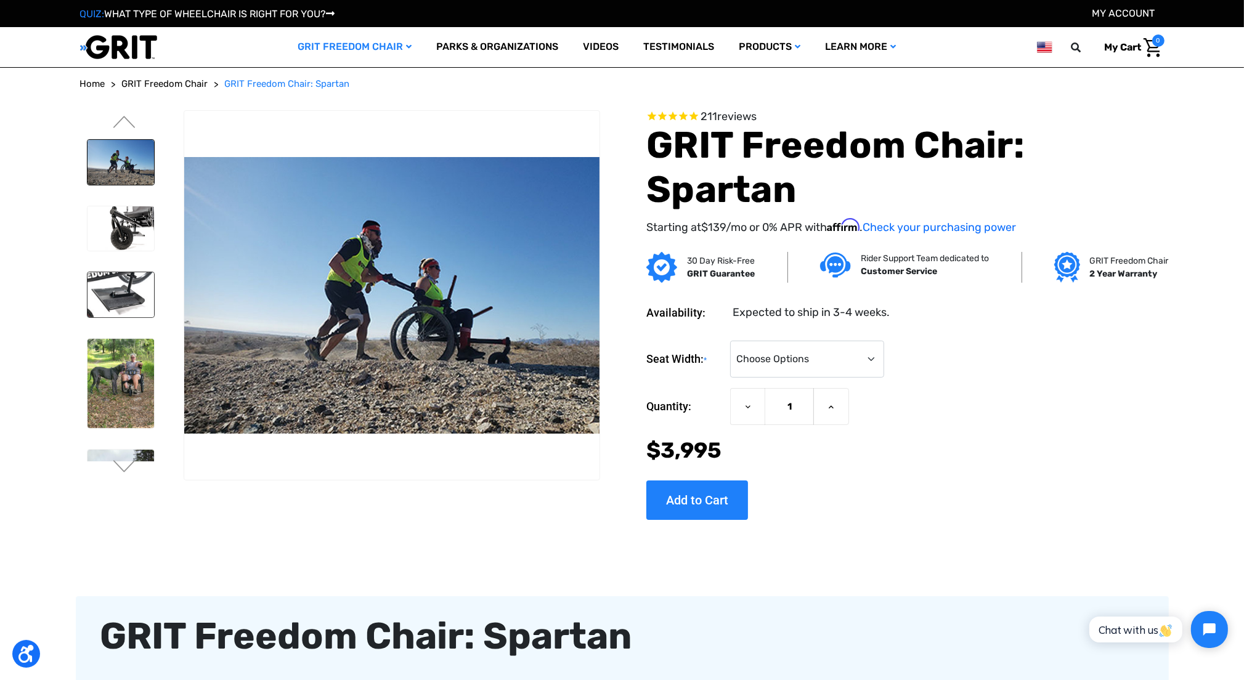
click at [121, 309] on img at bounding box center [121, 294] width 67 height 45
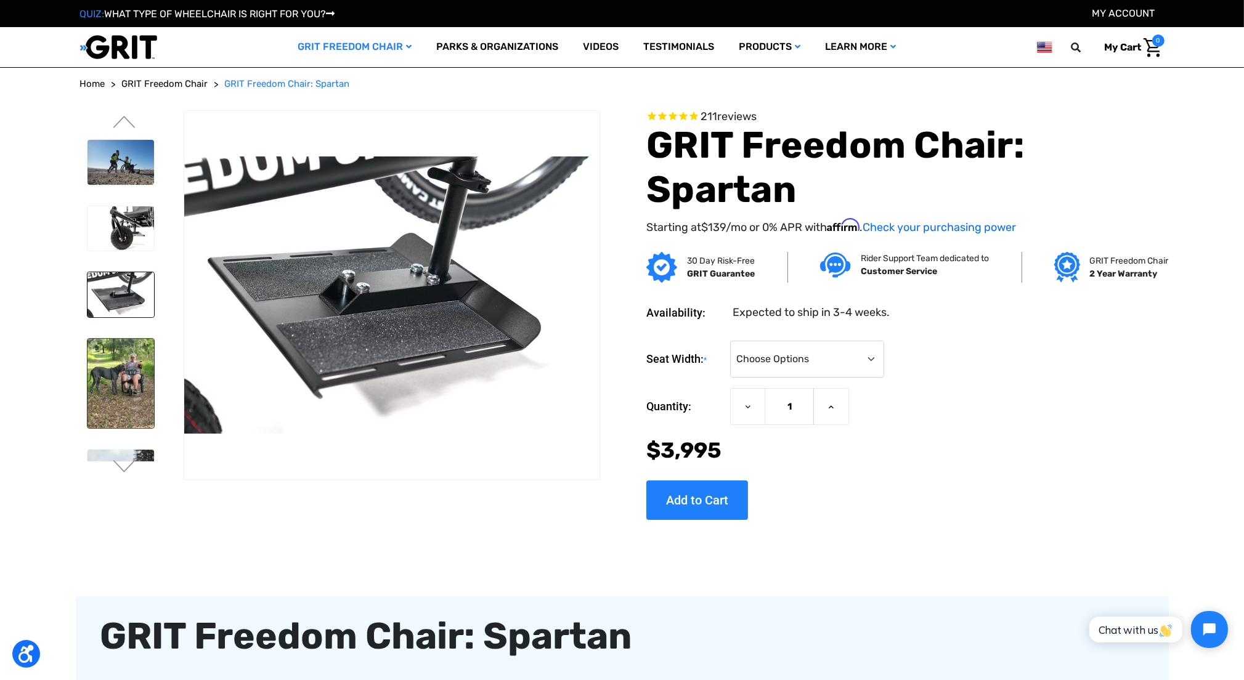
click at [151, 375] on img at bounding box center [121, 383] width 67 height 89
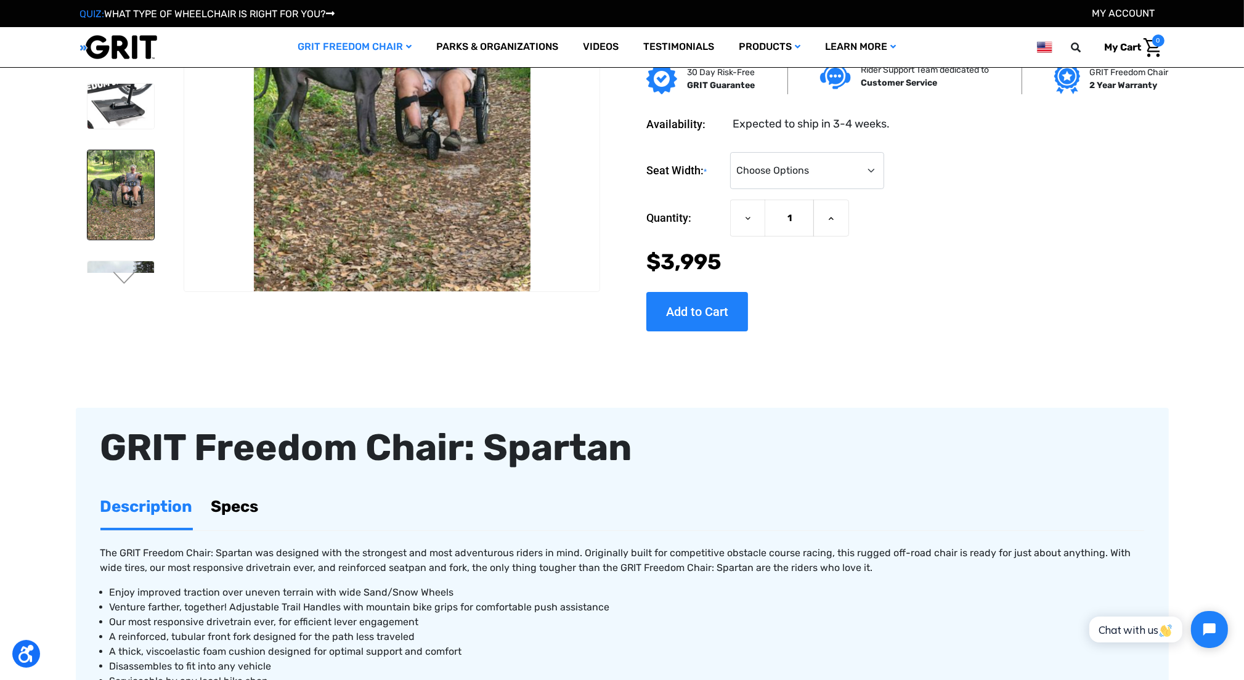
scroll to position [123, 0]
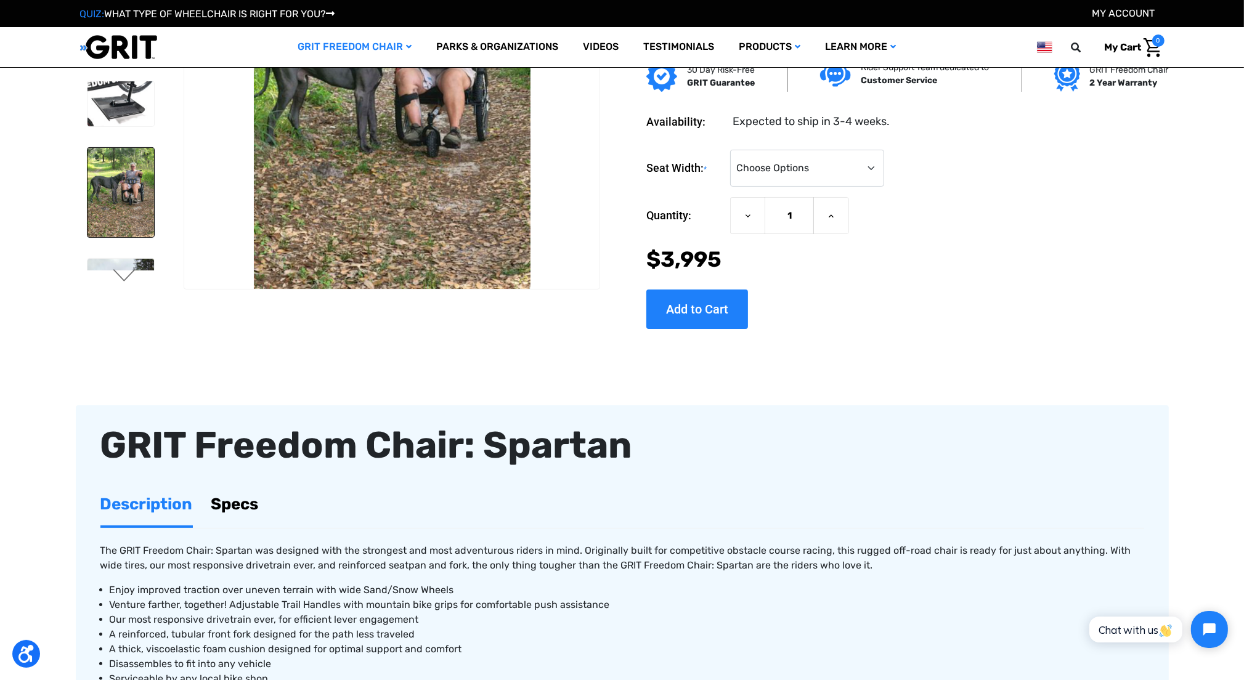
click at [129, 272] on button "Next" at bounding box center [125, 276] width 26 height 15
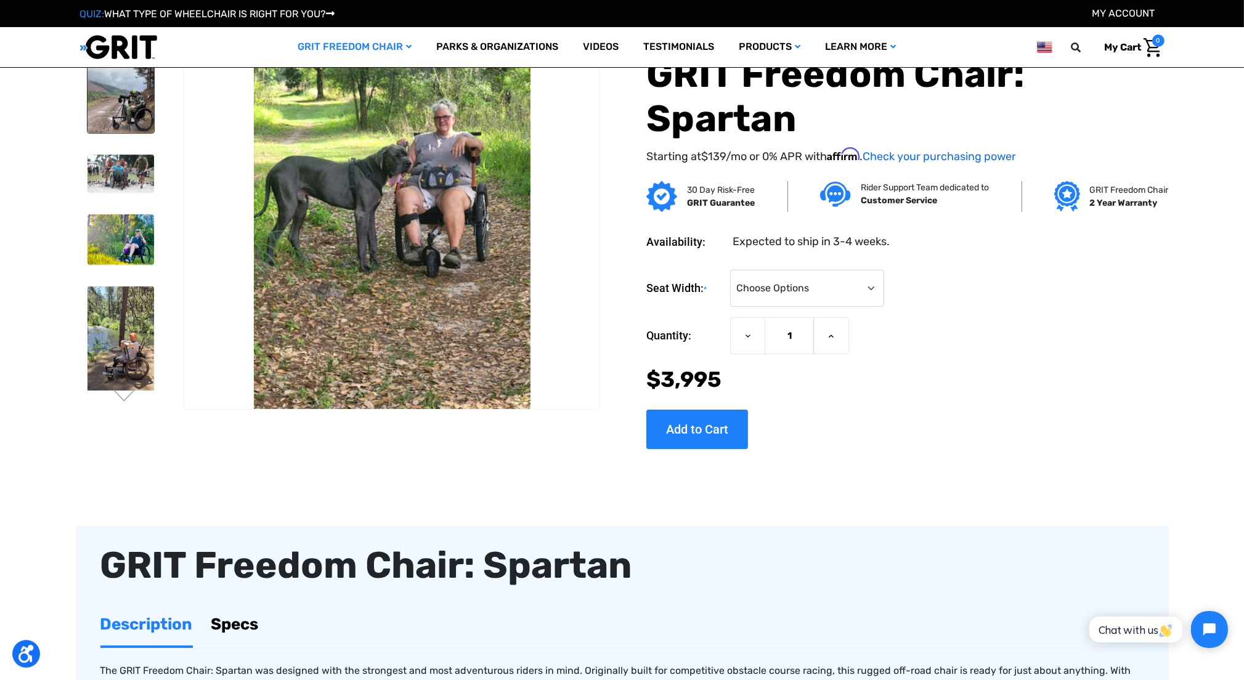
scroll to position [0, 0]
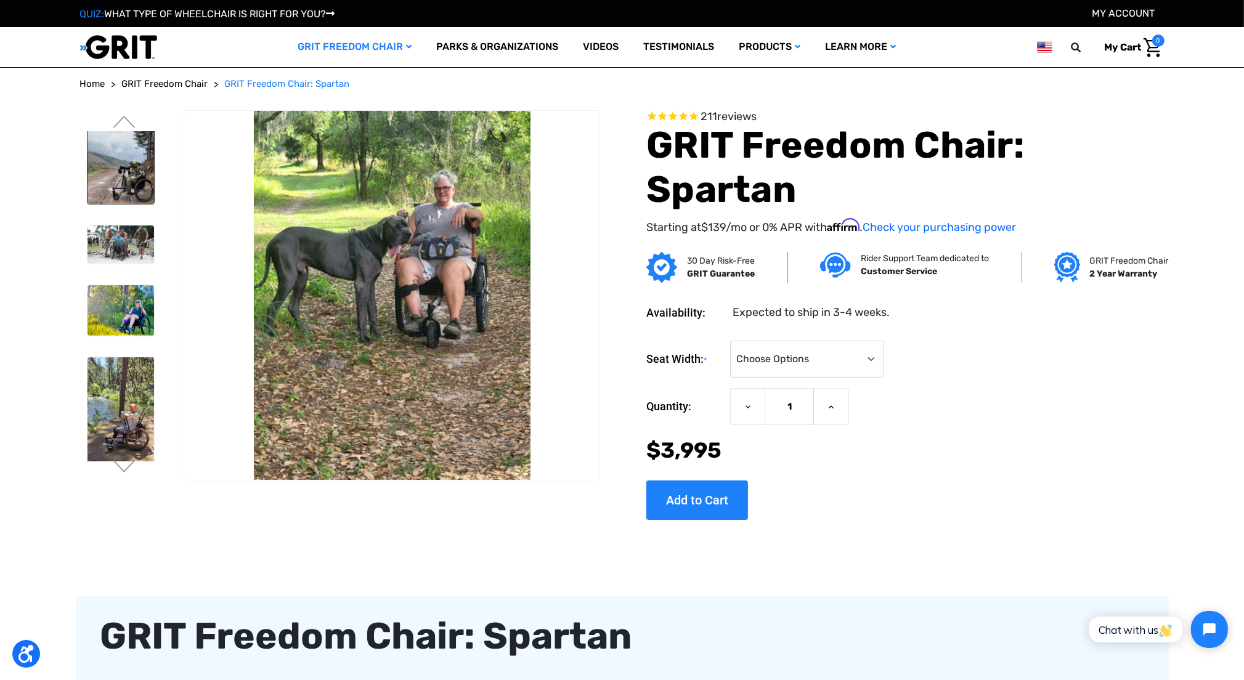
click at [143, 190] on img at bounding box center [121, 162] width 67 height 84
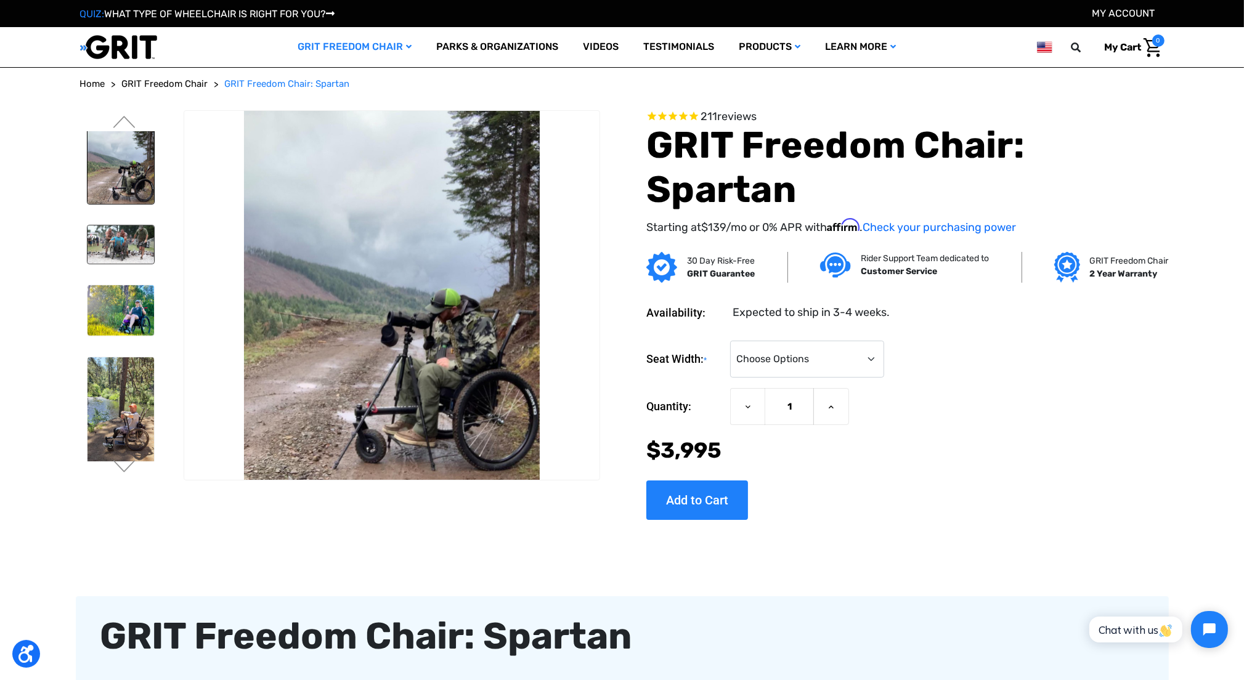
click at [128, 249] on img at bounding box center [121, 245] width 67 height 39
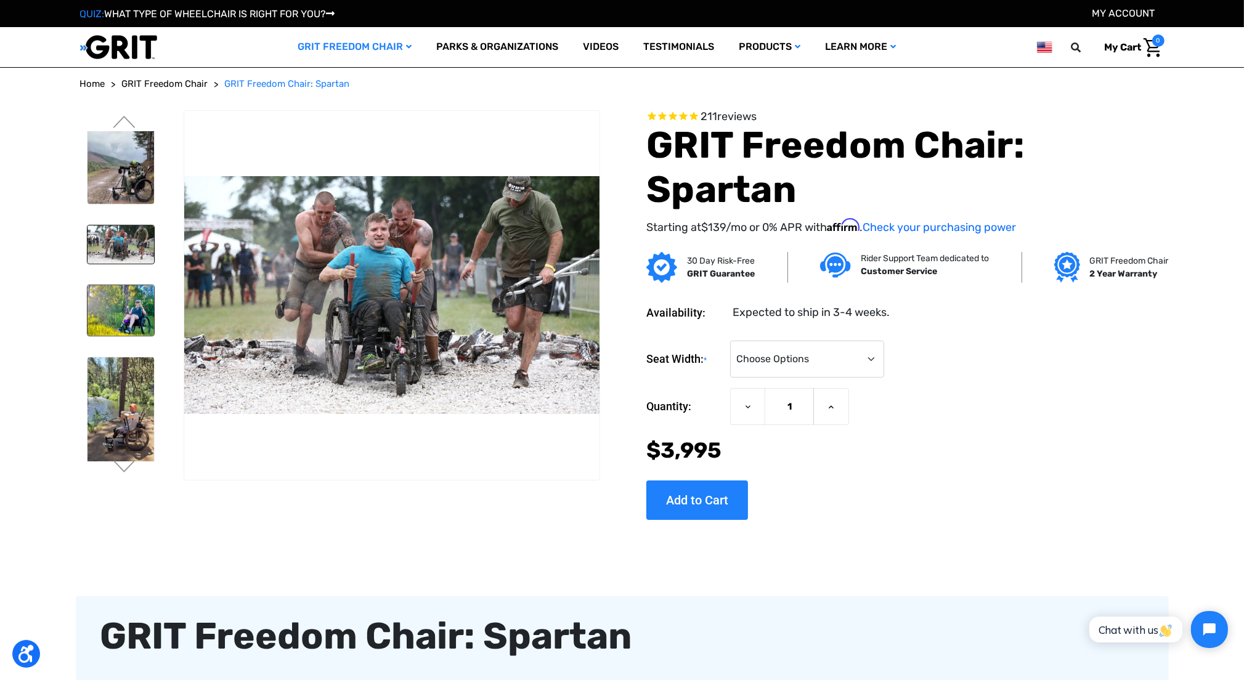
click at [135, 310] on img at bounding box center [121, 310] width 67 height 51
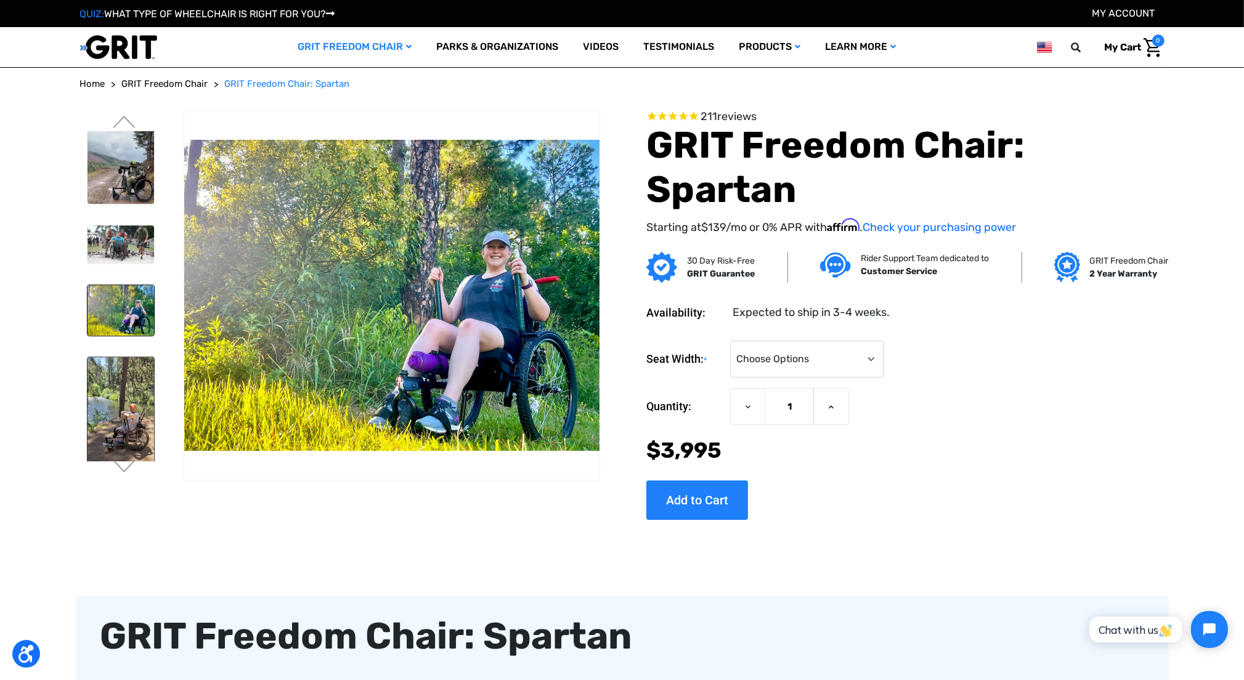
click at [144, 364] on img at bounding box center [121, 426] width 67 height 138
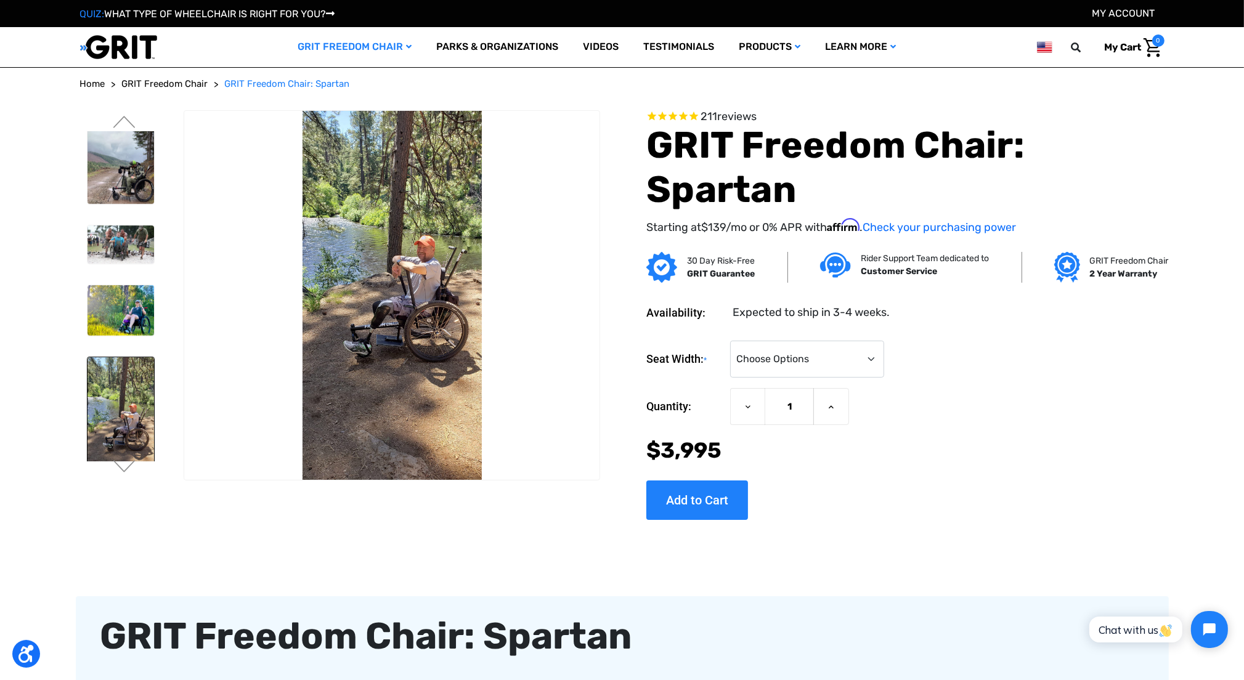
click at [430, 306] on img at bounding box center [391, 296] width 415 height 370
click at [128, 472] on button "Next" at bounding box center [125, 467] width 26 height 15
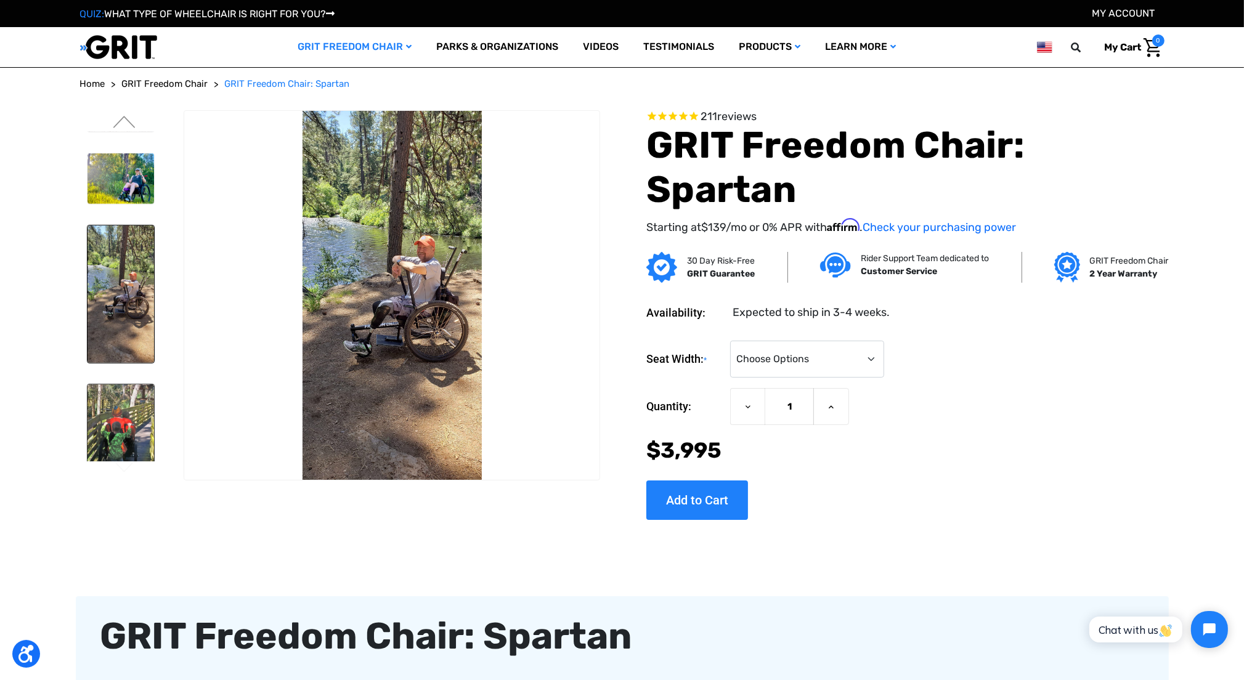
click at [121, 423] on img at bounding box center [121, 429] width 67 height 89
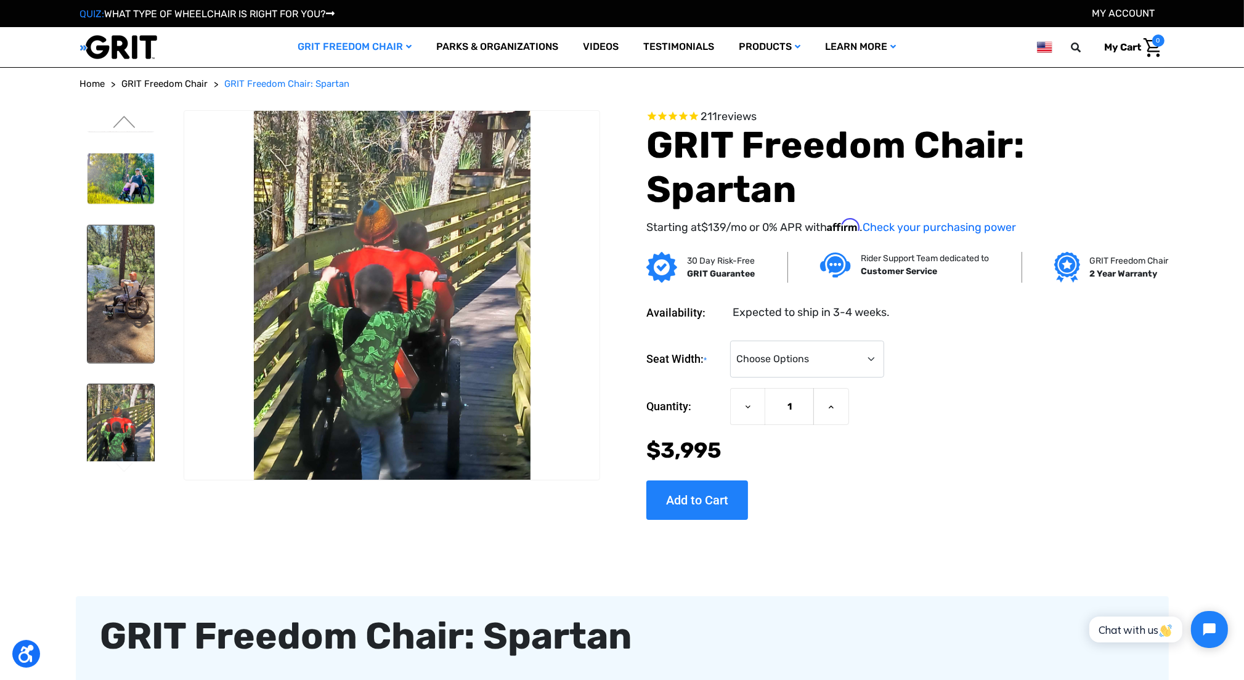
click at [116, 300] on img at bounding box center [121, 295] width 67 height 138
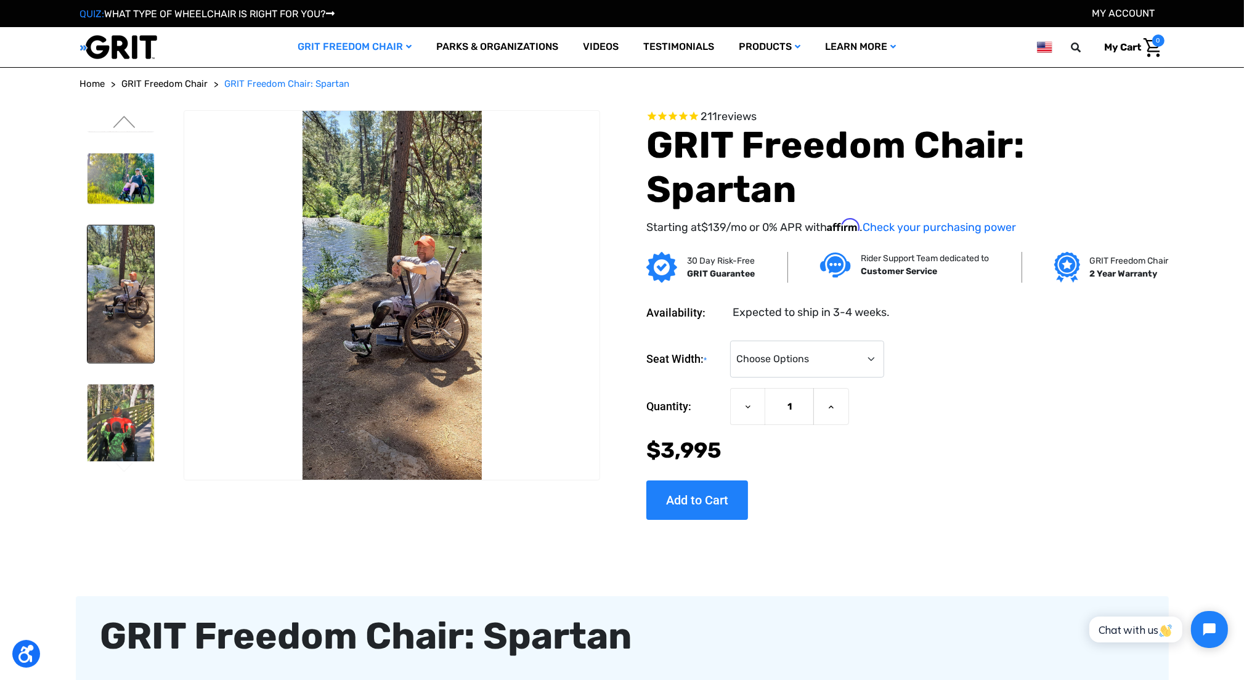
click at [431, 308] on img at bounding box center [391, 296] width 415 height 370
click at [143, 200] on li at bounding box center [120, 178] width 78 height 63
click at [142, 197] on img at bounding box center [121, 178] width 67 height 51
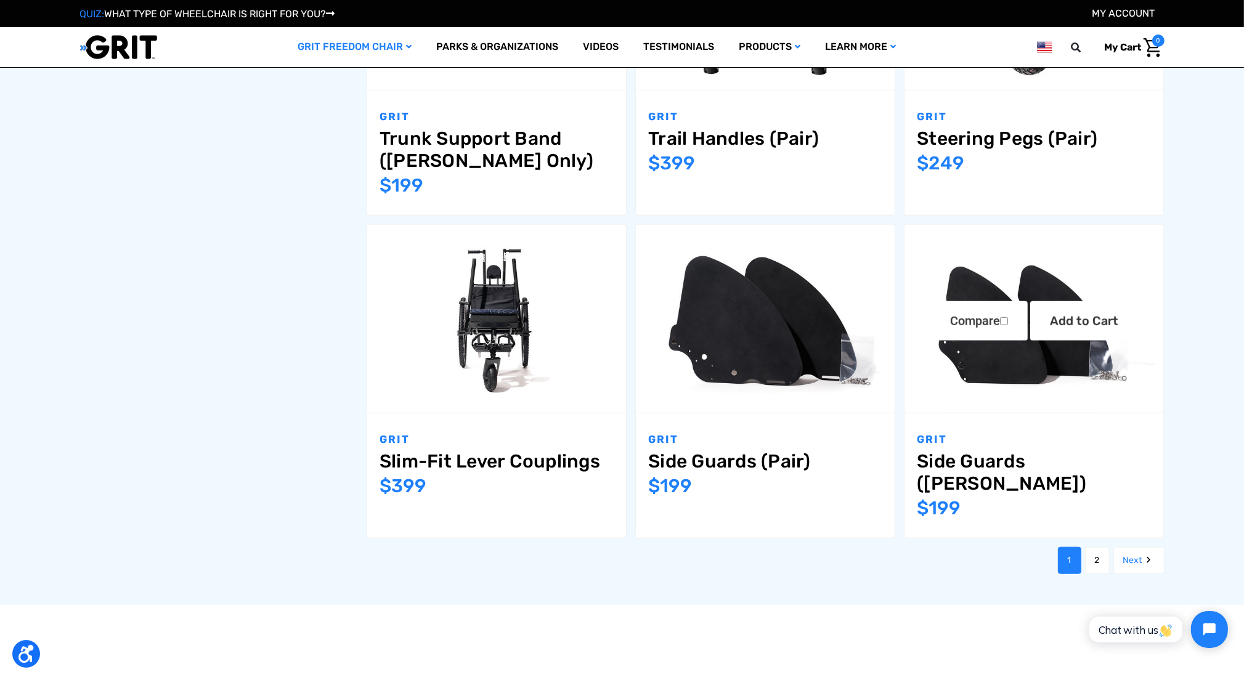
scroll to position [1418, 0]
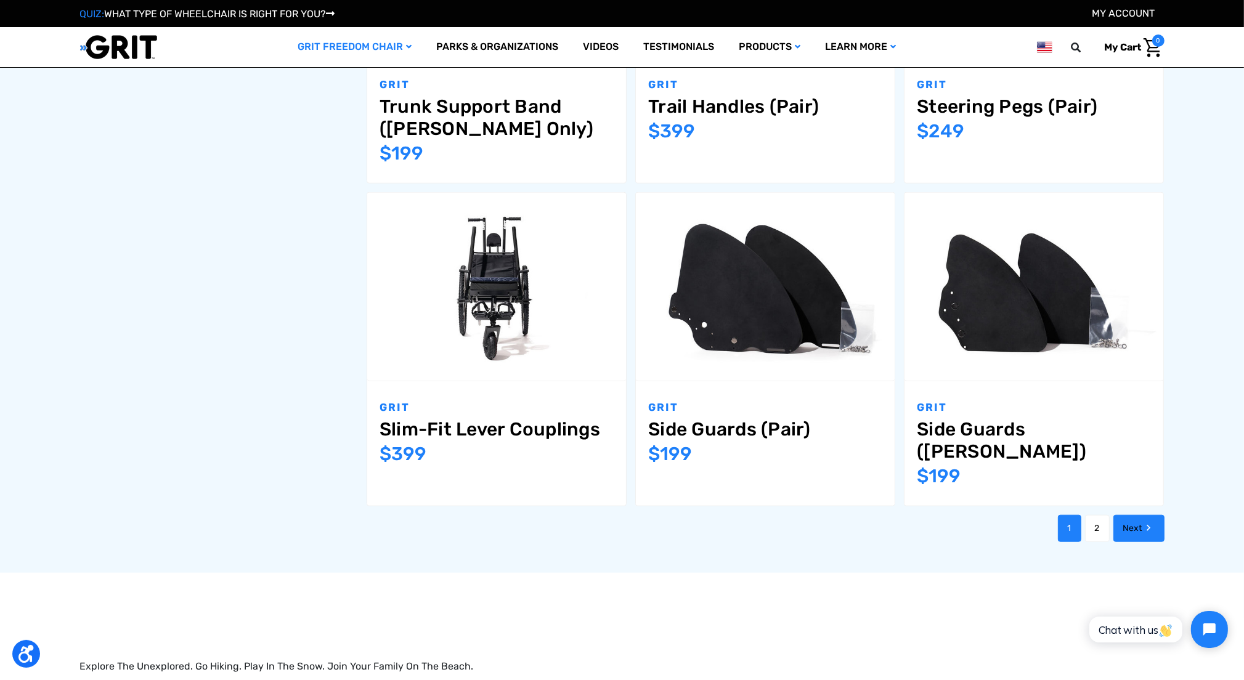
click at [1149, 525] on use "Next" at bounding box center [1149, 528] width 4 height 6
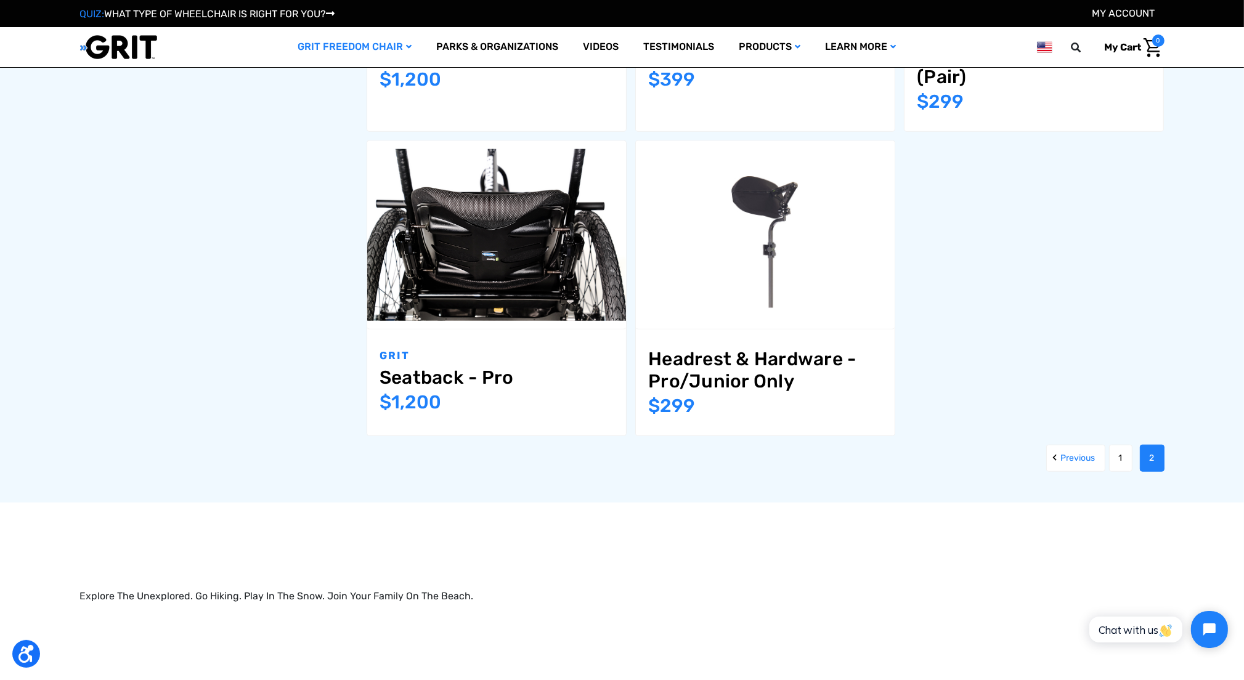
scroll to position [1432, 0]
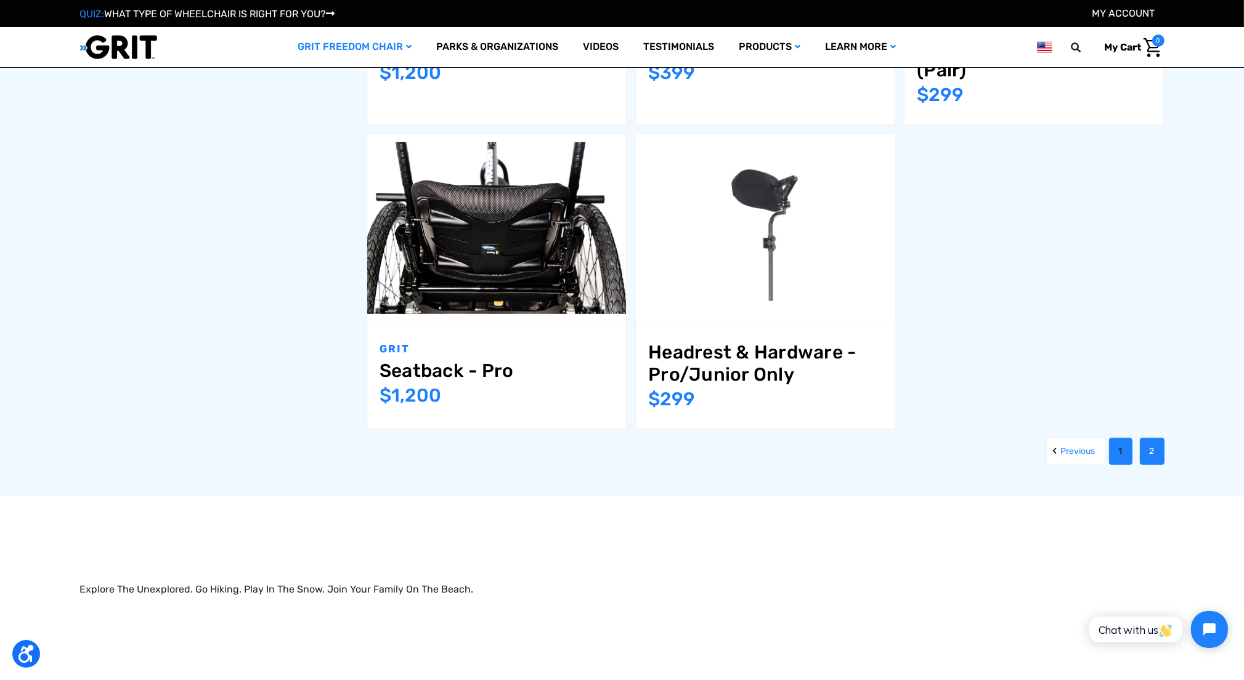
click at [1116, 454] on link "1" at bounding box center [1120, 451] width 23 height 27
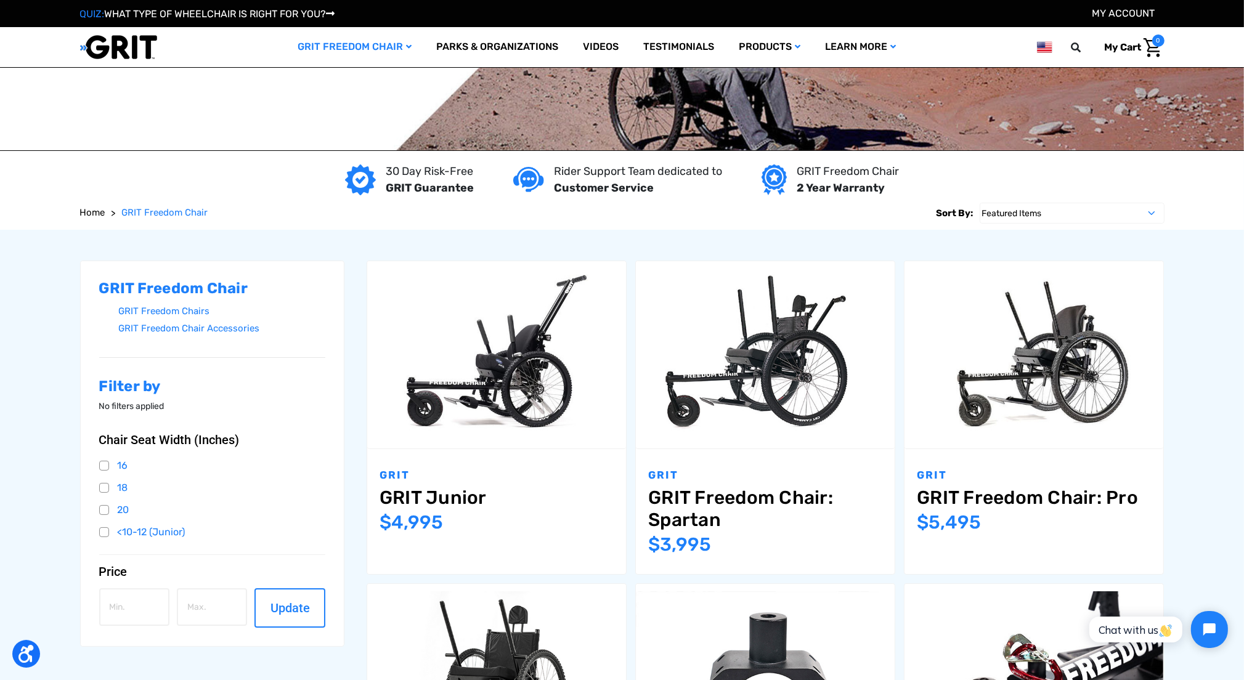
scroll to position [62, 0]
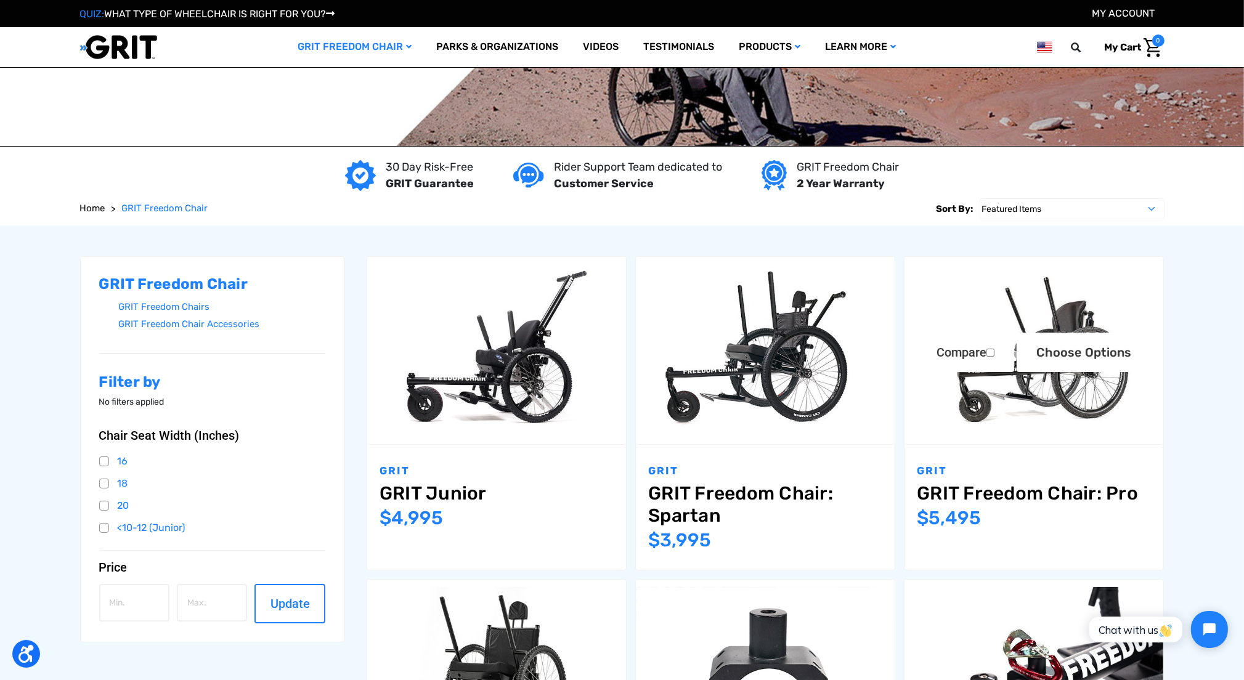
click at [1045, 402] on img "GRIT Freedom Chair: Pro,$5,495.00\a" at bounding box center [1034, 350] width 259 height 173
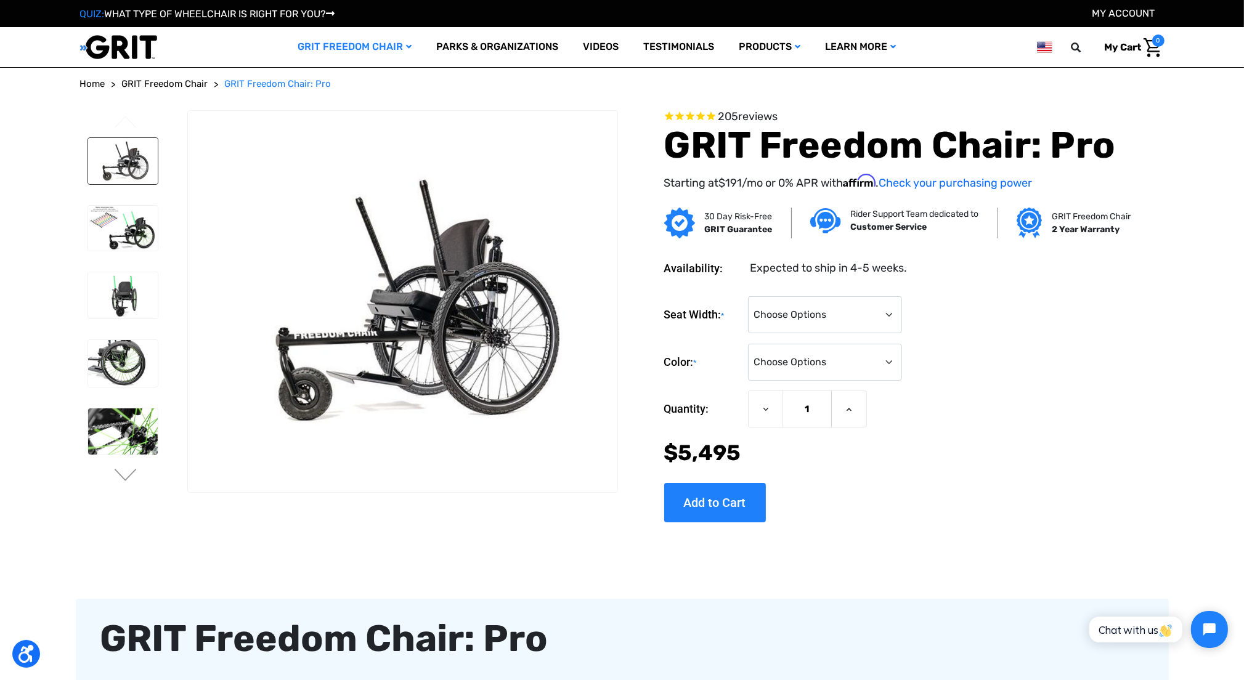
click at [132, 166] on img at bounding box center [123, 161] width 70 height 47
click at [139, 241] on img at bounding box center [123, 228] width 70 height 45
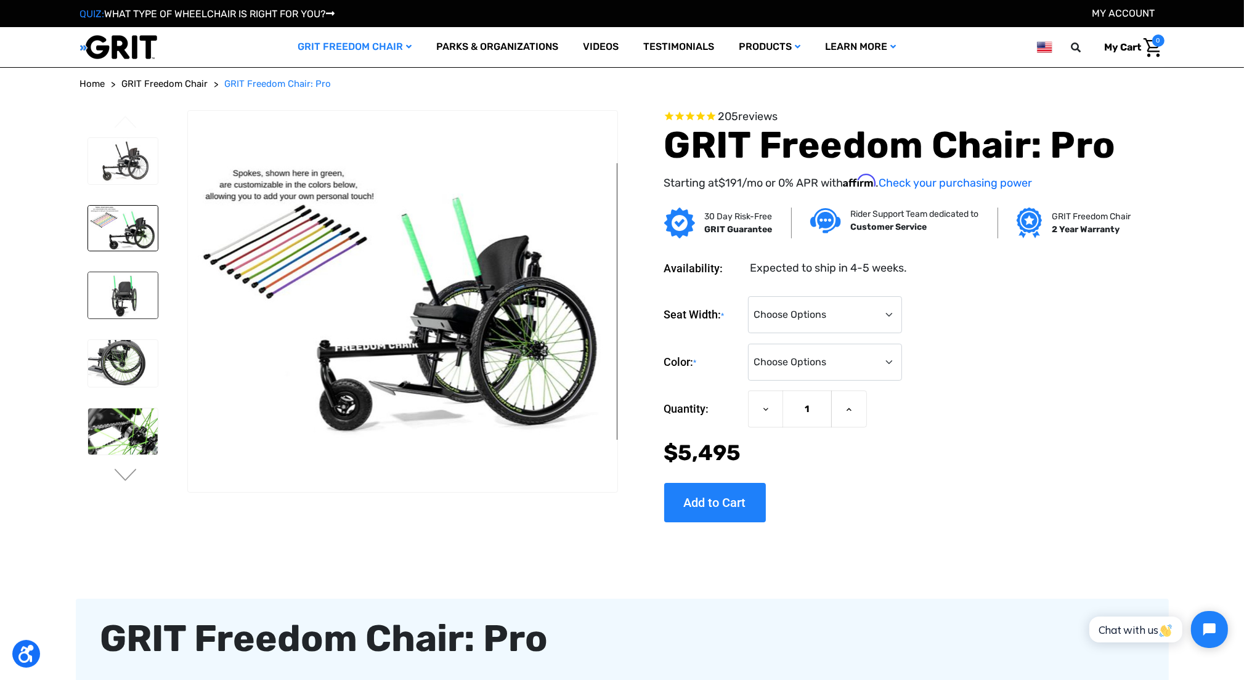
click at [128, 298] on img at bounding box center [123, 295] width 70 height 47
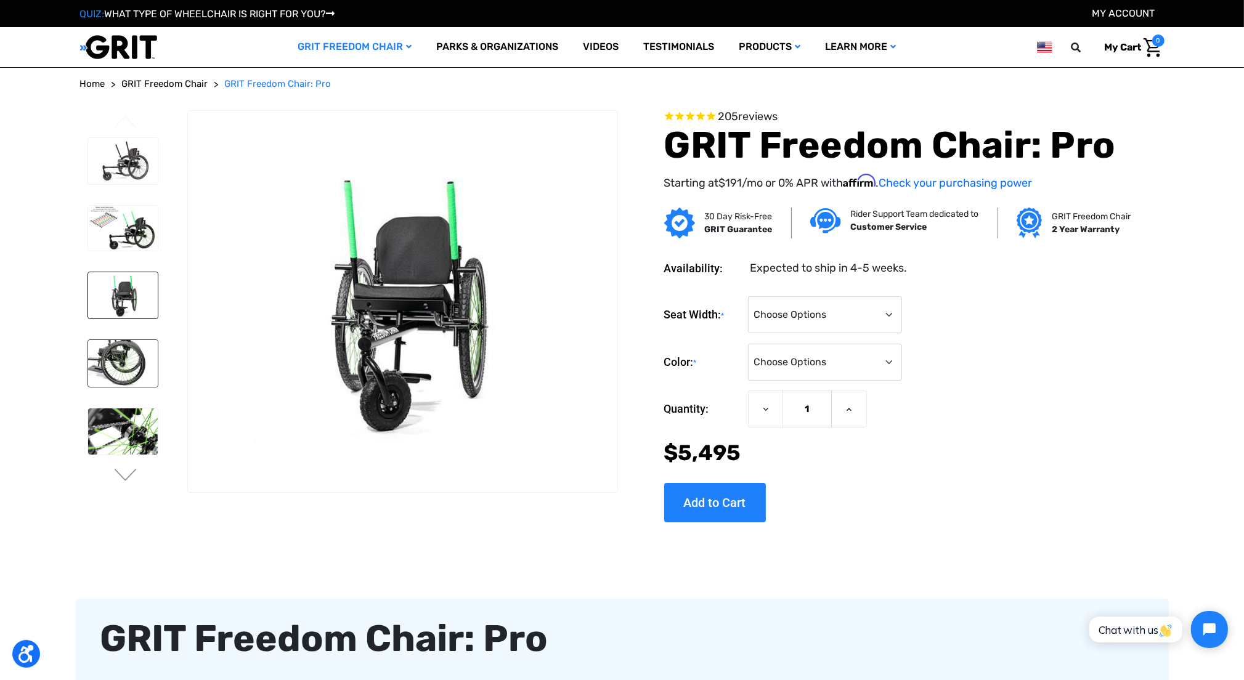
click at [125, 357] on img at bounding box center [123, 363] width 70 height 47
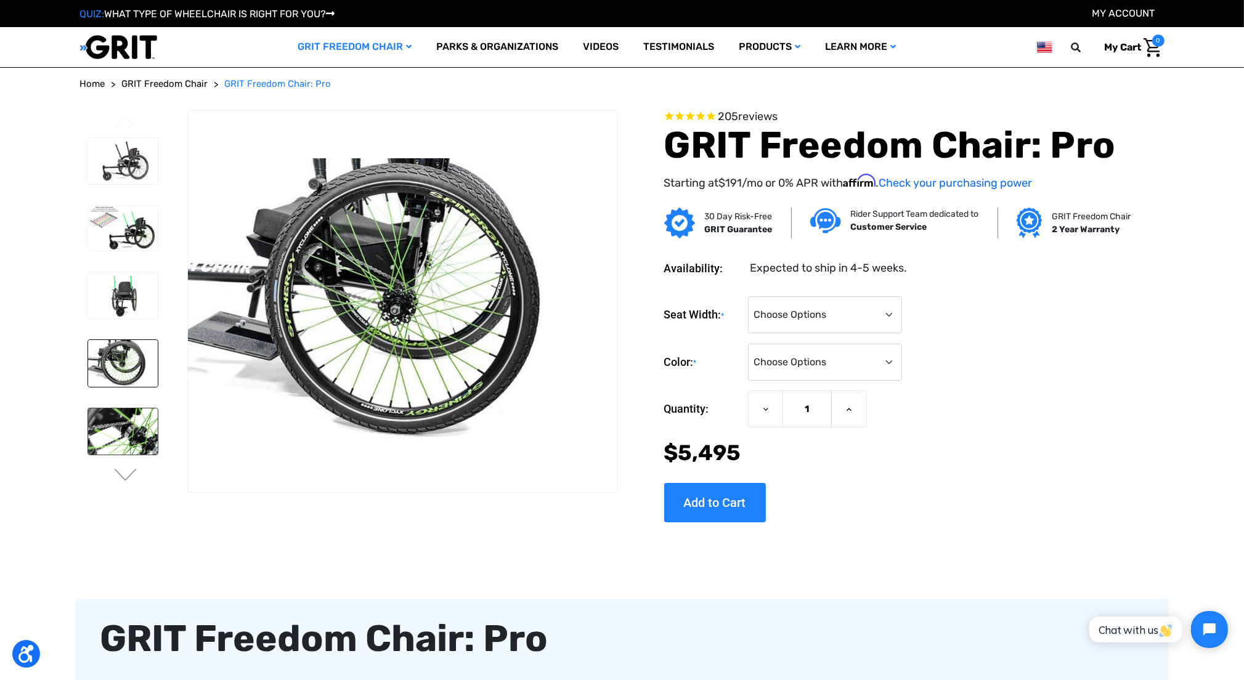
click at [119, 426] on img at bounding box center [123, 432] width 70 height 47
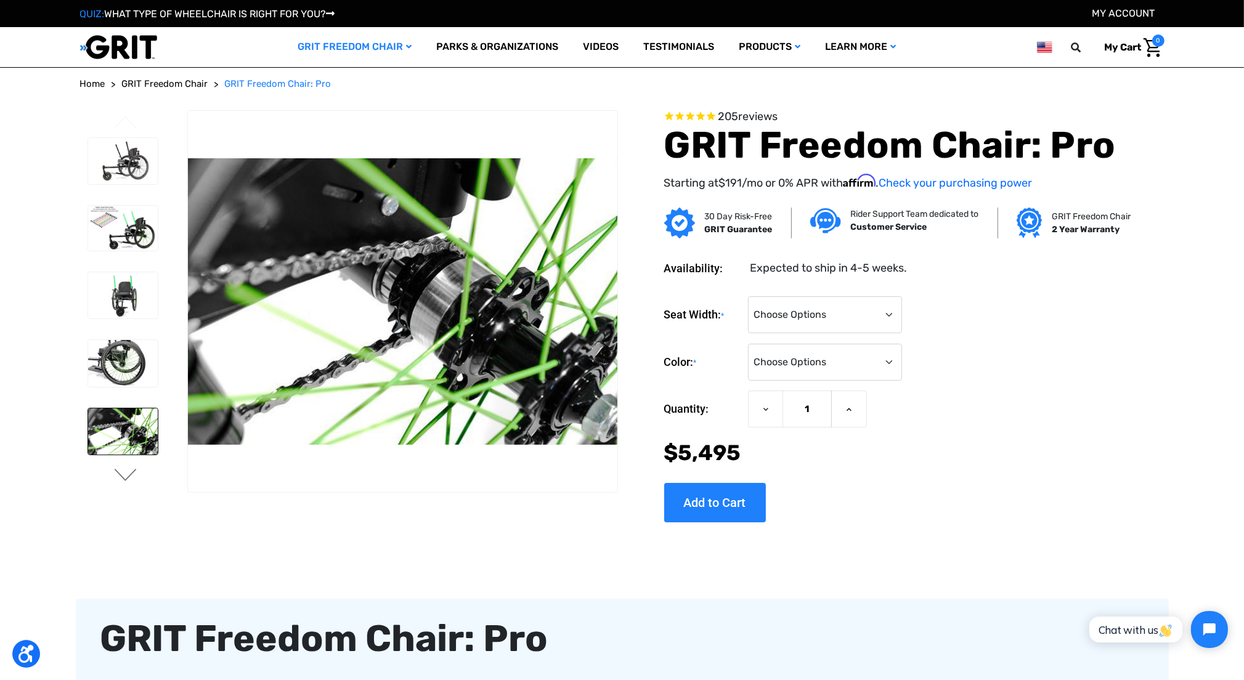
click at [128, 475] on button "Next" at bounding box center [126, 476] width 26 height 15
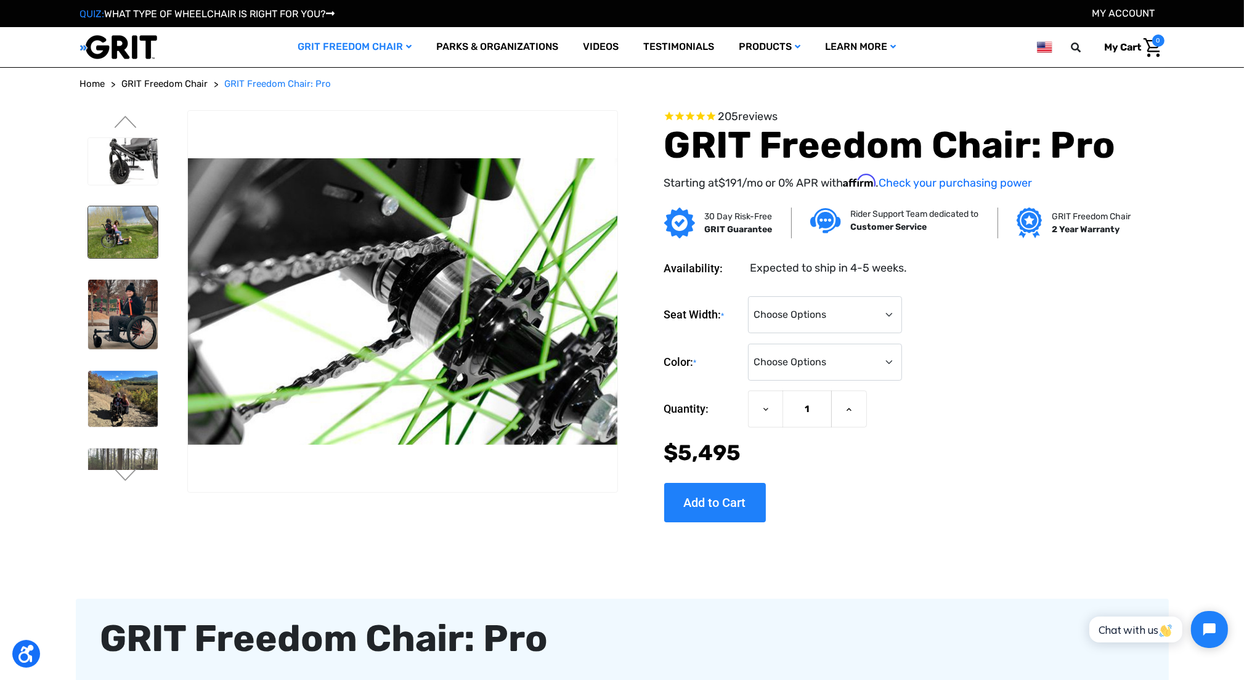
click at [137, 219] on img at bounding box center [123, 232] width 70 height 52
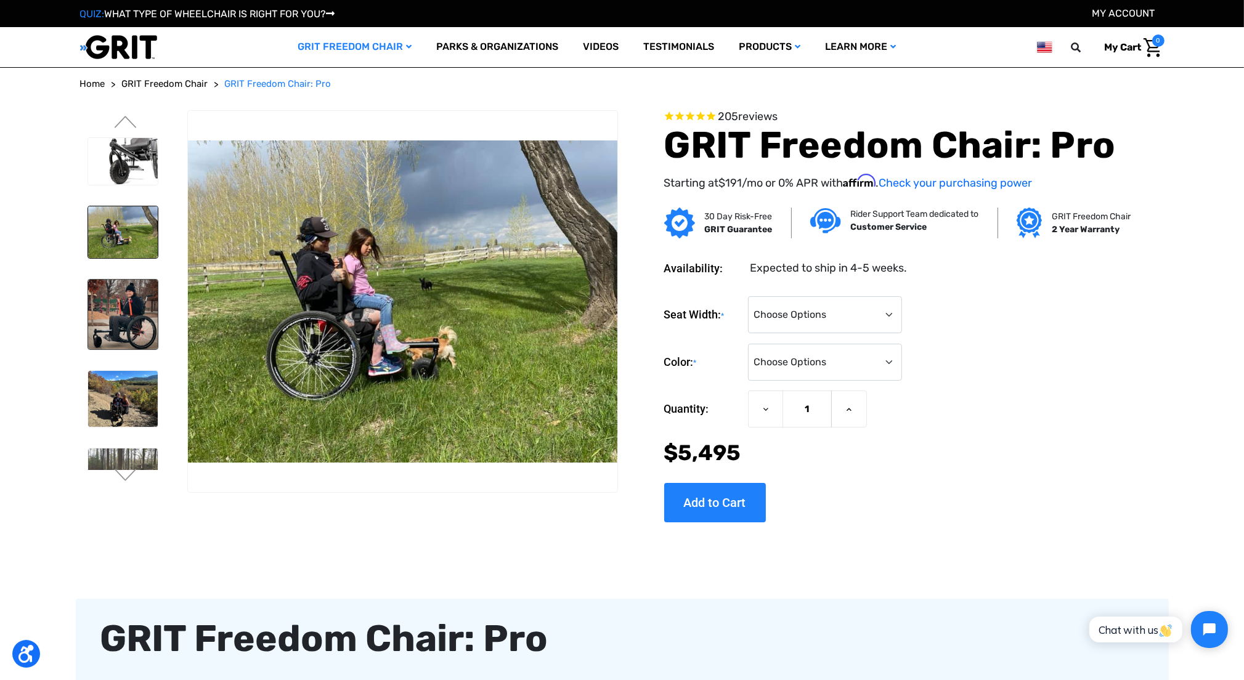
click at [141, 311] on img at bounding box center [123, 315] width 70 height 70
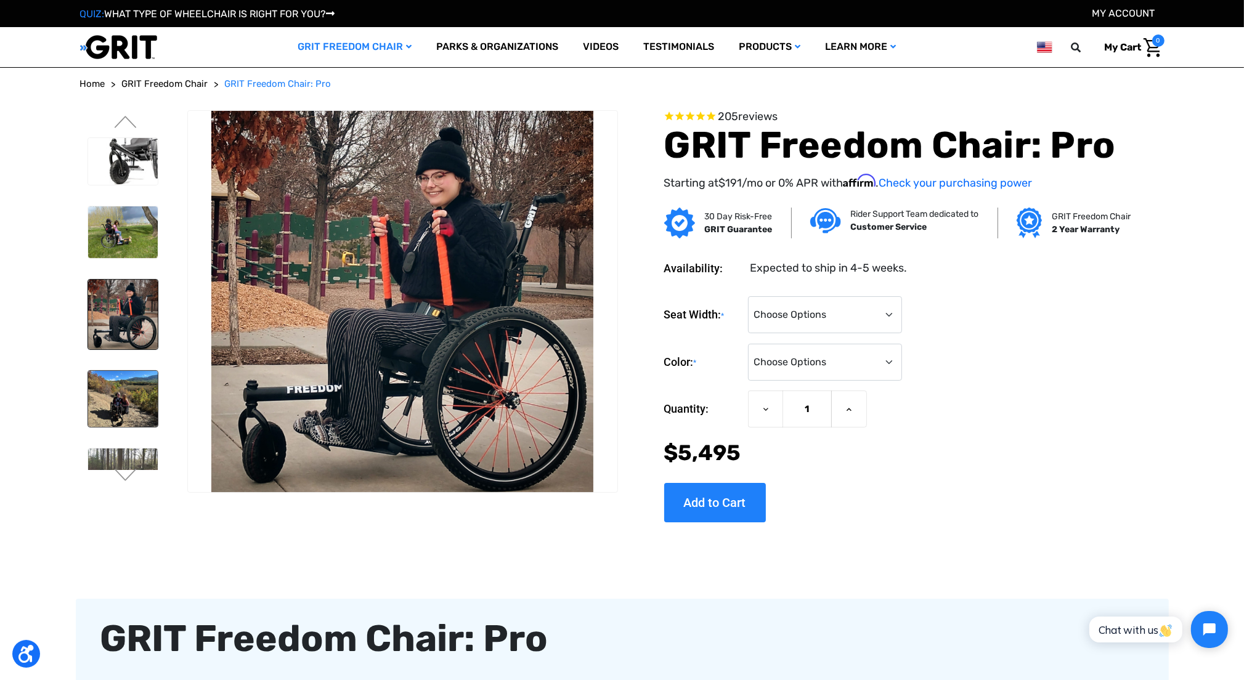
click at [149, 385] on img at bounding box center [123, 398] width 70 height 55
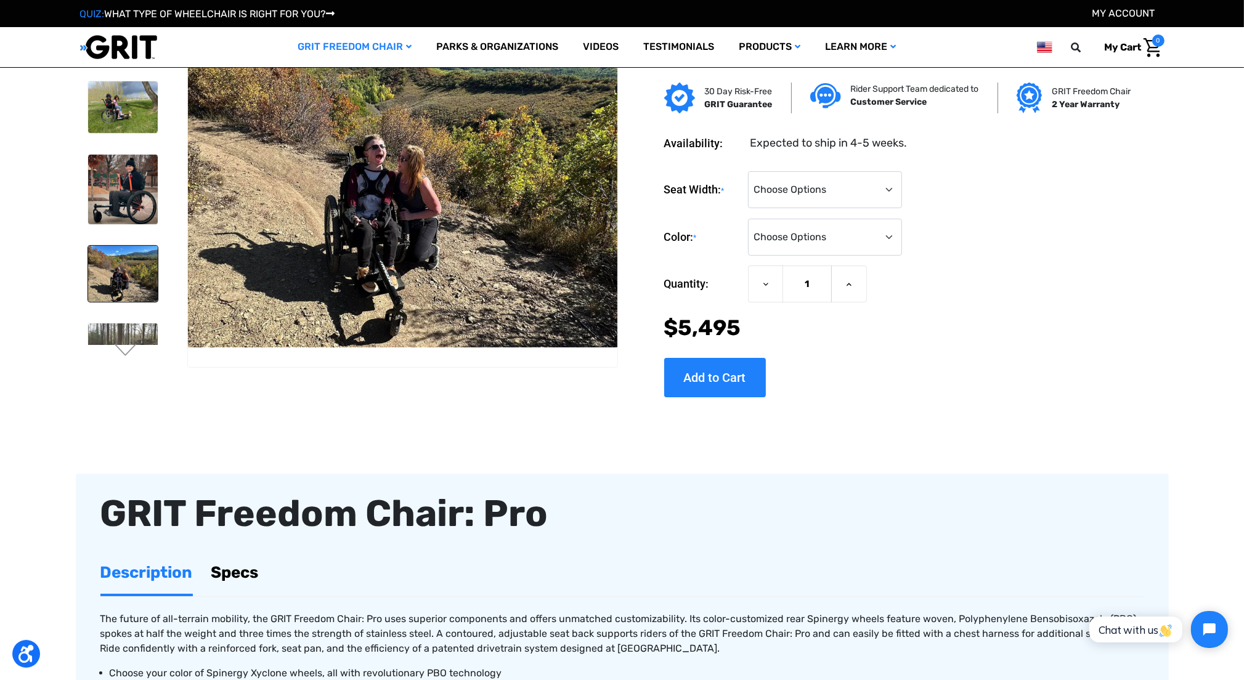
scroll to position [62, 0]
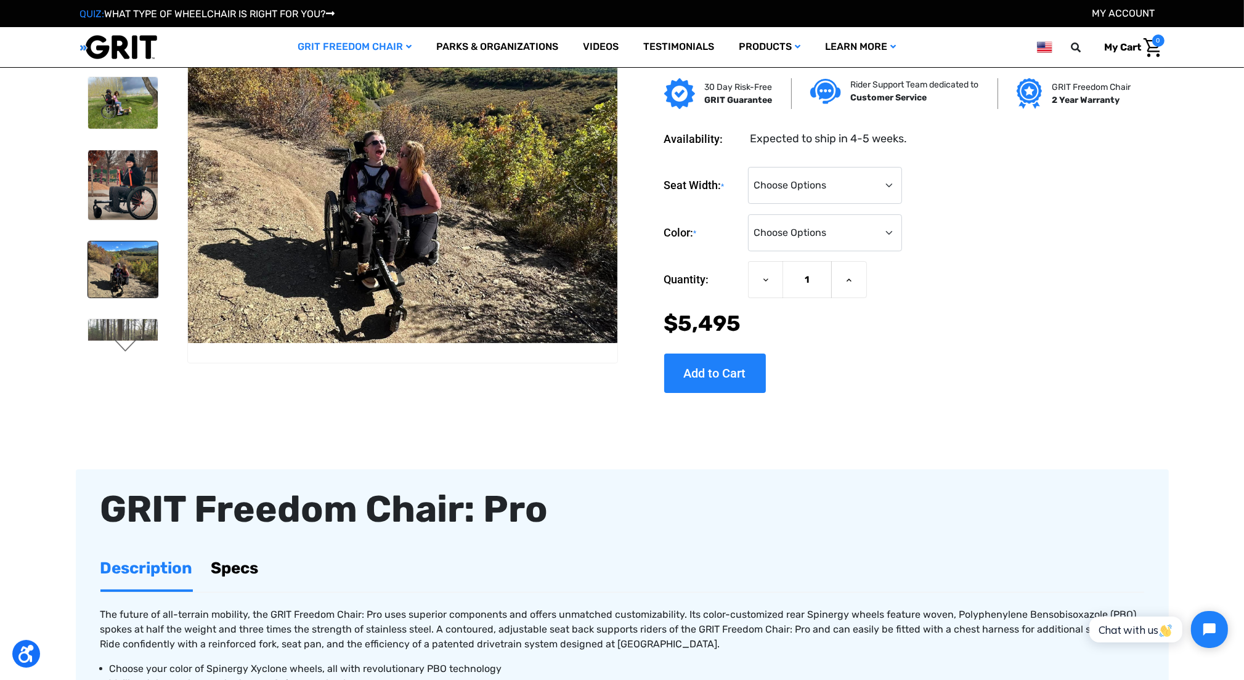
click at [129, 349] on button "Next" at bounding box center [126, 347] width 26 height 15
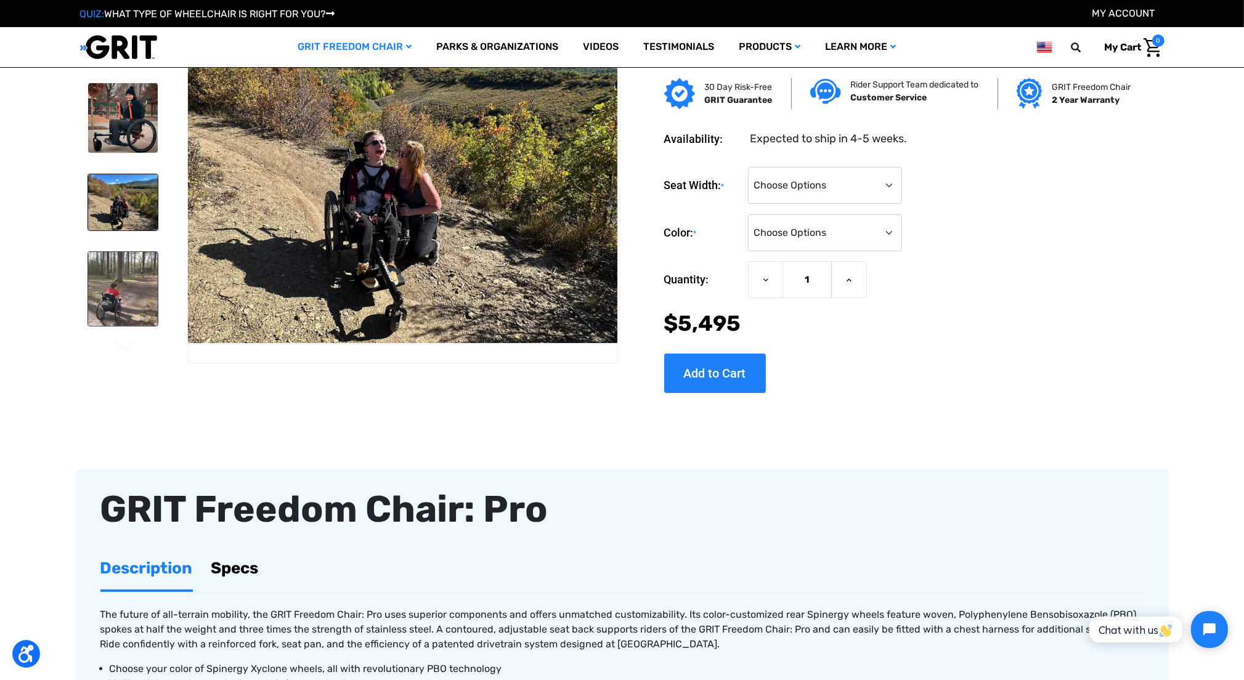
click at [122, 306] on img at bounding box center [123, 289] width 70 height 75
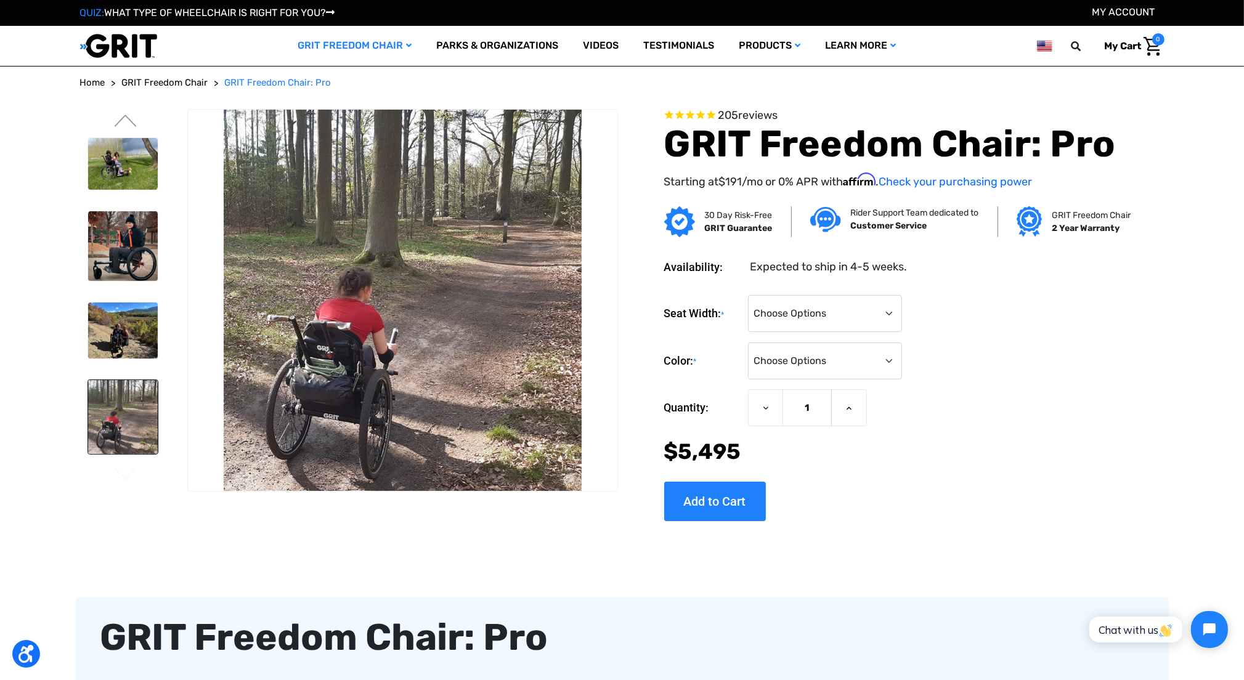
scroll to position [0, 0]
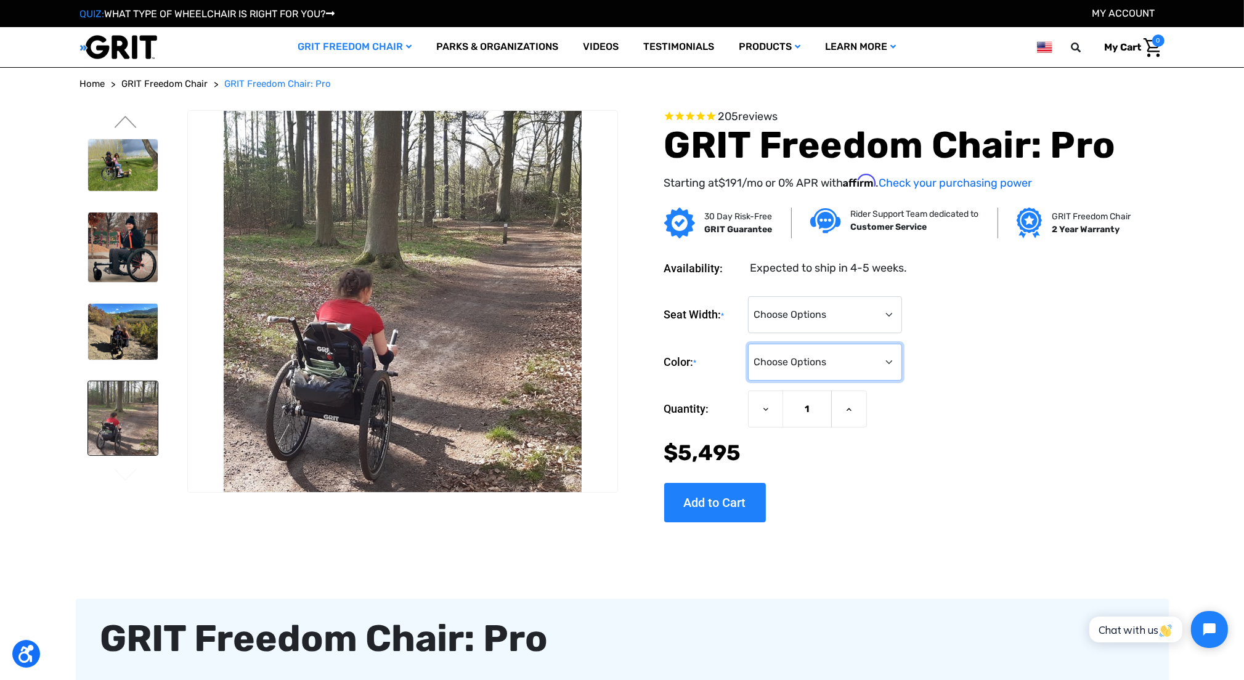
click at [856, 364] on select "Choose Options Black Blue Green Orange Pink Purple Red White Yellow" at bounding box center [825, 362] width 154 height 37
click at [127, 159] on img at bounding box center [123, 165] width 70 height 52
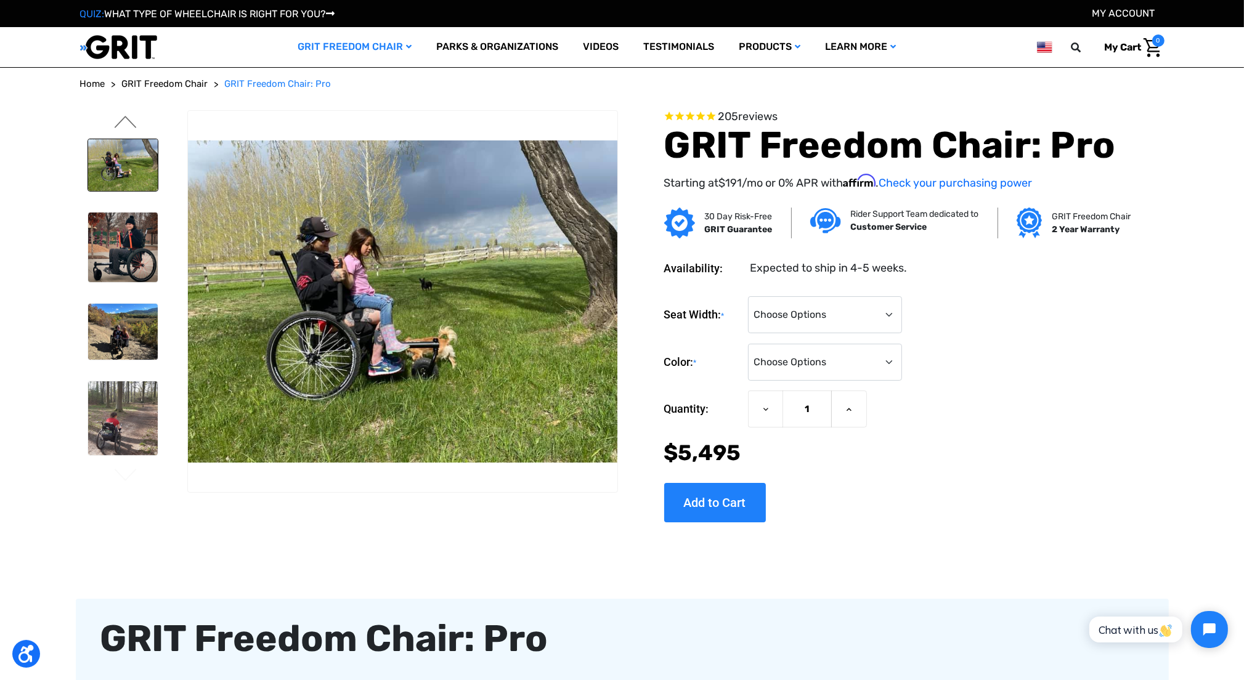
click at [128, 123] on button "Previous" at bounding box center [126, 123] width 26 height 15
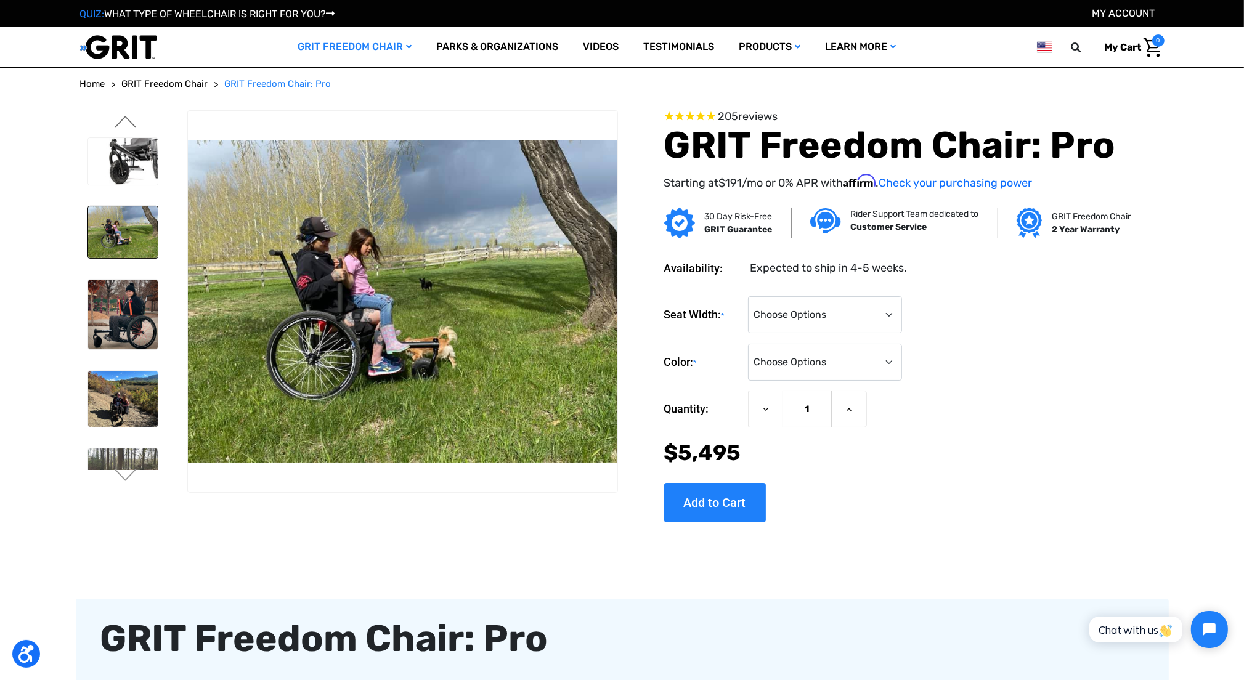
click at [128, 123] on button "Previous" at bounding box center [126, 123] width 26 height 15
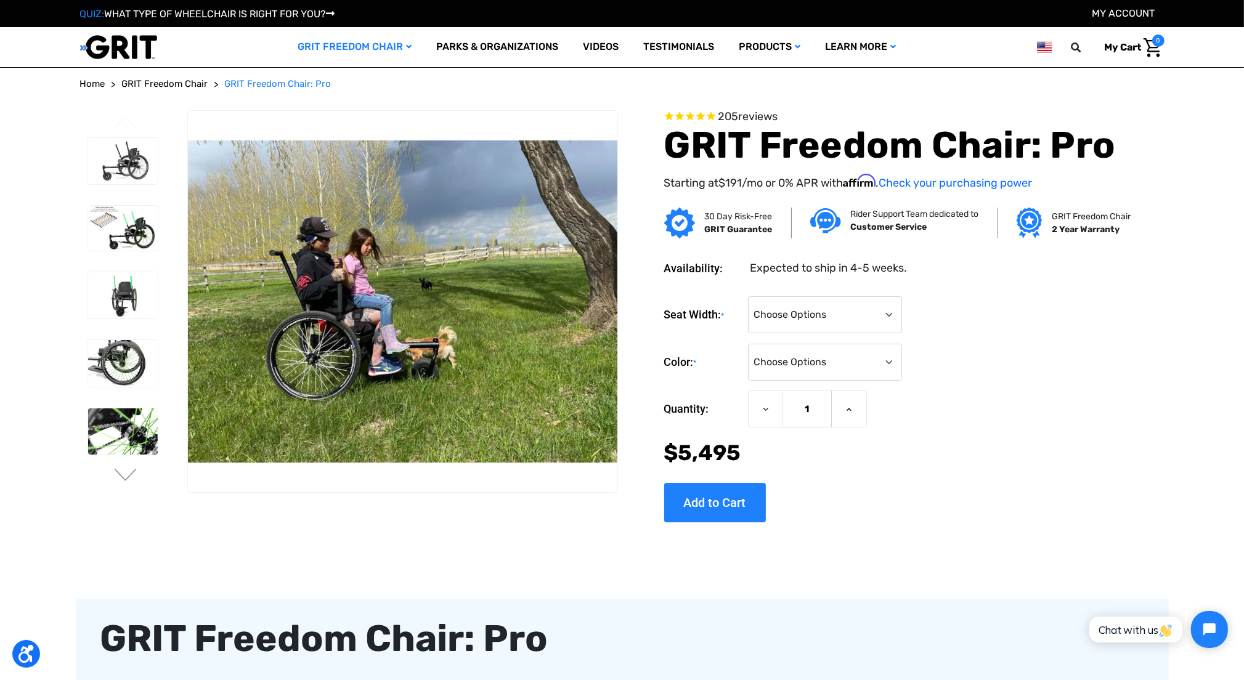
click at [132, 200] on li at bounding box center [122, 228] width 81 height 57
click at [143, 215] on img at bounding box center [123, 228] width 70 height 45
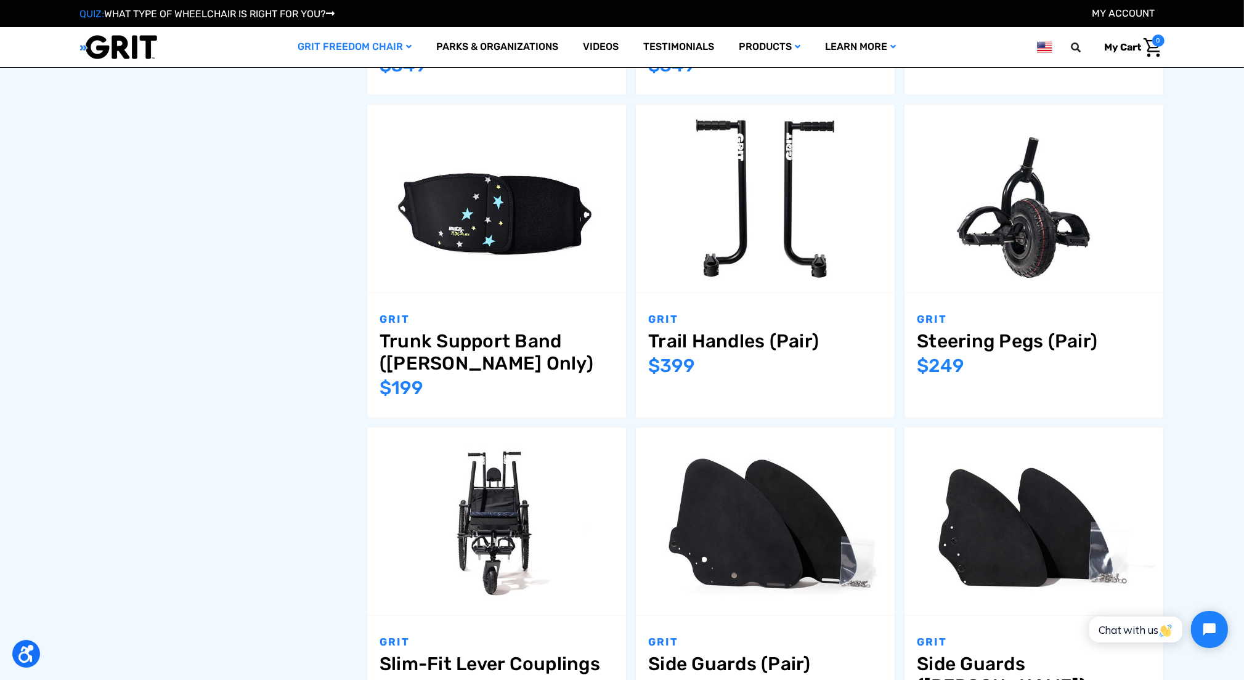
scroll to position [1238, 0]
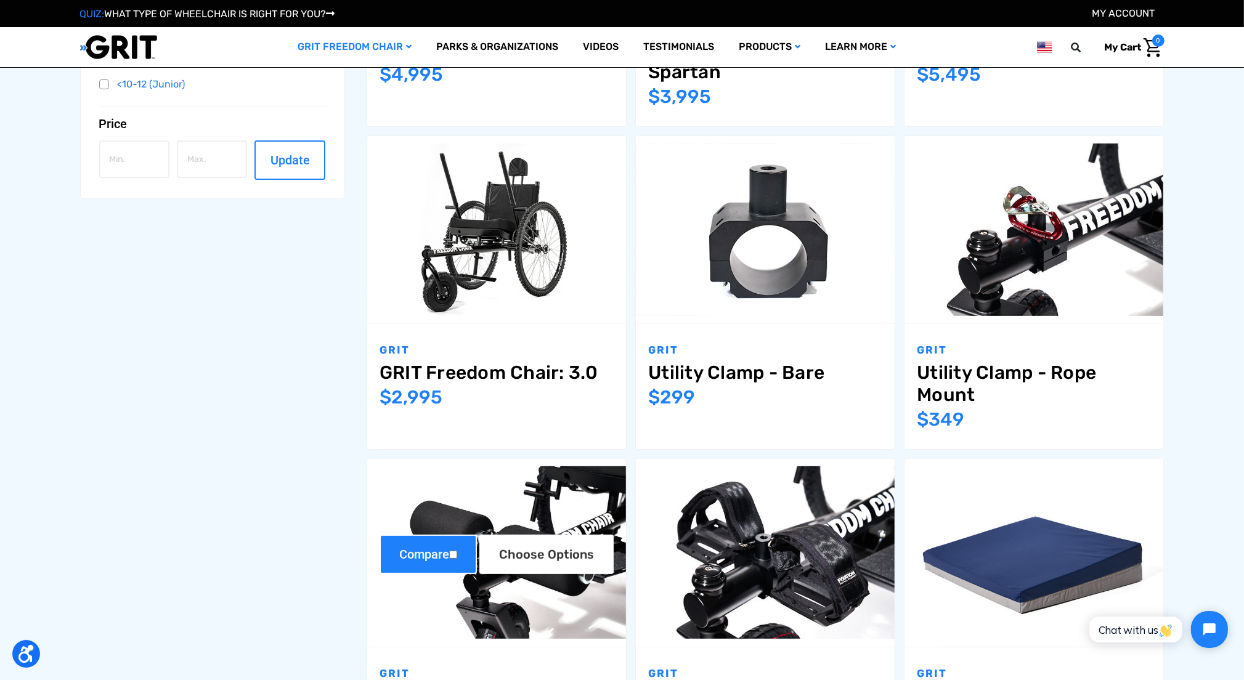
scroll to position [499, 0]
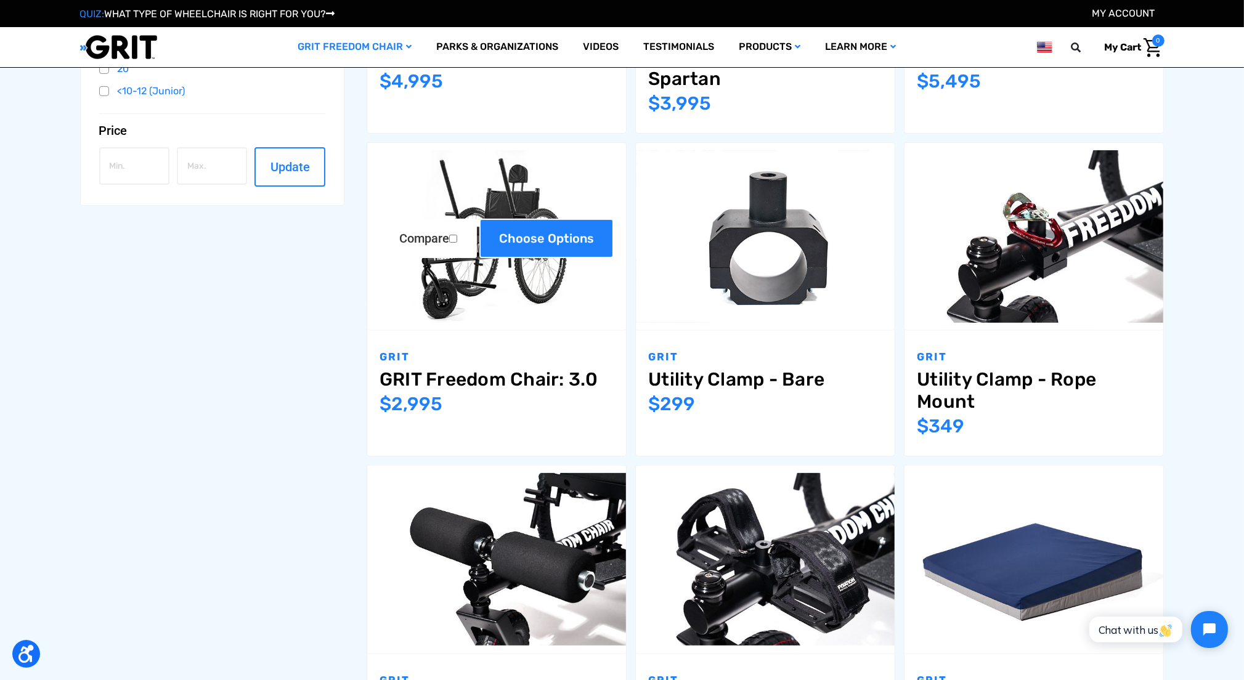
click at [529, 246] on link "Choose Options" at bounding box center [547, 238] width 134 height 39
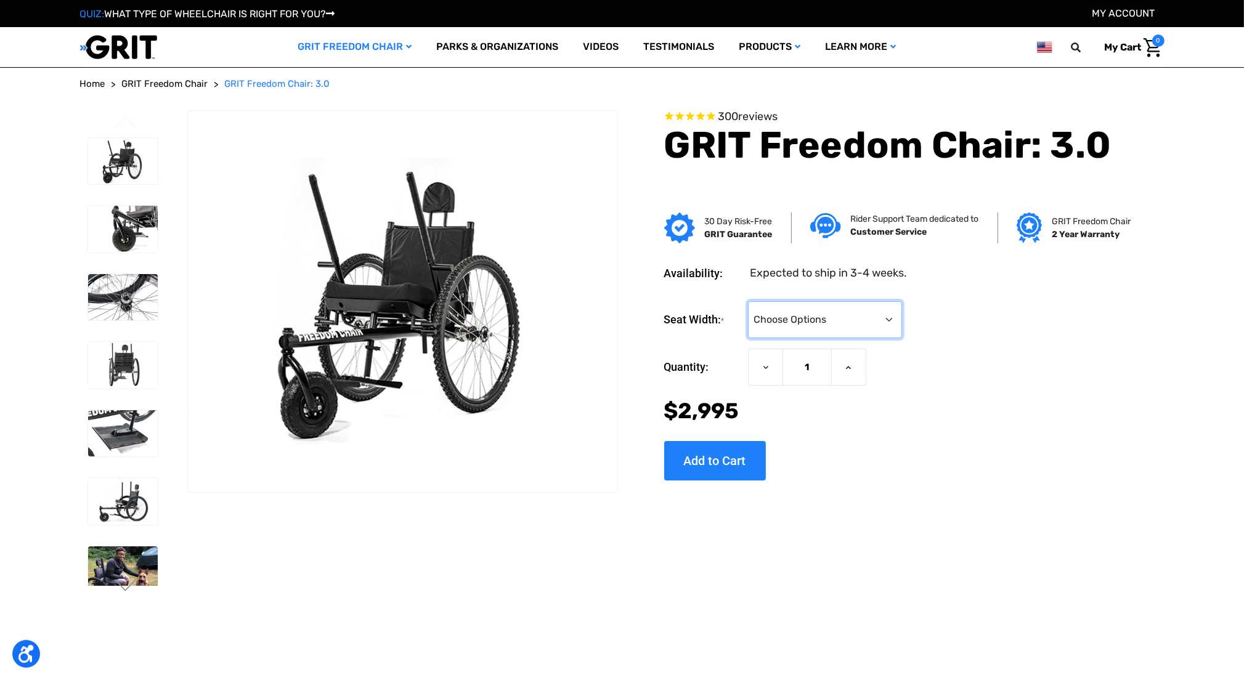
click at [881, 317] on select "Choose Options 16" 18" 20"" at bounding box center [825, 319] width 154 height 37
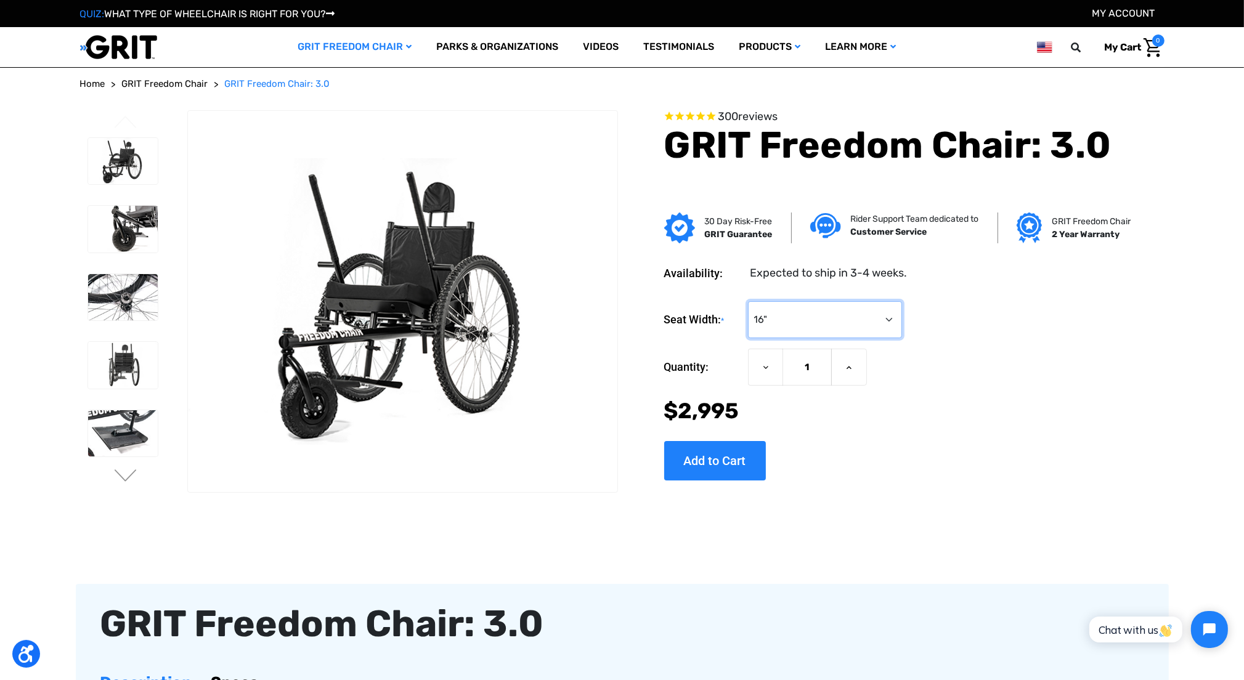
click at [748, 301] on select "Choose Options 16" 18" 20"" at bounding box center [825, 319] width 154 height 37
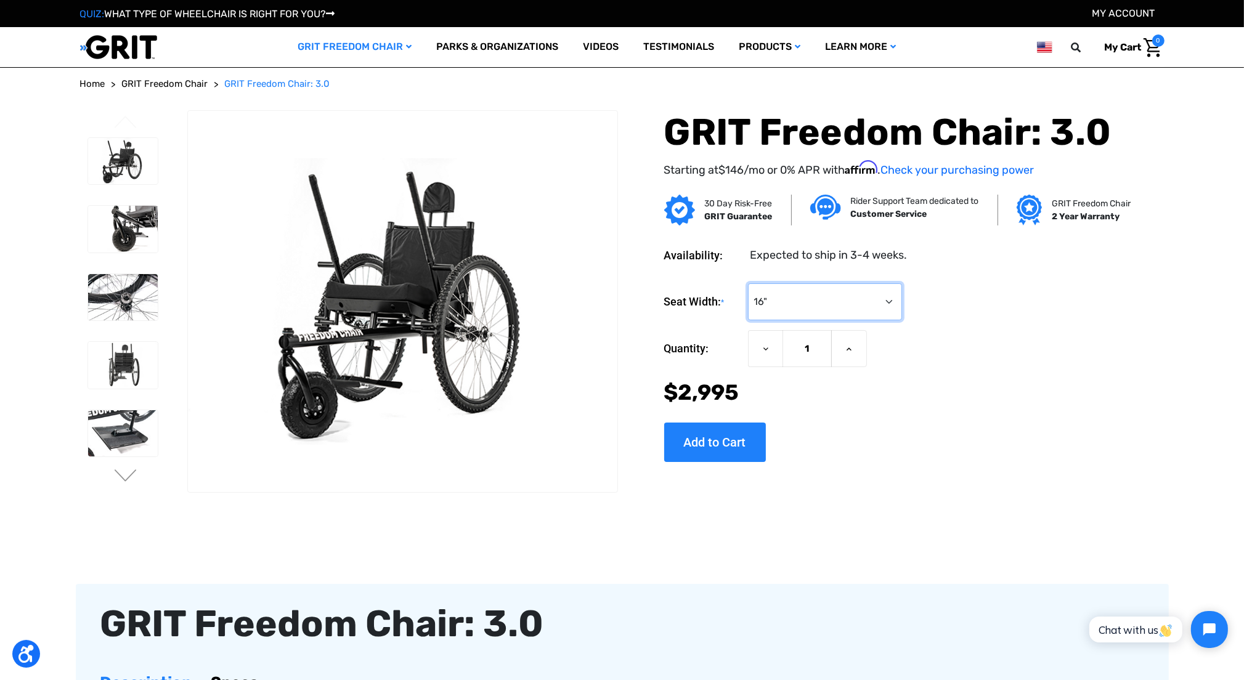
click at [897, 304] on select "Choose Options 16" 18" 20"" at bounding box center [825, 302] width 154 height 37
select select "325"
click at [748, 284] on select "Choose Options 16" 18" 20"" at bounding box center [825, 302] width 154 height 37
click at [749, 436] on input "Add to Cart" at bounding box center [715, 442] width 102 height 39
type input "Add to Cart"
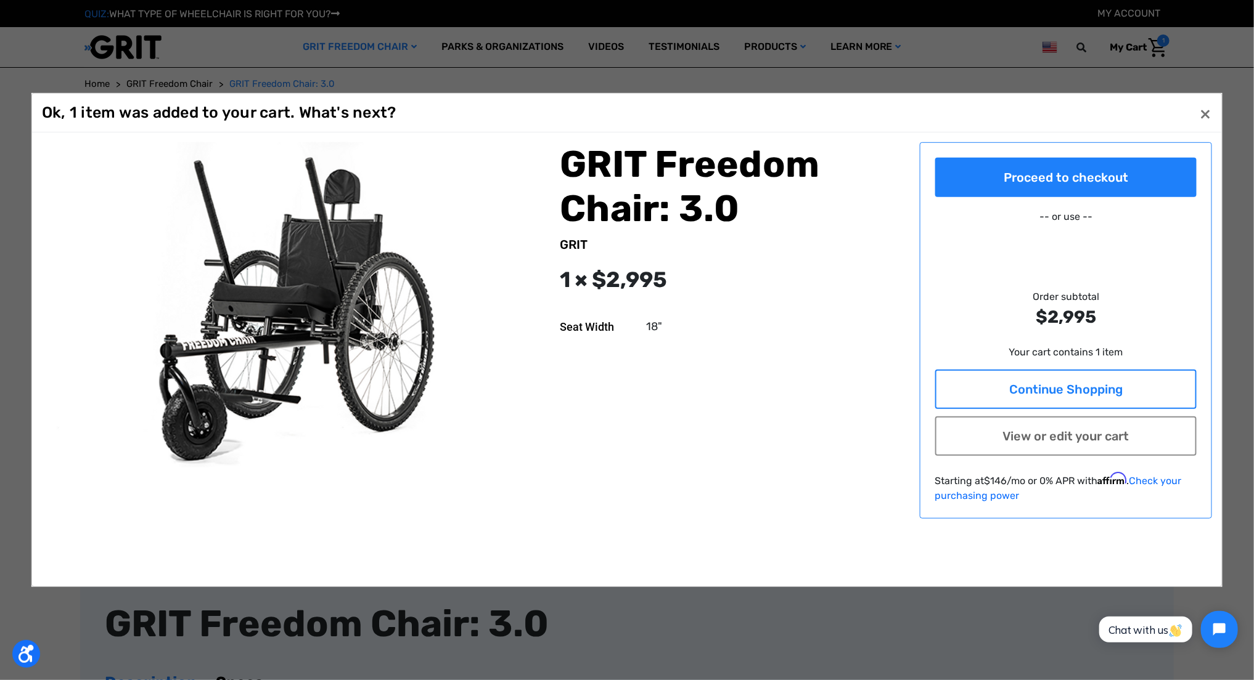
click at [965, 386] on link "Continue Shopping" at bounding box center [1066, 389] width 262 height 39
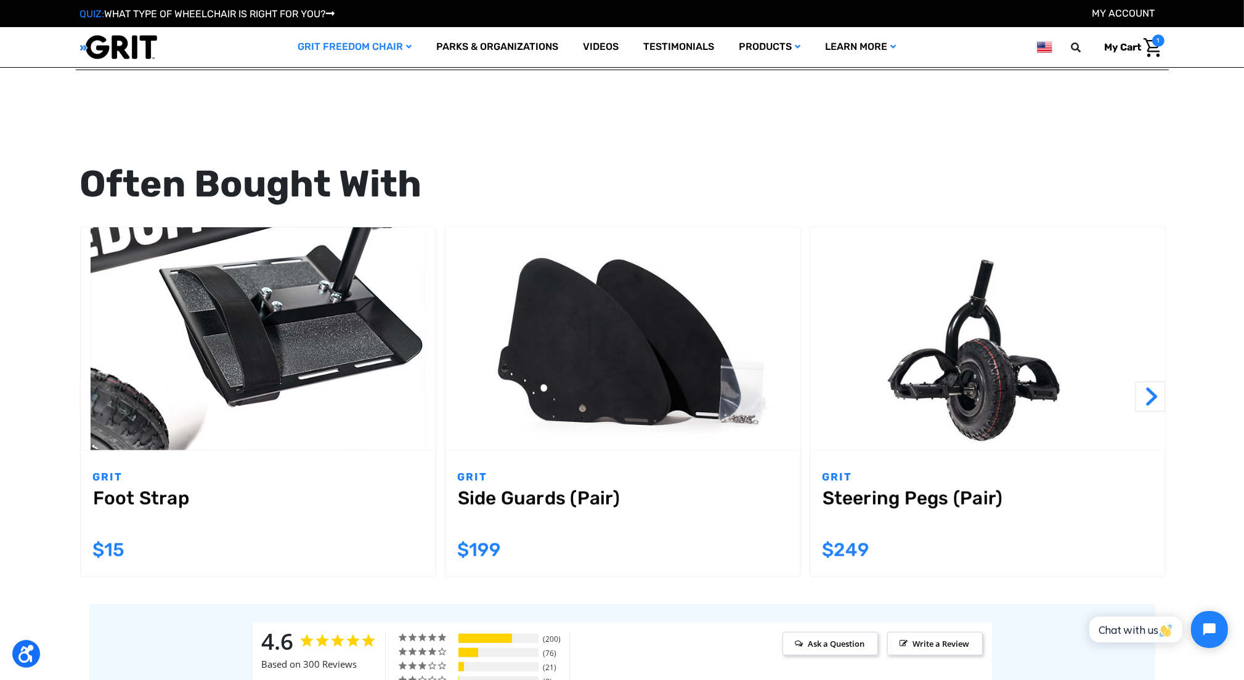
scroll to position [1048, 0]
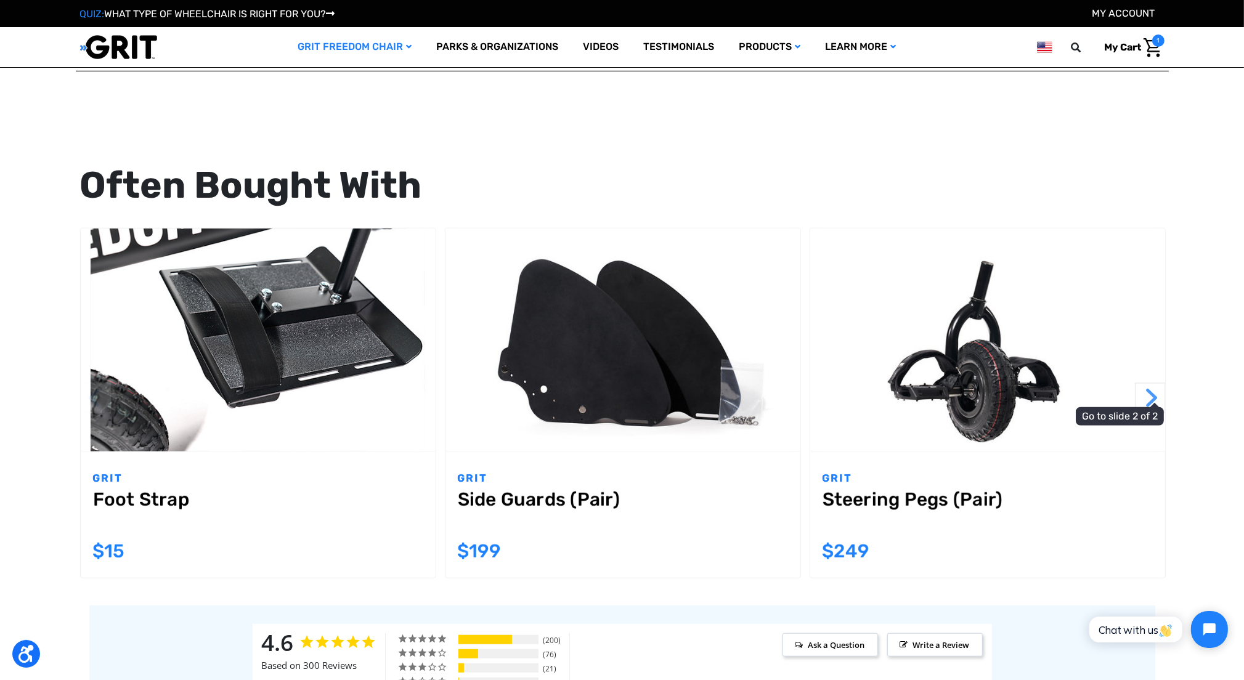
click at [1154, 399] on button "Next" at bounding box center [1150, 398] width 31 height 31
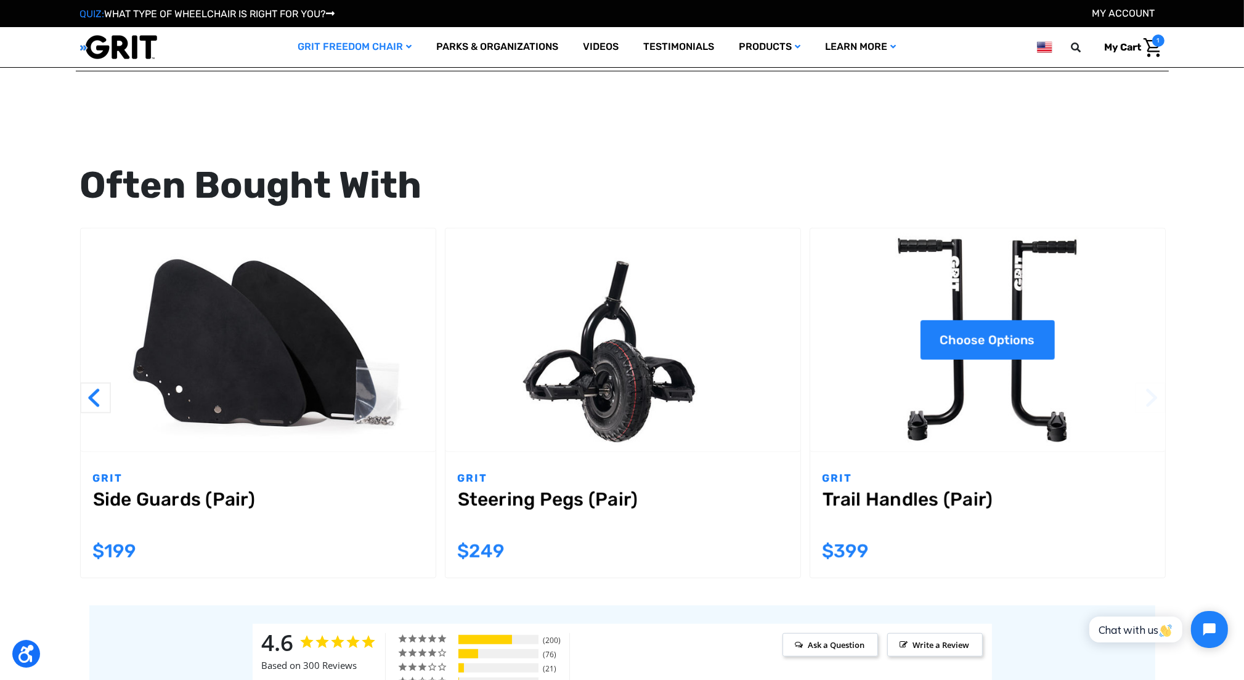
click at [1003, 341] on link "Choose Options" at bounding box center [988, 340] width 134 height 39
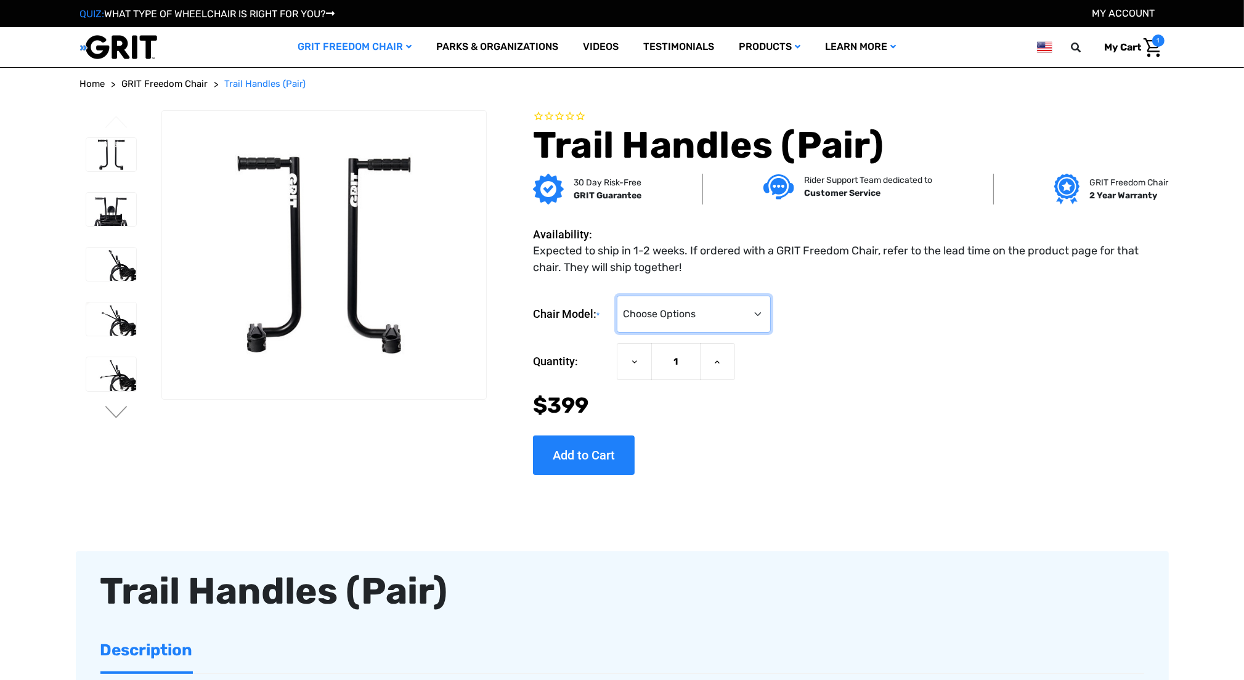
click at [753, 299] on select "Choose Options 3.0 / Spartan / KBF Active / CAF Sport Pro / CAF Pro Junior / CA…" at bounding box center [694, 314] width 154 height 37
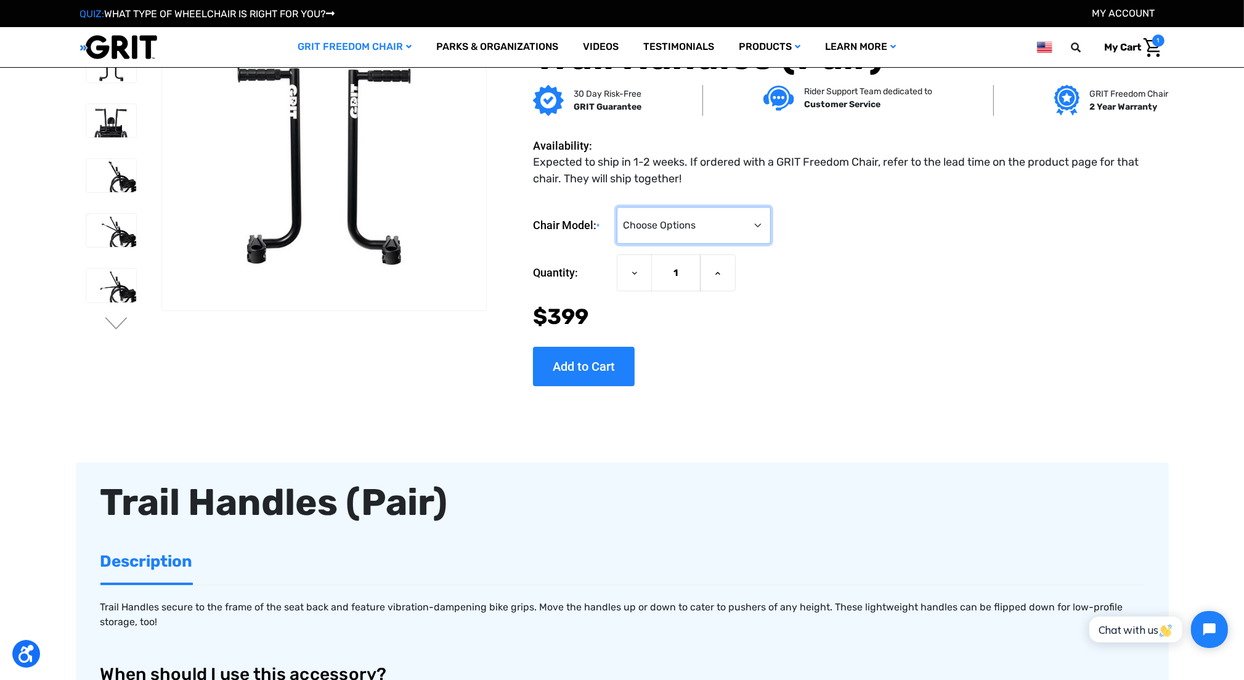
scroll to position [62, 0]
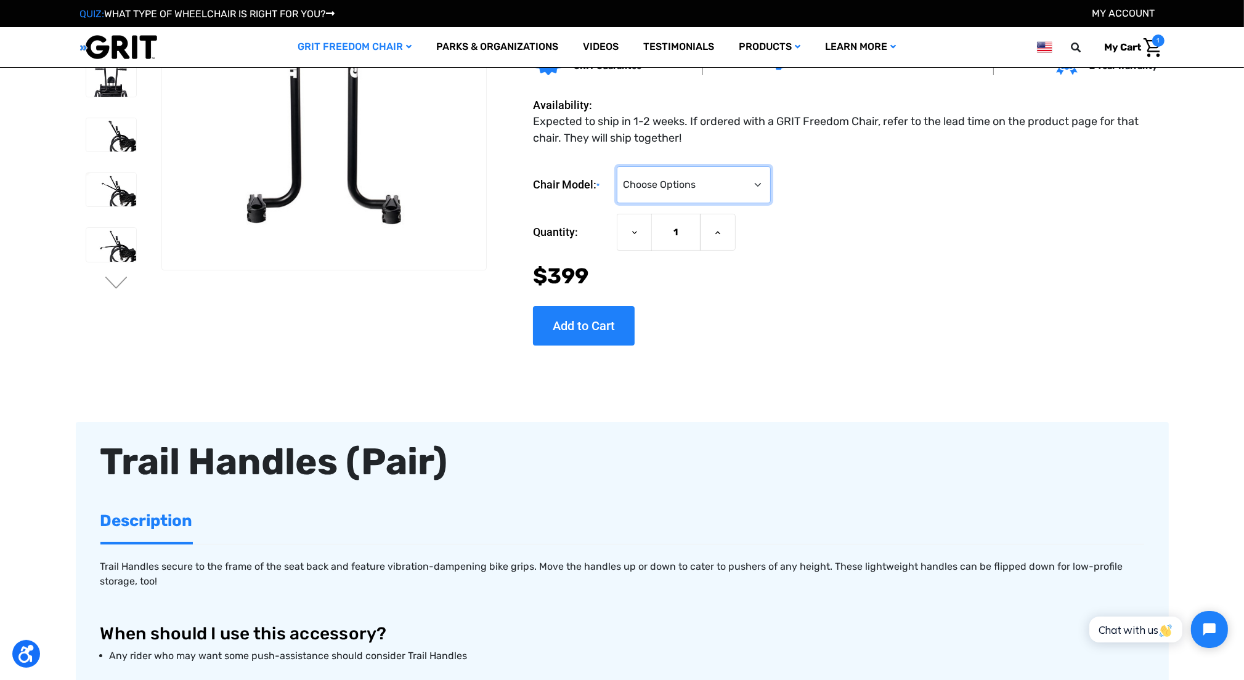
click at [741, 167] on select "Choose Options 3.0 / Spartan / KBF Active / CAF Sport Pro / CAF Pro Junior / CA…" at bounding box center [694, 184] width 154 height 37
click at [868, 357] on div "Trail Handles (Pair) 30 Day Risk-Free GRIT Guarantee Rider Support Team dedicat…" at bounding box center [829, 171] width 677 height 380
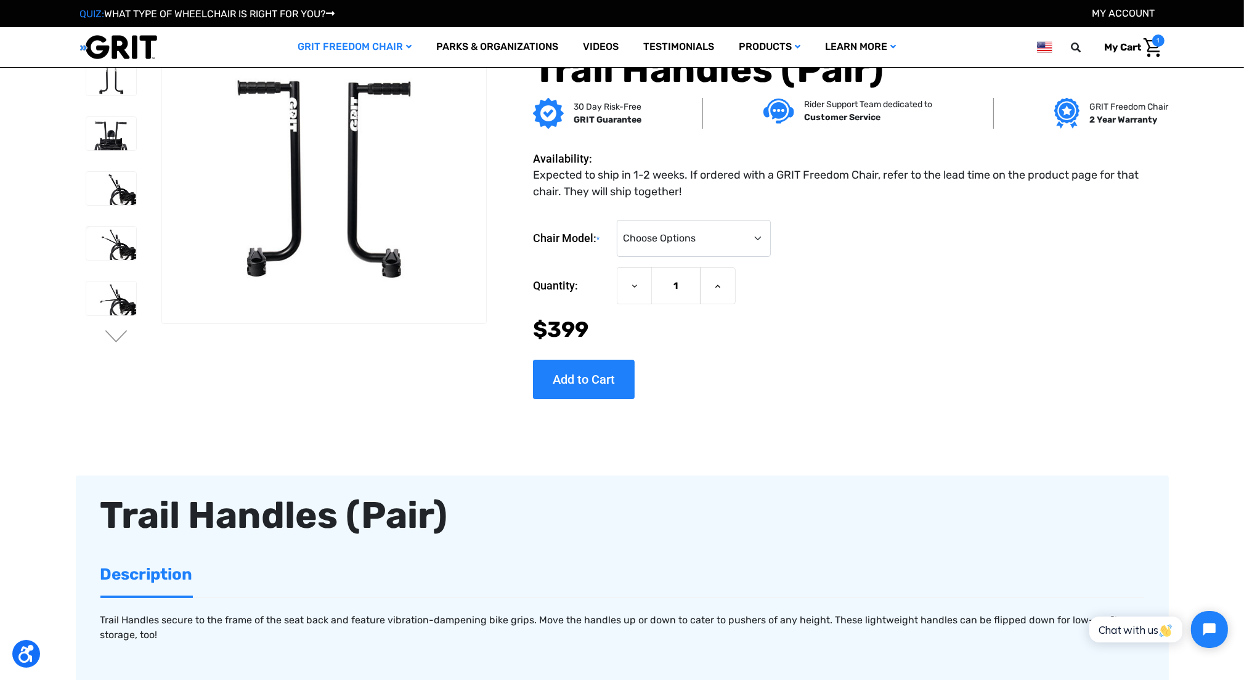
scroll to position [0, 0]
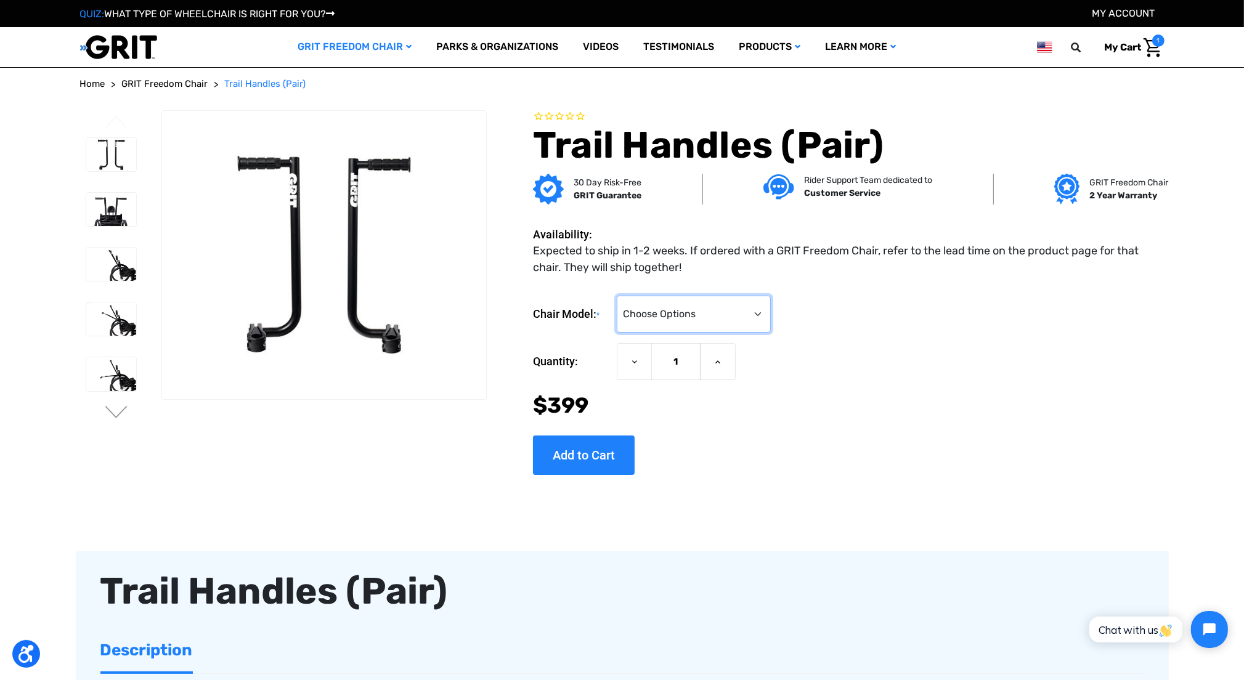
click at [762, 315] on select "Choose Options 3.0 / Spartan / KBF Active / CAF Sport Pro / CAF Pro Junior / CA…" at bounding box center [694, 314] width 154 height 37
select select "186"
click at [617, 296] on select "Choose Options 3.0 / Spartan / KBF Active / CAF Sport Pro / CAF Pro Junior / CA…" at bounding box center [694, 314] width 154 height 37
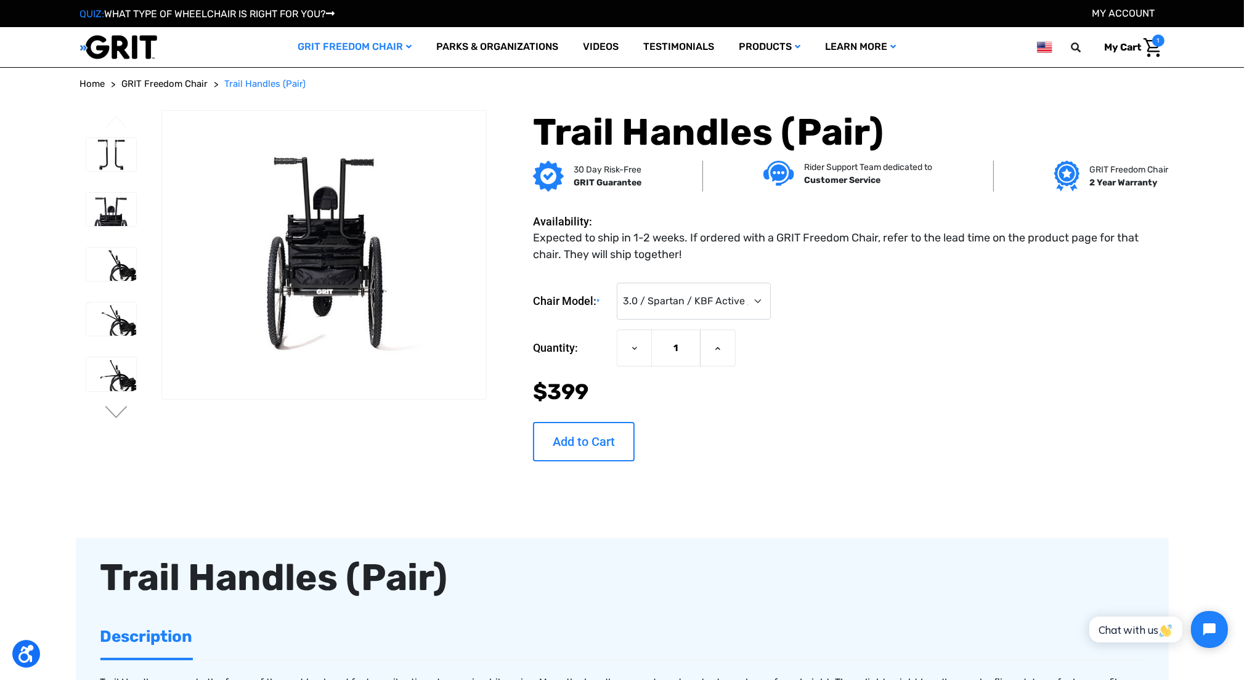
click at [587, 443] on input "Add to Cart" at bounding box center [584, 441] width 102 height 39
type input "Add to Cart"
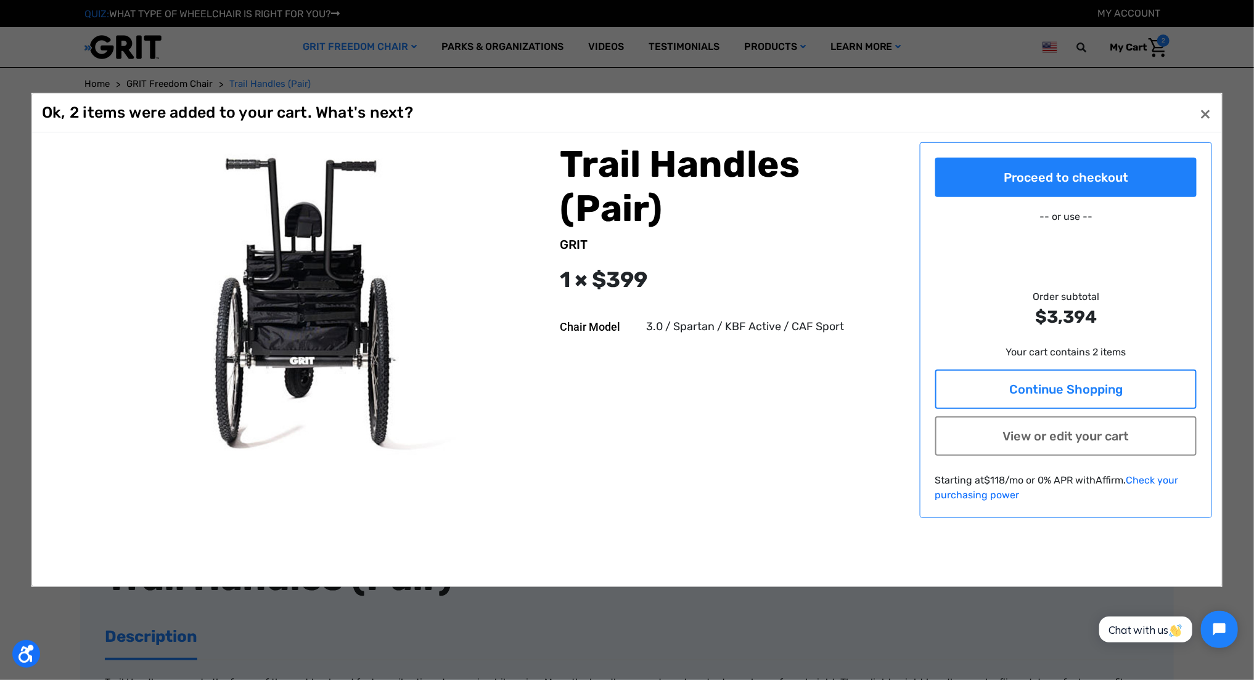
click at [965, 381] on link "Continue Shopping" at bounding box center [1066, 389] width 262 height 39
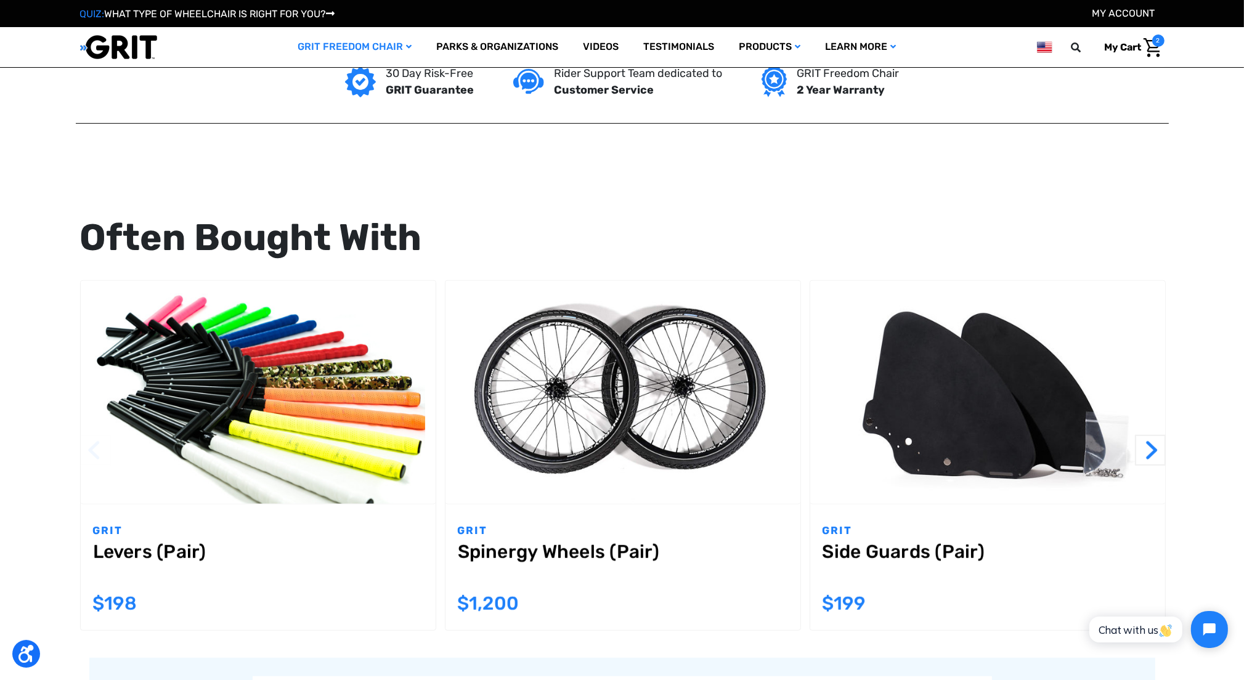
scroll to position [1109, 0]
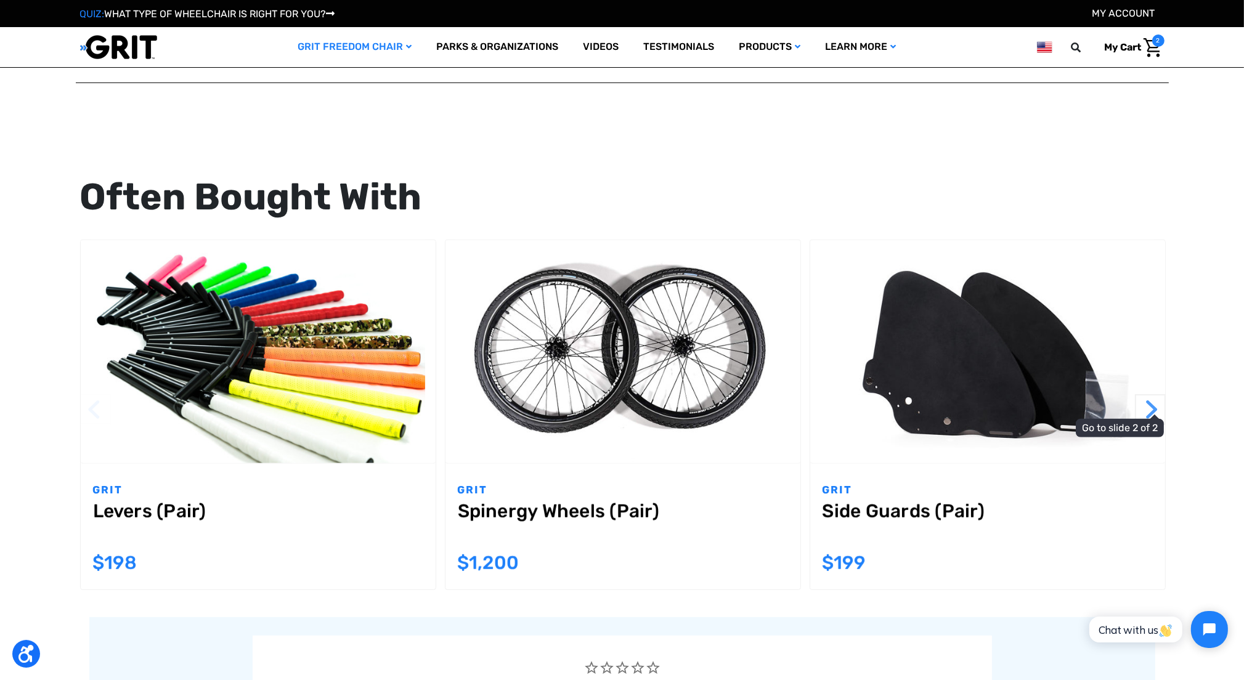
click at [1157, 414] on button "Next" at bounding box center [1150, 409] width 31 height 31
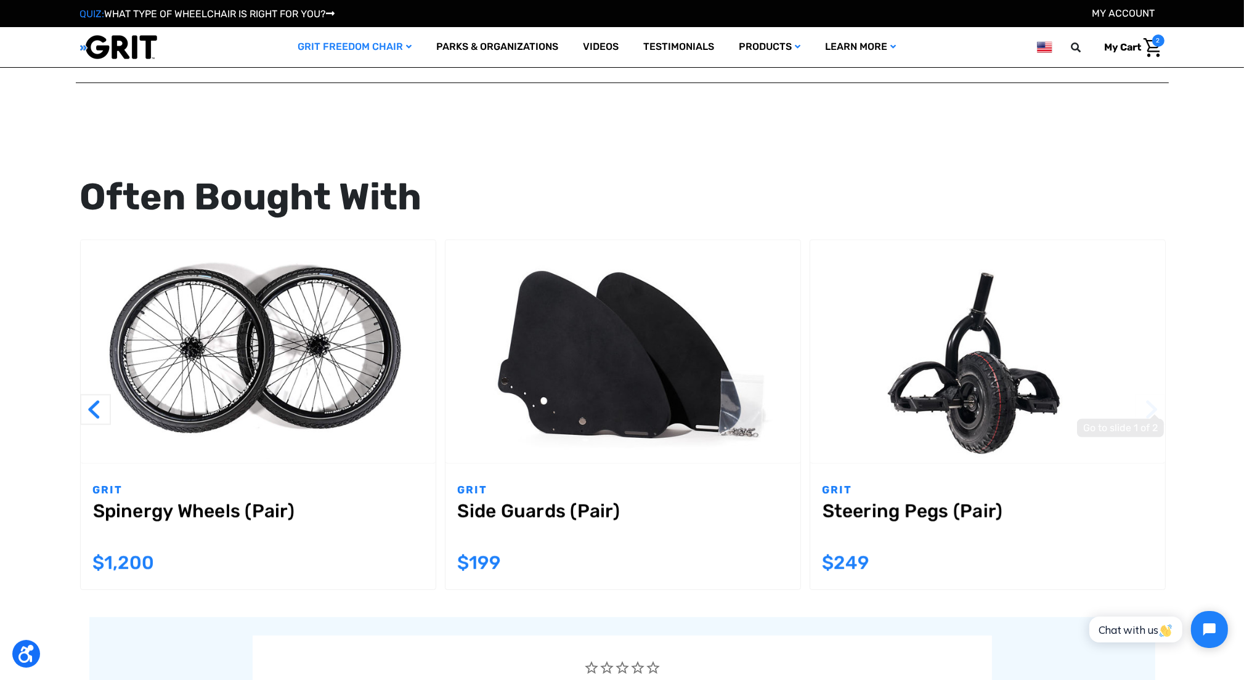
click at [1161, 414] on span "Go to slide 1 of 2" at bounding box center [1161, 413] width 0 height 1
click at [984, 364] on link "Add to Cart" at bounding box center [988, 351] width 108 height 39
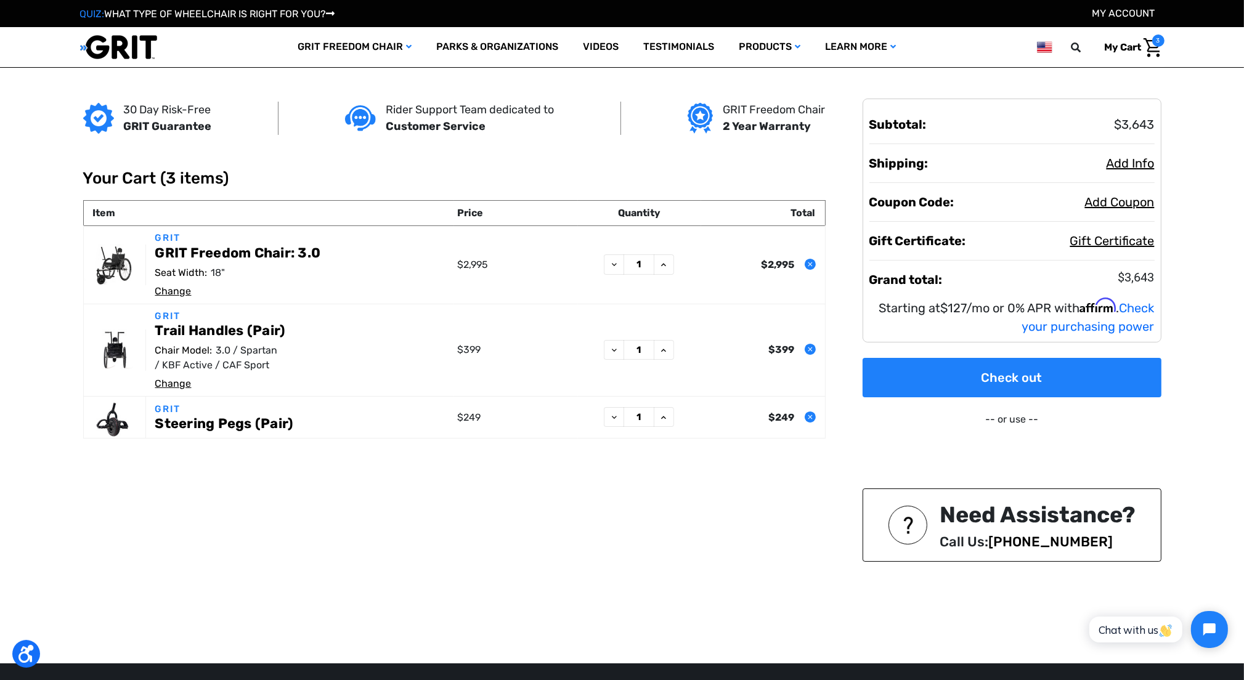
click at [173, 426] on link "Steering Pegs (Pair)" at bounding box center [224, 424] width 138 height 16
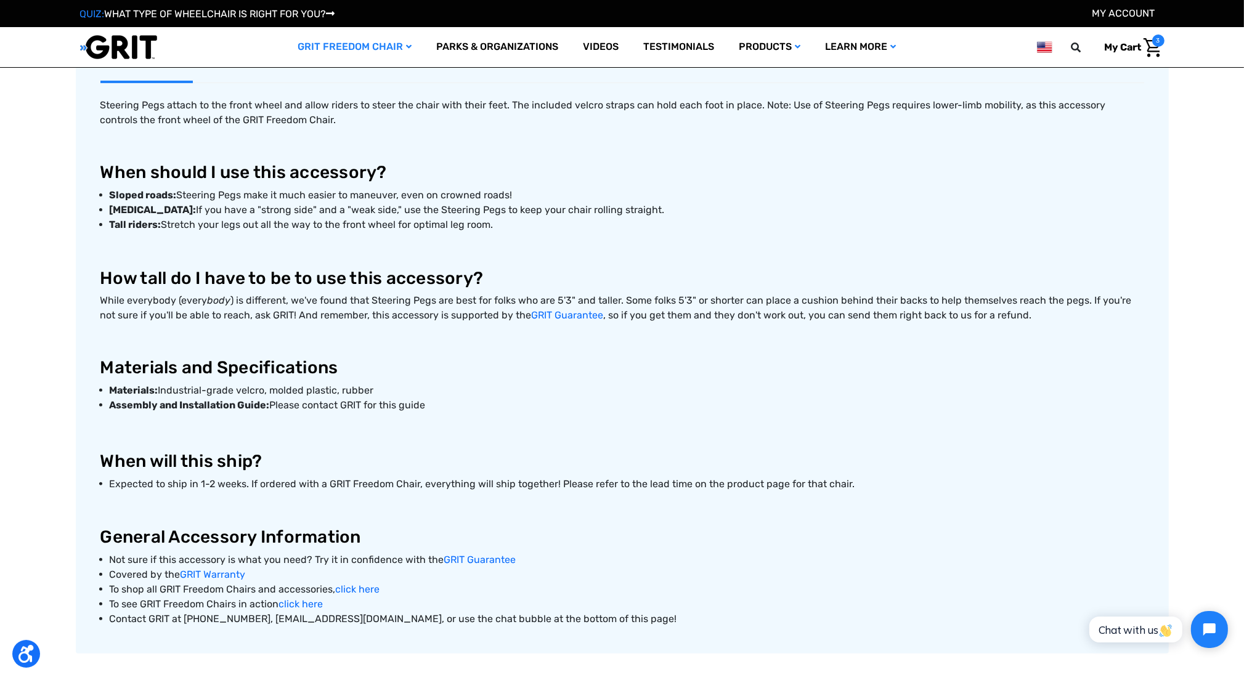
scroll to position [493, 0]
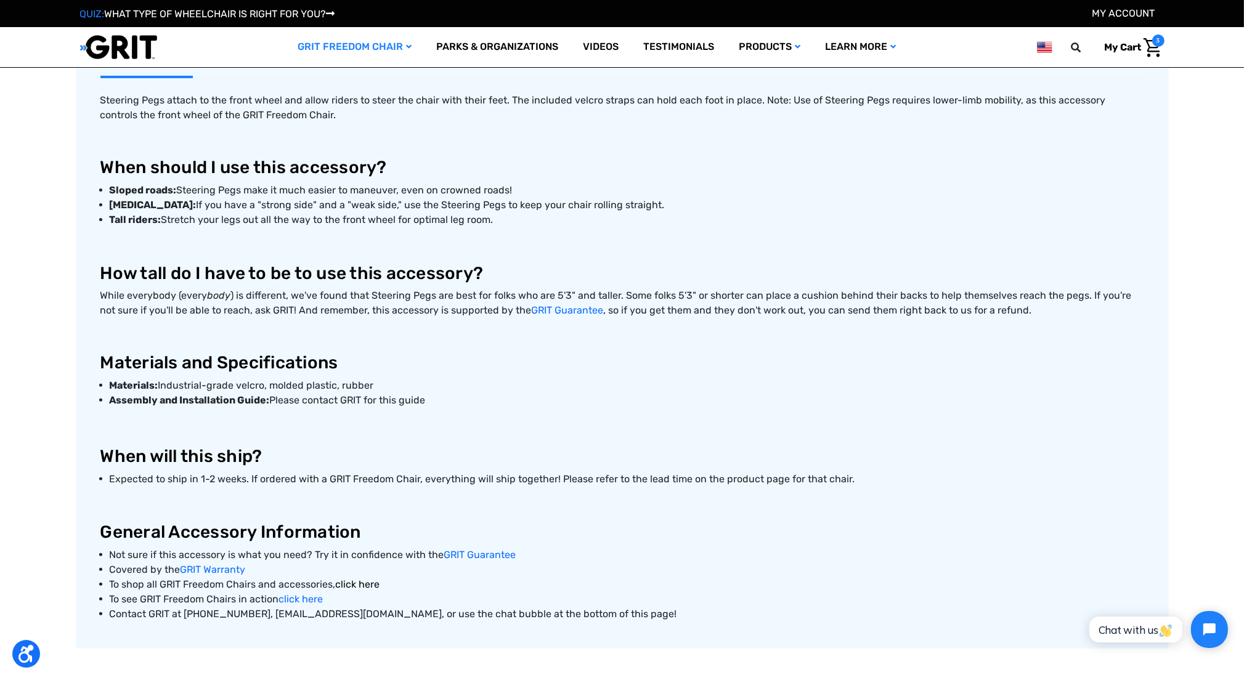
click at [348, 586] on link "click here" at bounding box center [358, 585] width 44 height 12
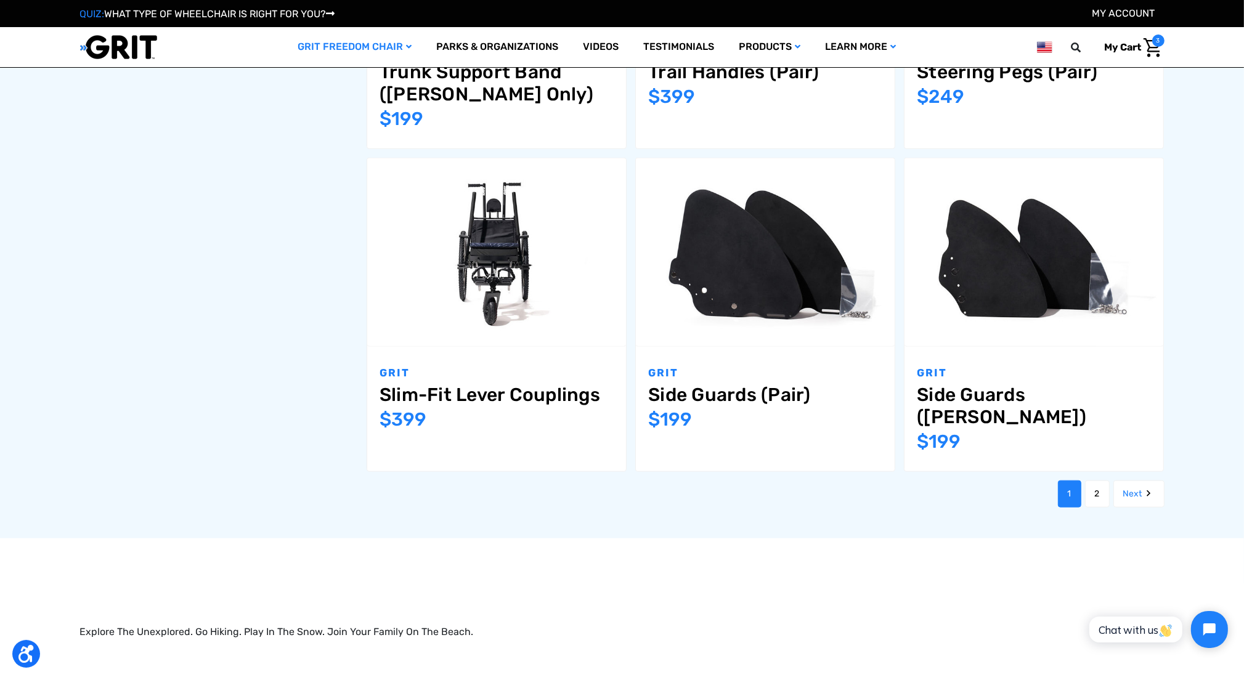
scroll to position [1479, 0]
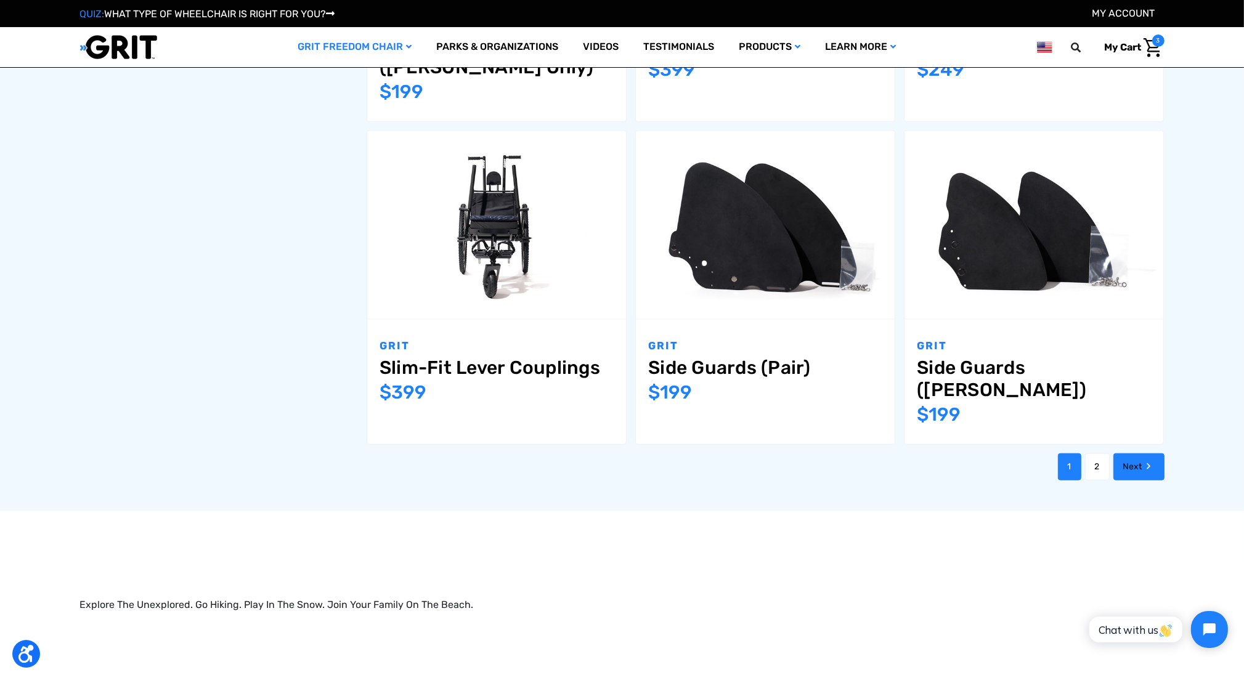
click at [1159, 454] on link "Next" at bounding box center [1139, 467] width 51 height 27
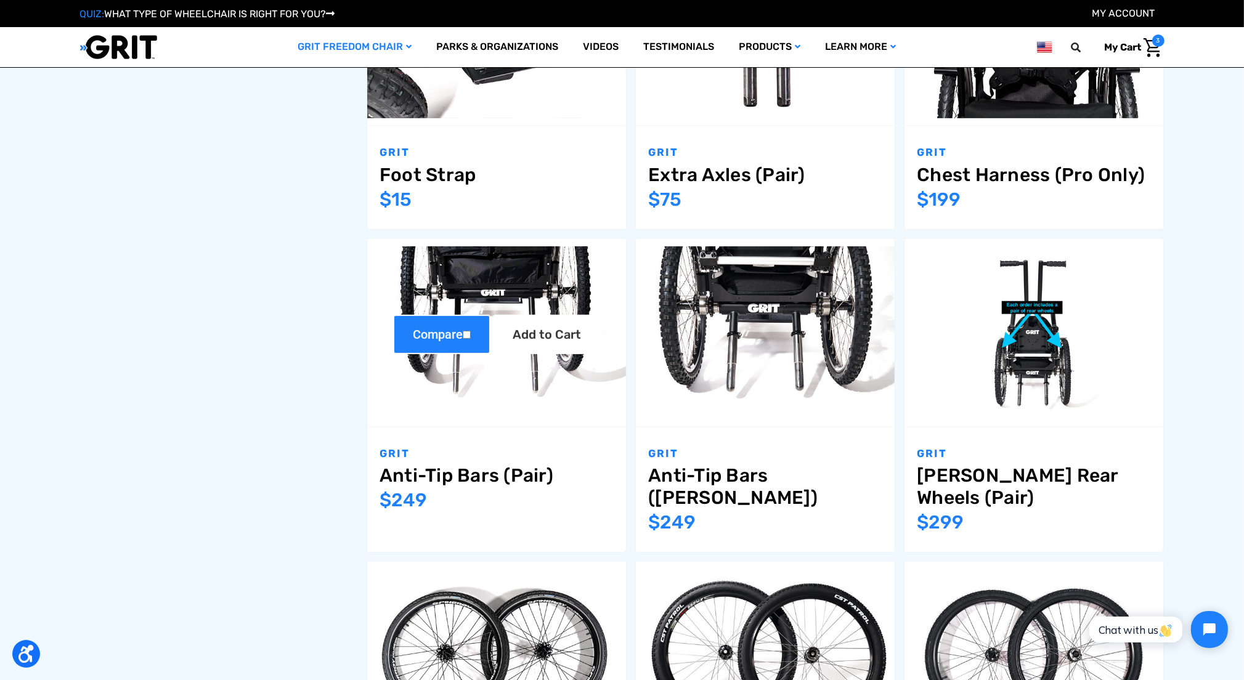
scroll to position [678, 0]
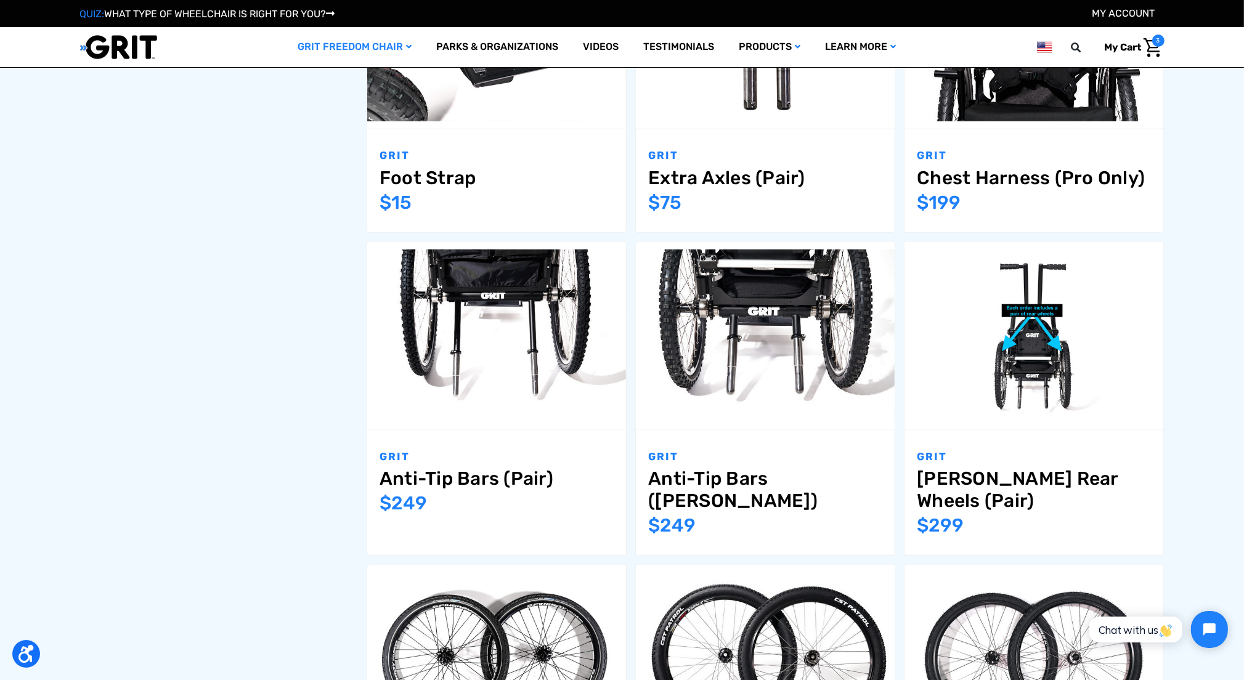
click at [1151, 52] on img "Cart with 3 items" at bounding box center [1153, 47] width 18 height 19
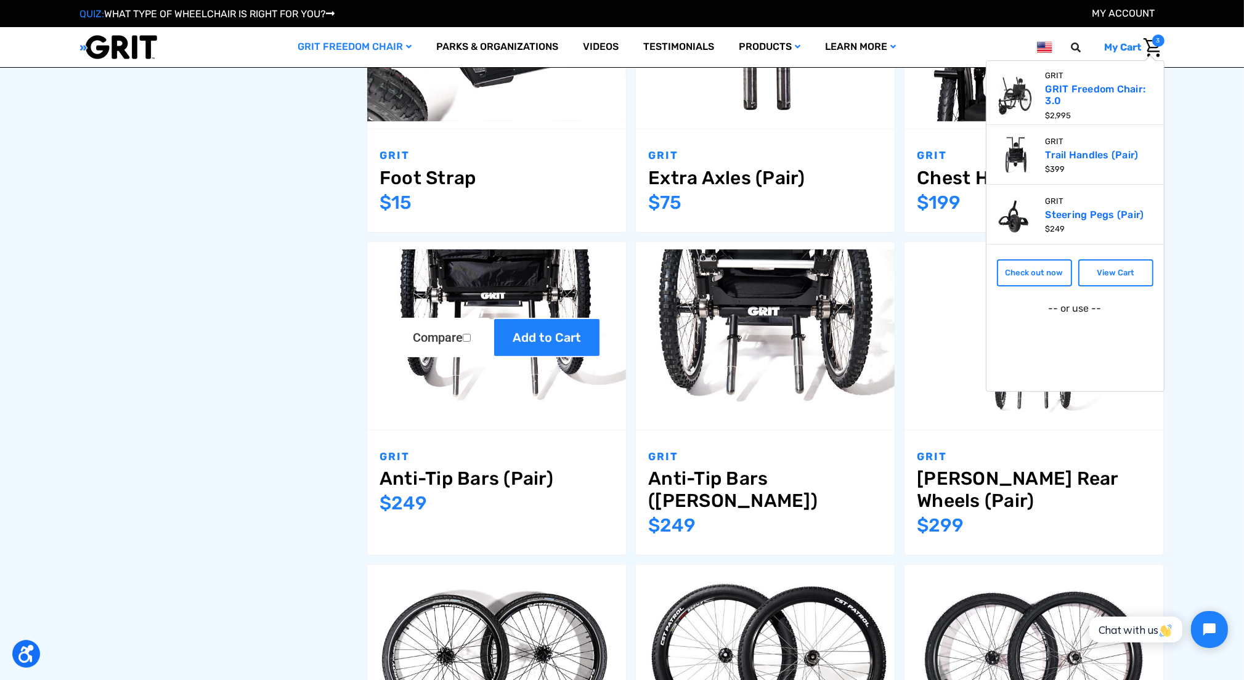
click at [547, 338] on link "Add to Cart" at bounding box center [547, 337] width 108 height 39
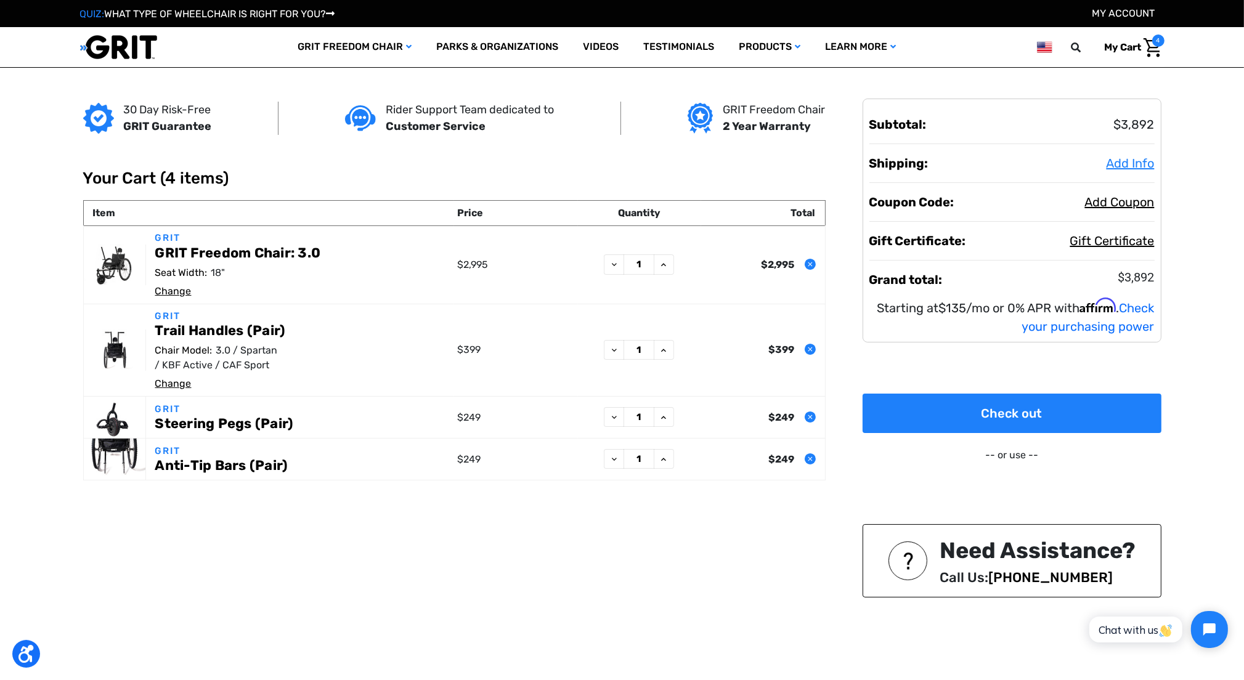
click at [1132, 165] on span "Add Info" at bounding box center [1131, 163] width 48 height 15
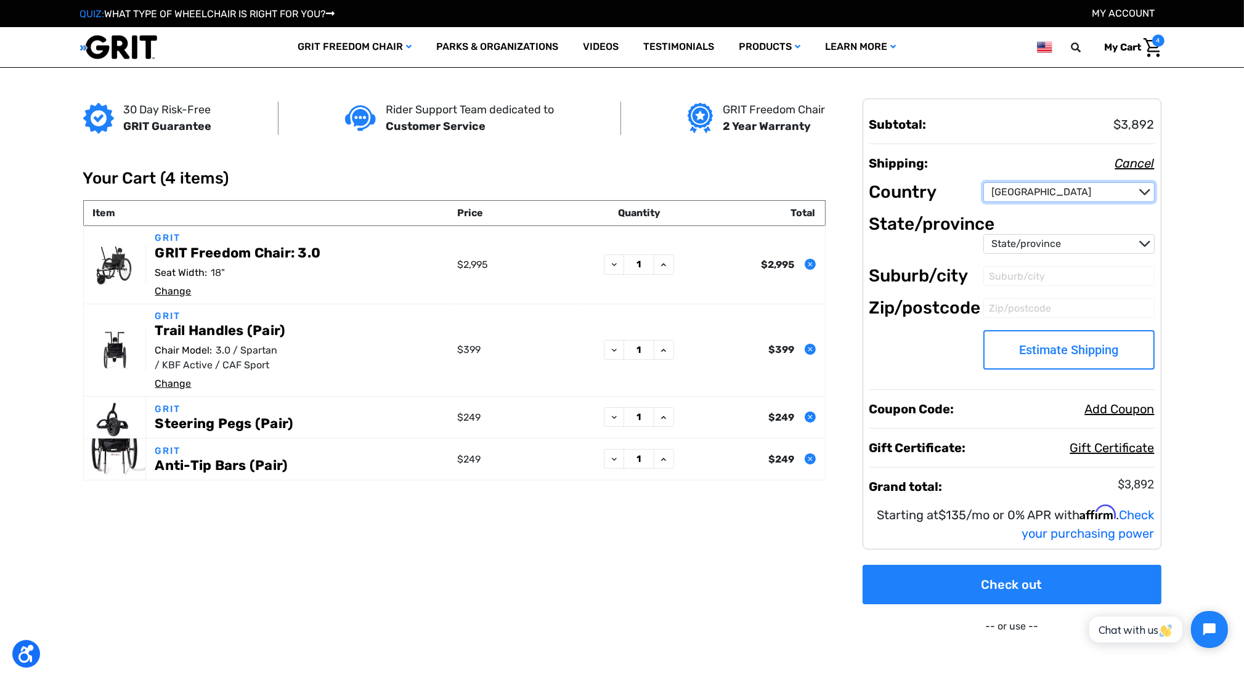
click at [1100, 182] on select "Country [GEOGRAPHIC_DATA] [GEOGRAPHIC_DATA] [GEOGRAPHIC_DATA] [GEOGRAPHIC_DATA]…" at bounding box center [1069, 192] width 171 height 20
click at [1069, 246] on select "State/province [US_STATE] [US_STATE] [US_STATE] [US_STATE] [US_STATE] Armed For…" at bounding box center [1069, 244] width 171 height 20
click at [1021, 243] on select "State/province [US_STATE] [US_STATE] [US_STATE] [US_STATE] [US_STATE] Armed For…" at bounding box center [1069, 244] width 171 height 20
select select "26"
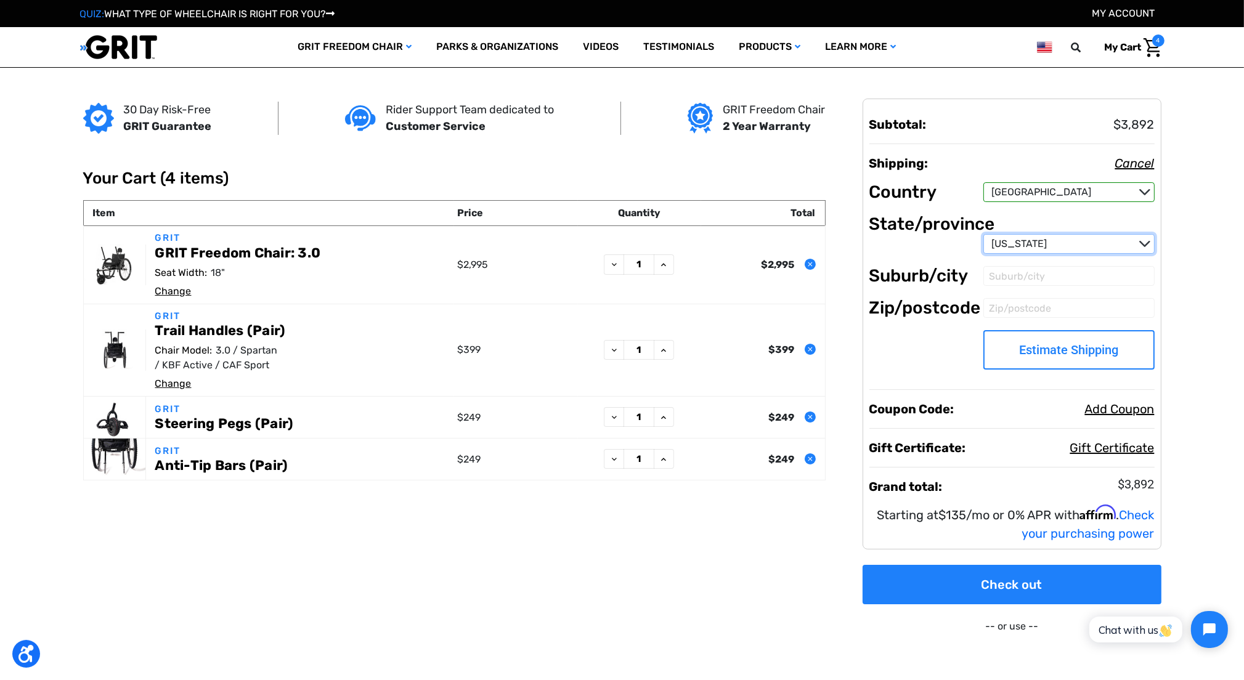
click at [984, 234] on select "State/province [US_STATE] [US_STATE] [US_STATE] [US_STATE] [US_STATE] Armed For…" at bounding box center [1069, 244] width 171 height 20
click at [1017, 276] on input "Suburb/city" at bounding box center [1069, 276] width 171 height 20
type input "Olathe"
type input "66062"
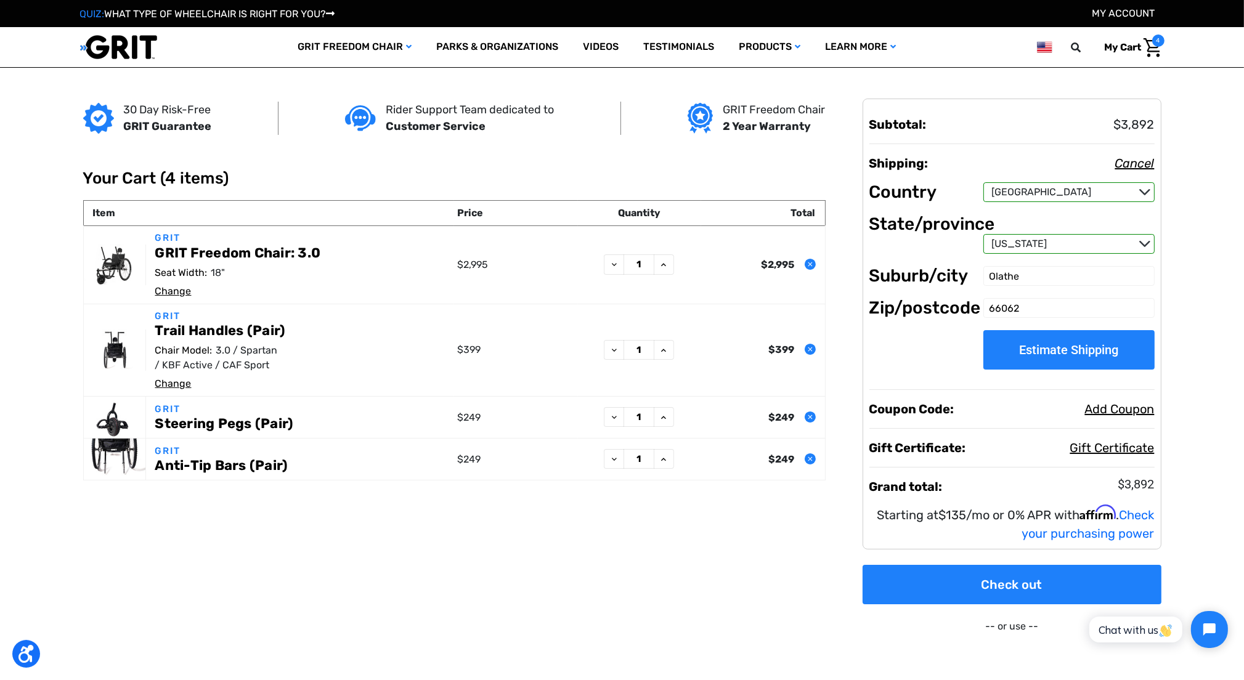
click at [1061, 346] on button "Estimate Shipping" at bounding box center [1069, 349] width 171 height 39
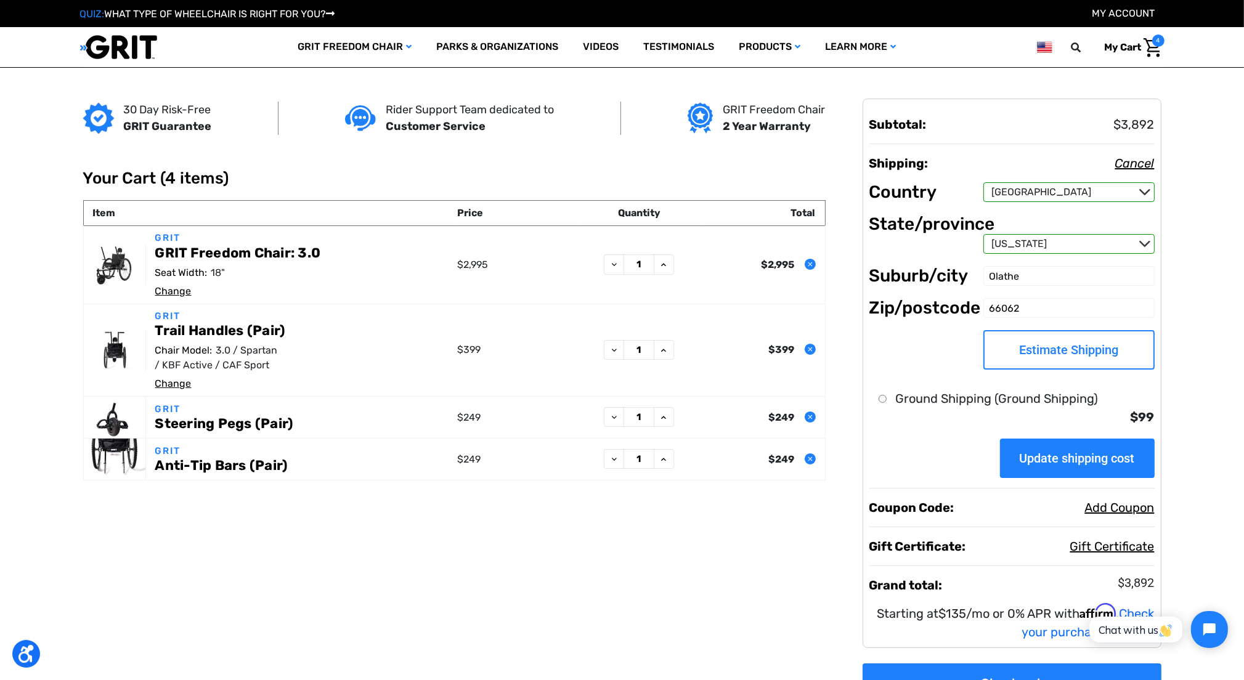
click at [1047, 453] on input "Update shipping cost" at bounding box center [1077, 458] width 155 height 39
